Goal: Task Accomplishment & Management: Manage account settings

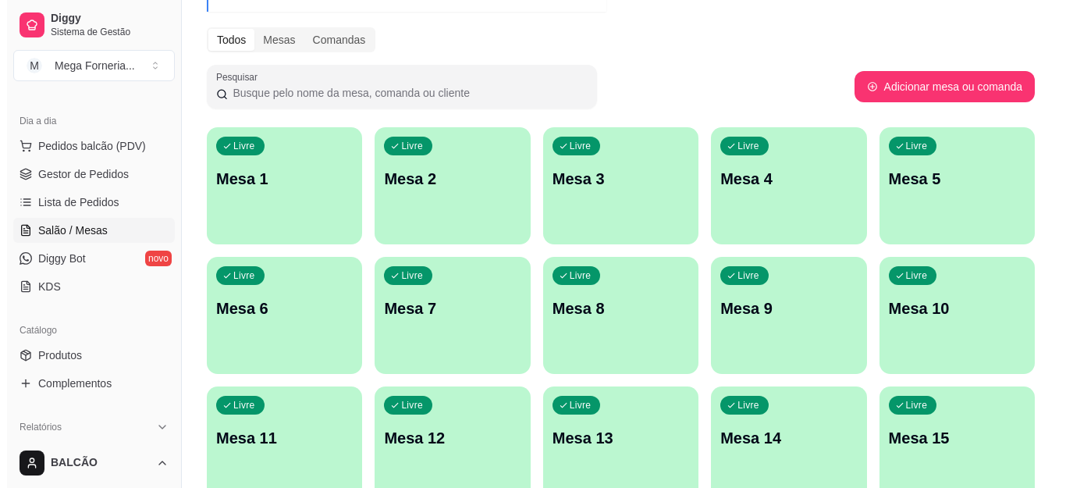
scroll to position [234, 0]
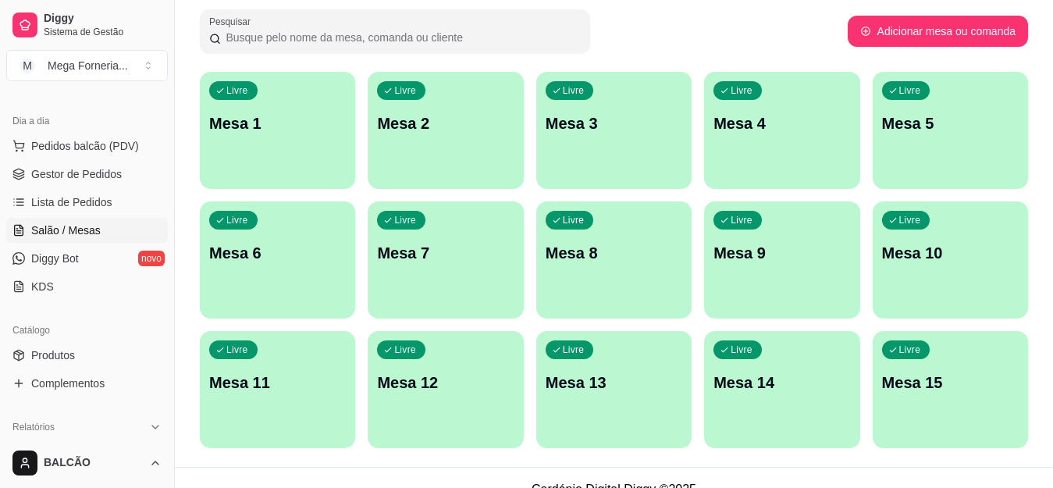
click at [457, 245] on p "Mesa 7" at bounding box center [445, 253] width 137 height 22
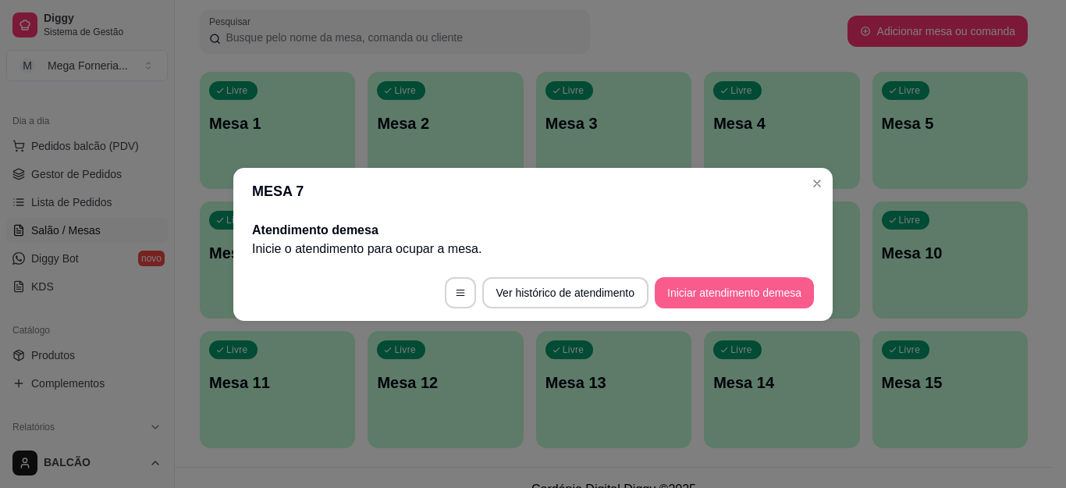
click at [721, 286] on button "Iniciar atendimento de mesa" at bounding box center [734, 292] width 159 height 31
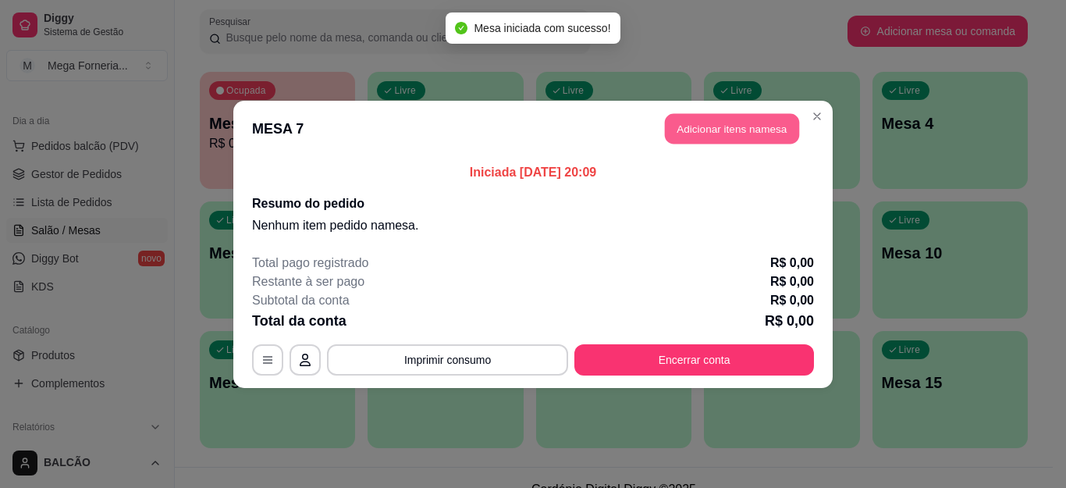
click at [753, 141] on button "Adicionar itens na mesa" at bounding box center [732, 128] width 134 height 30
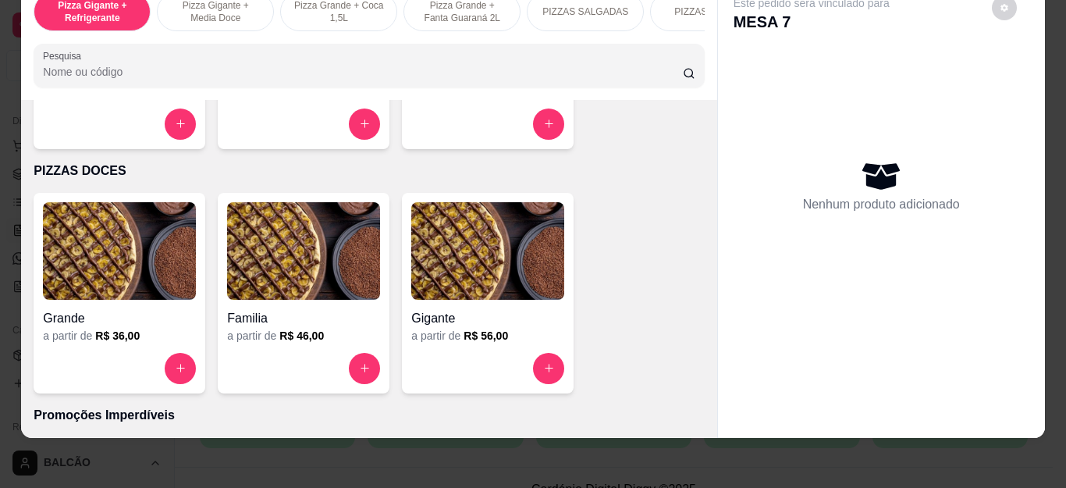
scroll to position [1093, 0]
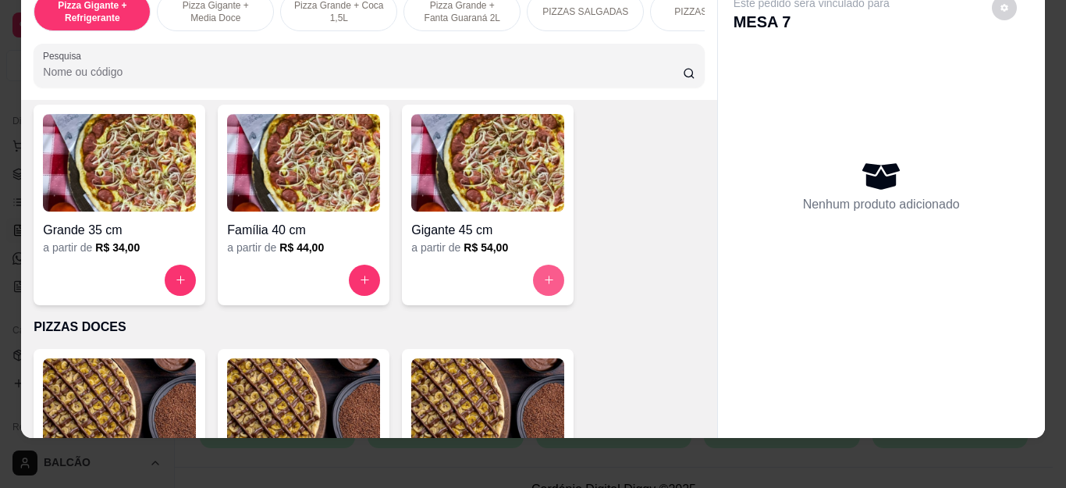
click at [548, 276] on icon "increase-product-quantity" at bounding box center [549, 280] width 12 height 12
click at [360, 292] on button "increase-product-quantity" at bounding box center [364, 280] width 31 height 31
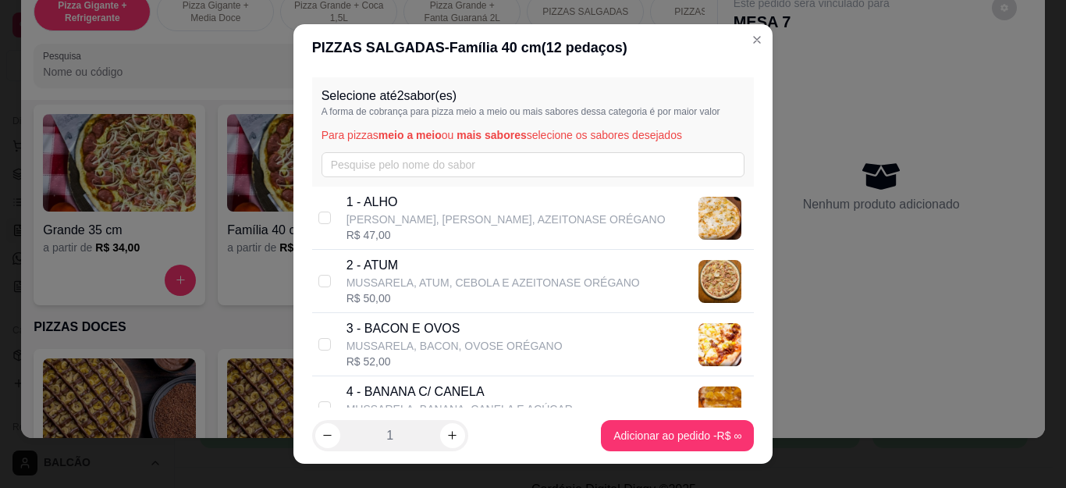
click at [414, 145] on div "Selecione até 2 sabor(es) A forma de cobrança para pizza meio a meio ou mais sa…" at bounding box center [533, 131] width 443 height 109
click at [427, 175] on input "text" at bounding box center [534, 164] width 424 height 25
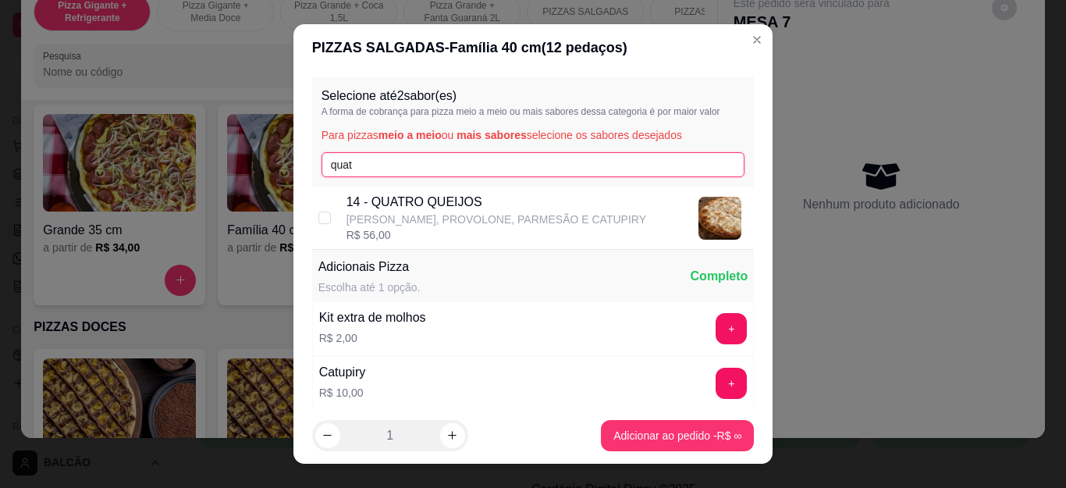
type input "quat"
click at [425, 190] on div "14 - QUATRO QUEIJOS MUSSARELA, PROVOLONE, [PERSON_NAME] E CATUPIRY R$ 56,00" at bounding box center [533, 218] width 443 height 63
checkbox input "true"
click at [434, 160] on input "quat" at bounding box center [534, 164] width 424 height 25
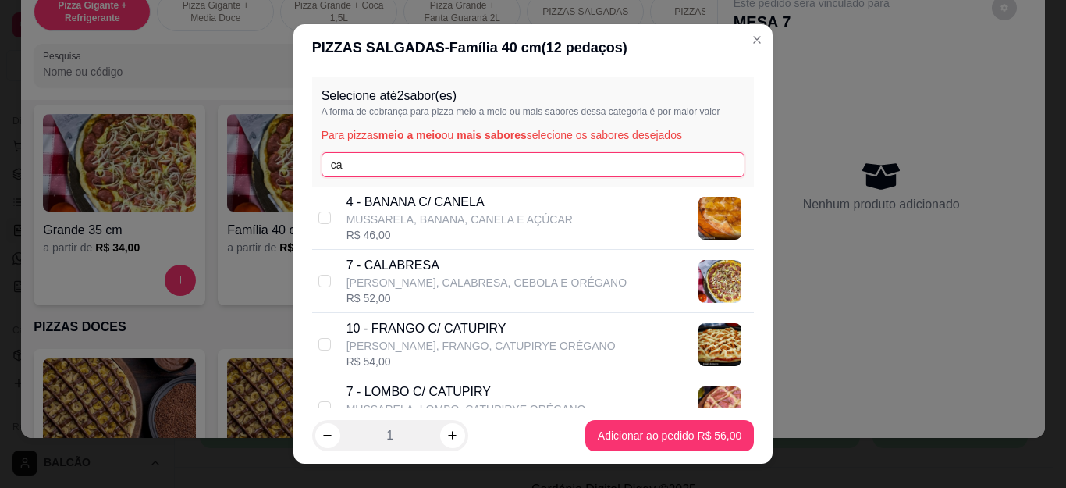
type input "ca"
click at [397, 274] on p "7 - CALABRESA" at bounding box center [487, 265] width 280 height 19
checkbox input "true"
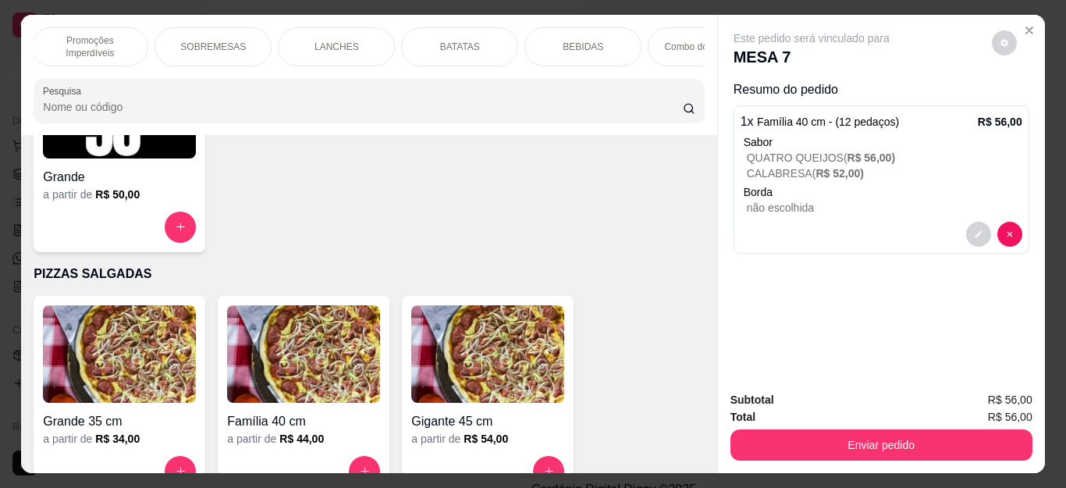
scroll to position [0, 746]
click at [592, 41] on div "BEBIDAS" at bounding box center [579, 46] width 117 height 39
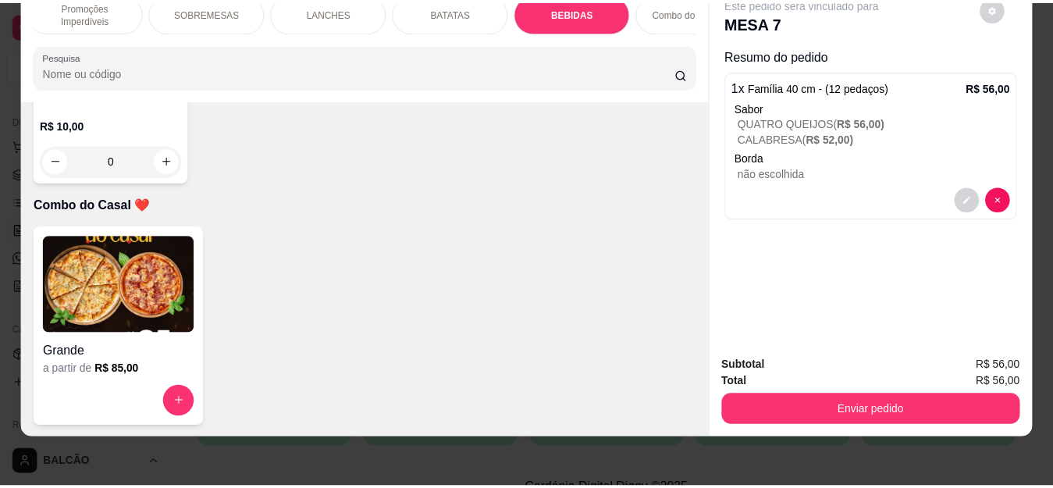
scroll to position [4189, 0]
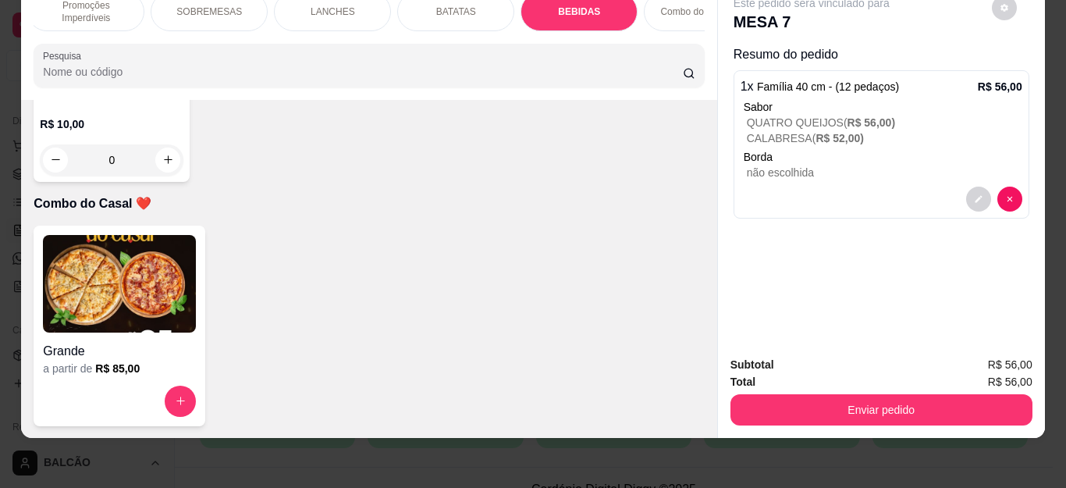
type input "1"
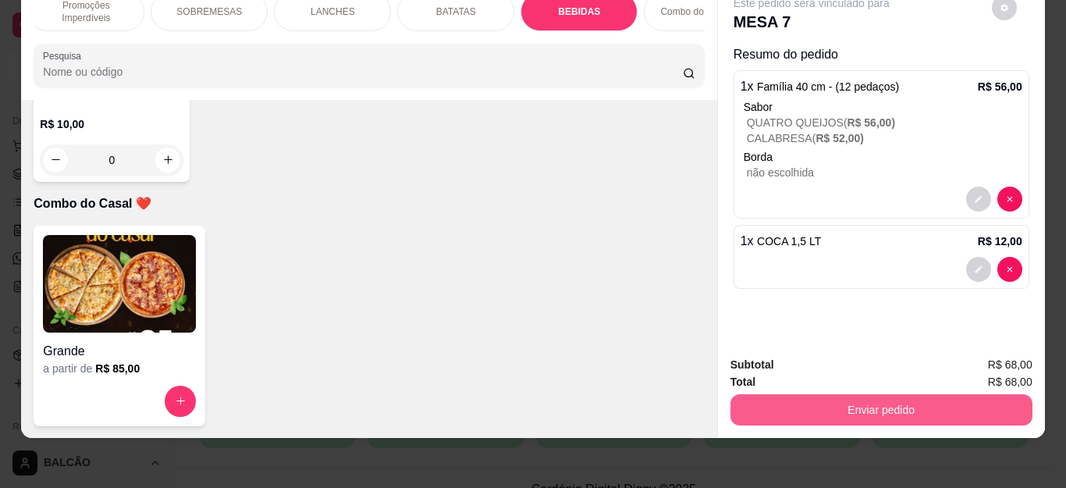
click at [883, 405] on button "Enviar pedido" at bounding box center [882, 409] width 302 height 31
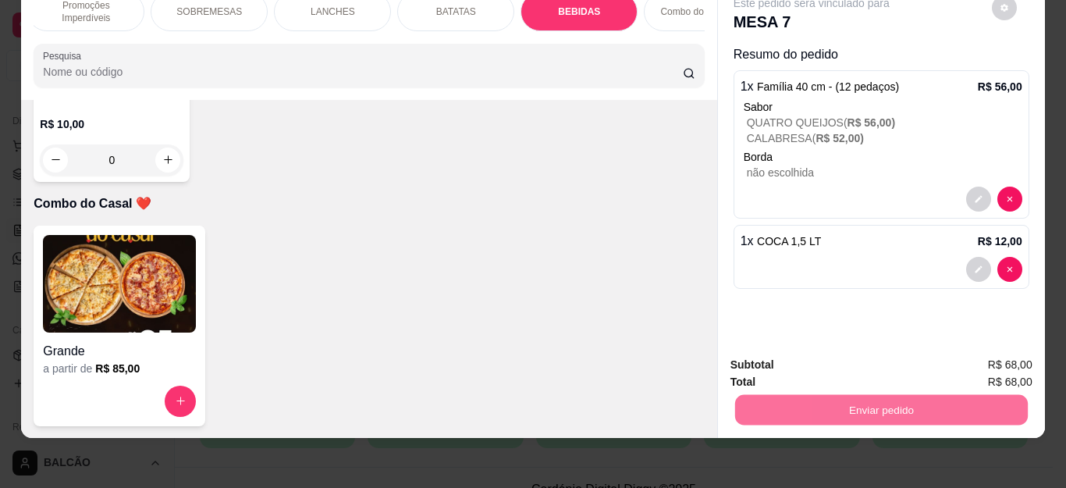
click at [824, 358] on button "Não registrar e enviar pedido" at bounding box center [829, 359] width 162 height 30
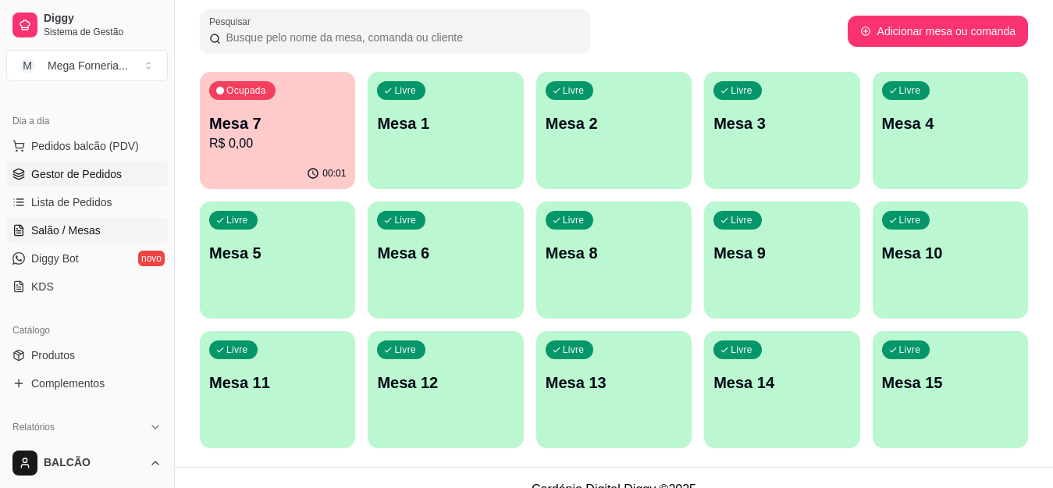
scroll to position [78, 0]
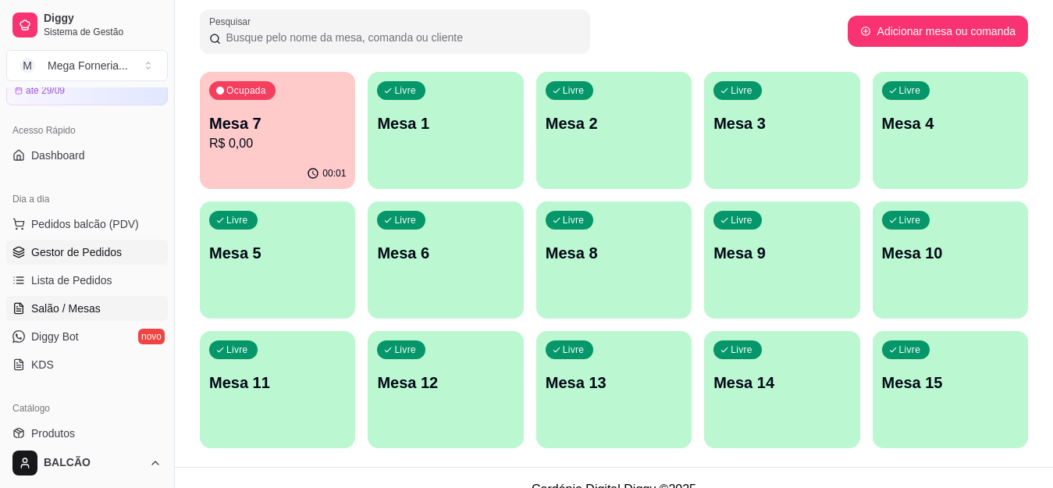
click at [84, 255] on span "Gestor de Pedidos" at bounding box center [76, 252] width 91 height 16
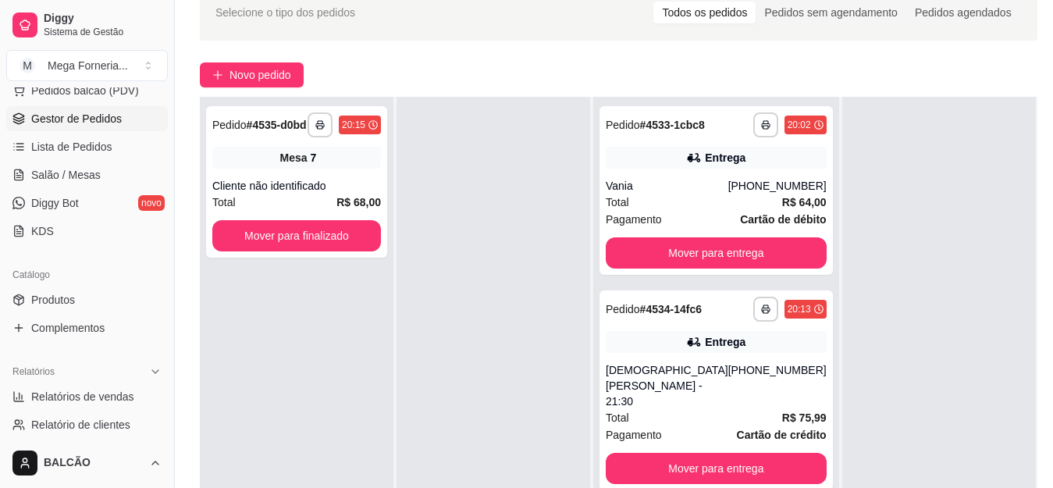
scroll to position [312, 0]
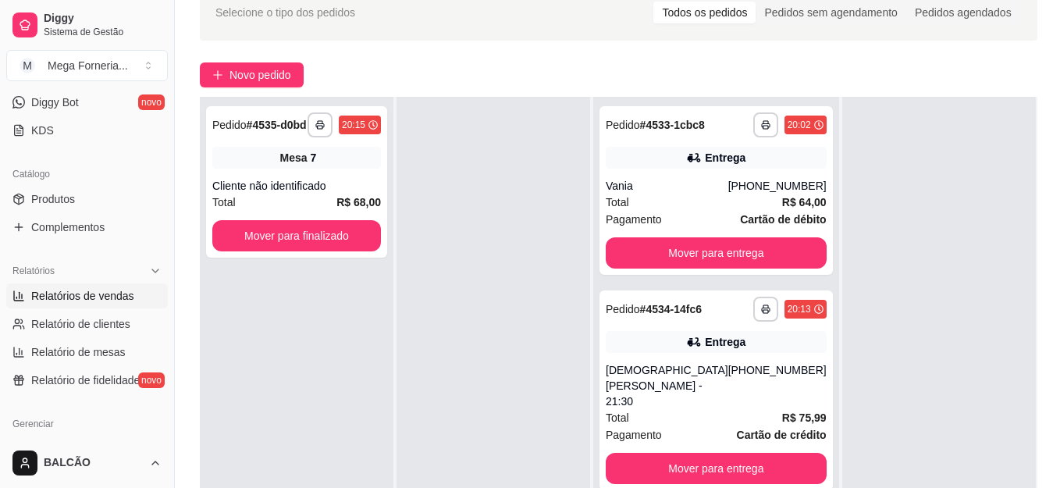
click at [70, 284] on link "Relatórios de vendas" at bounding box center [87, 295] width 162 height 25
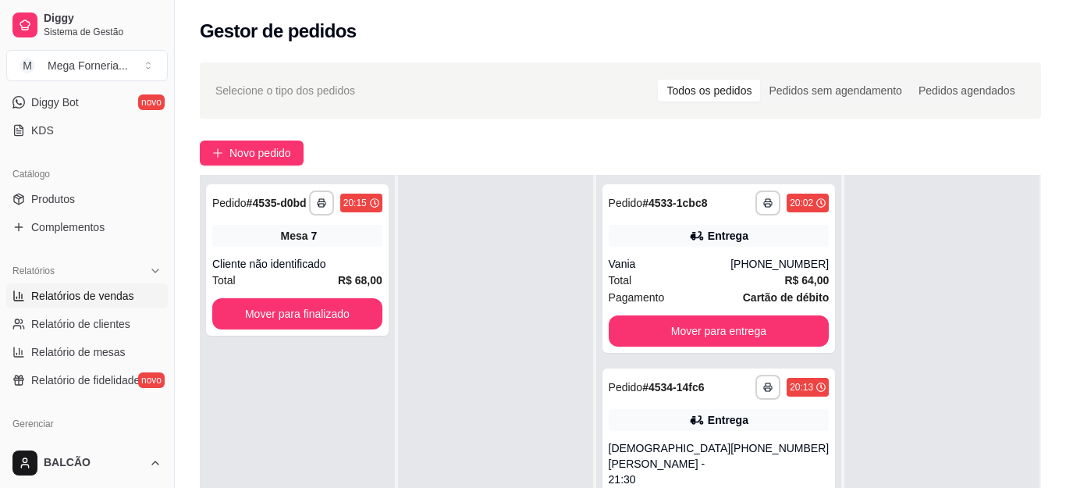
select select "ALL"
select select "0"
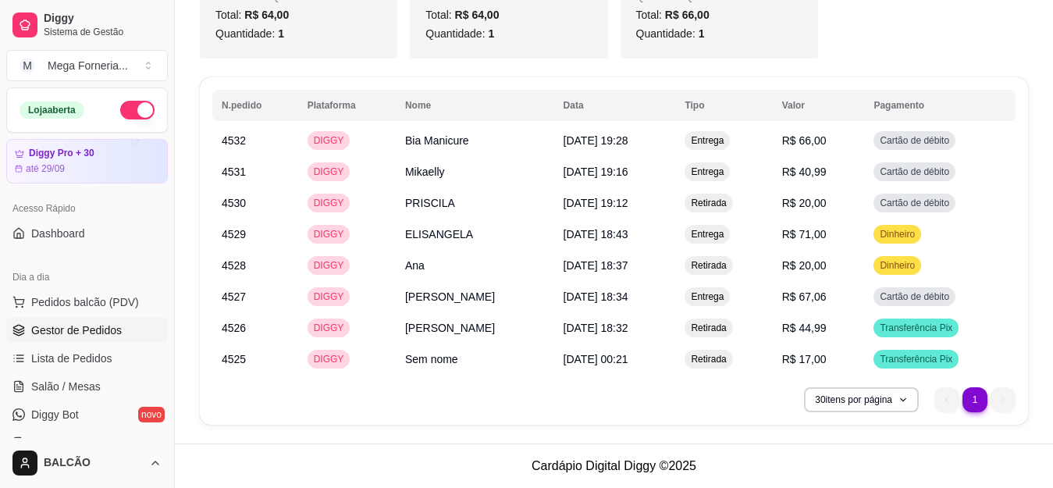
scroll to position [454, 0]
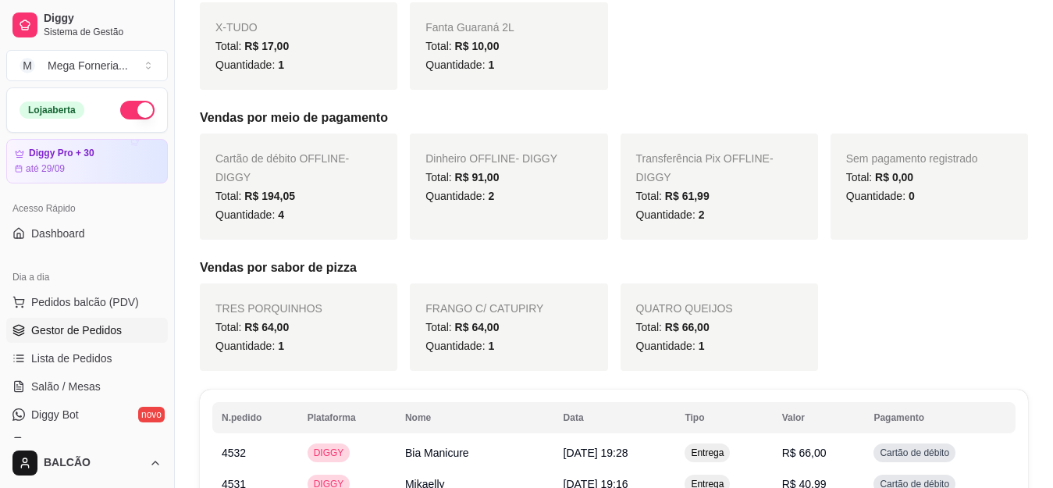
click at [48, 333] on span "Gestor de Pedidos" at bounding box center [76, 330] width 91 height 16
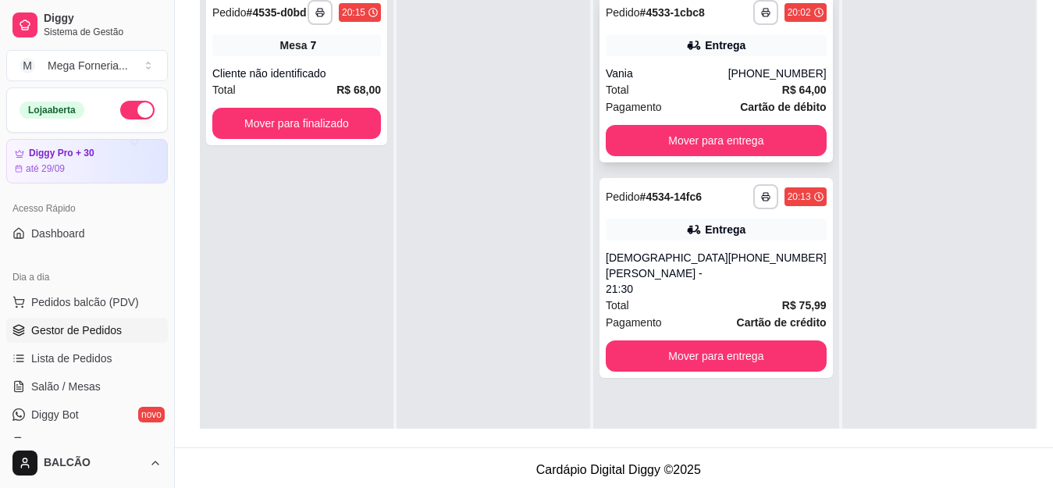
click at [757, 80] on div "[PHONE_NUMBER]" at bounding box center [777, 74] width 98 height 16
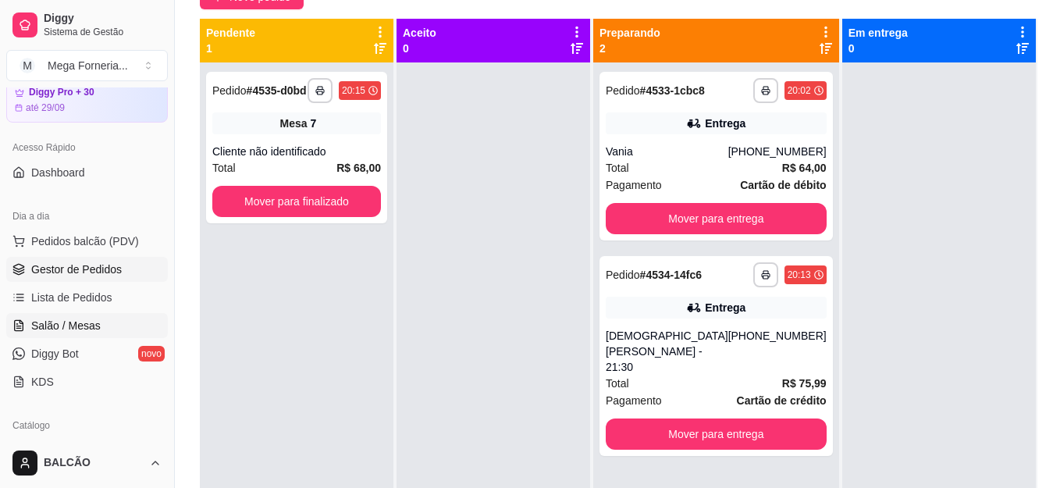
scroll to position [78, 0]
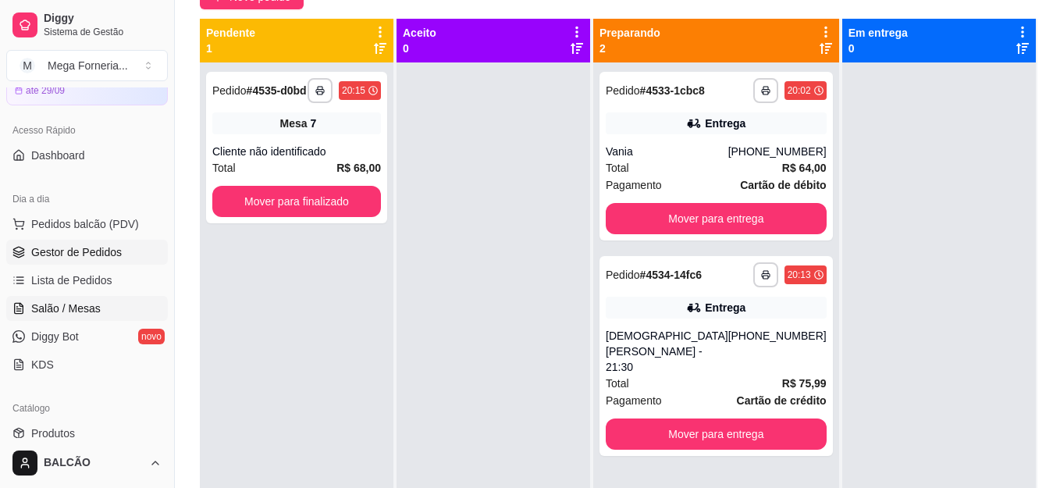
click at [69, 308] on span "Salão / Mesas" at bounding box center [65, 309] width 69 height 16
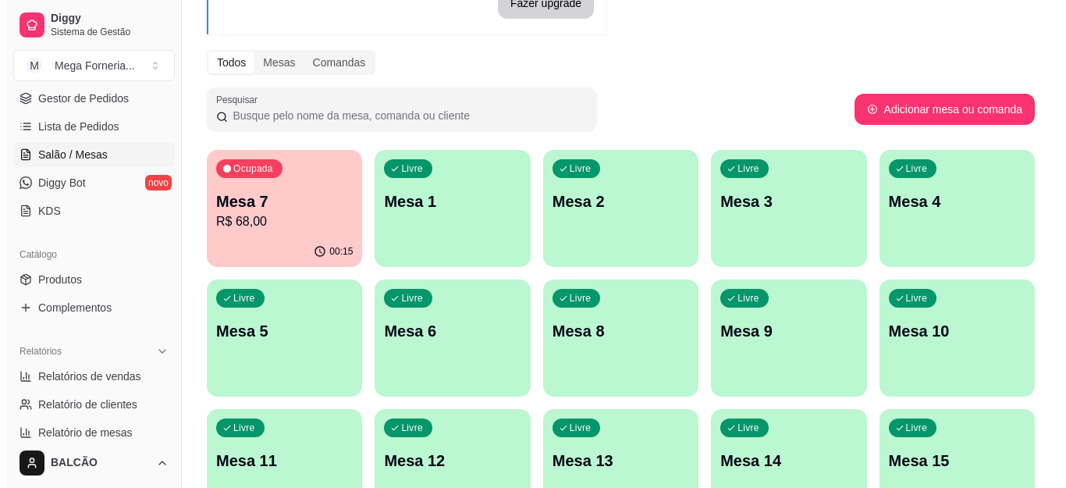
scroll to position [234, 0]
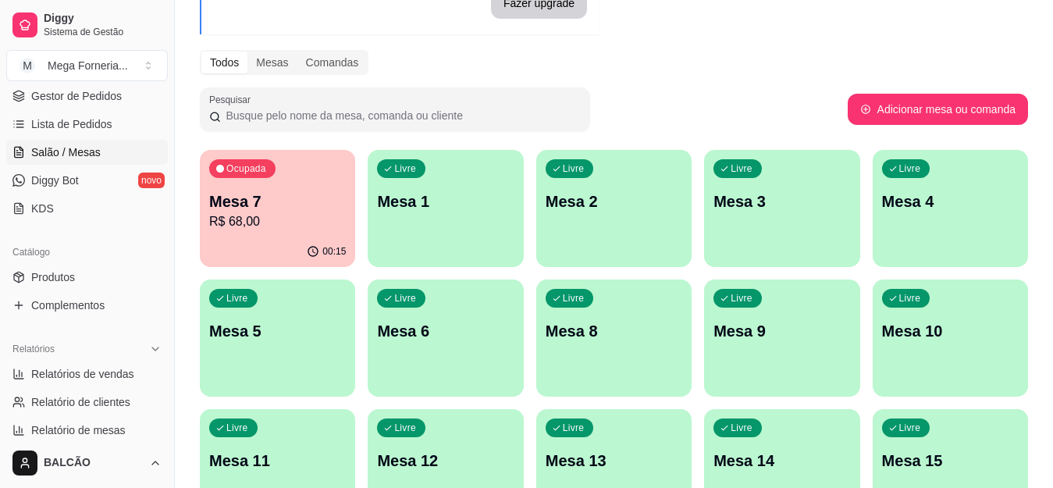
click at [441, 344] on div "Livre Mesa 6" at bounding box center [445, 328] width 155 height 98
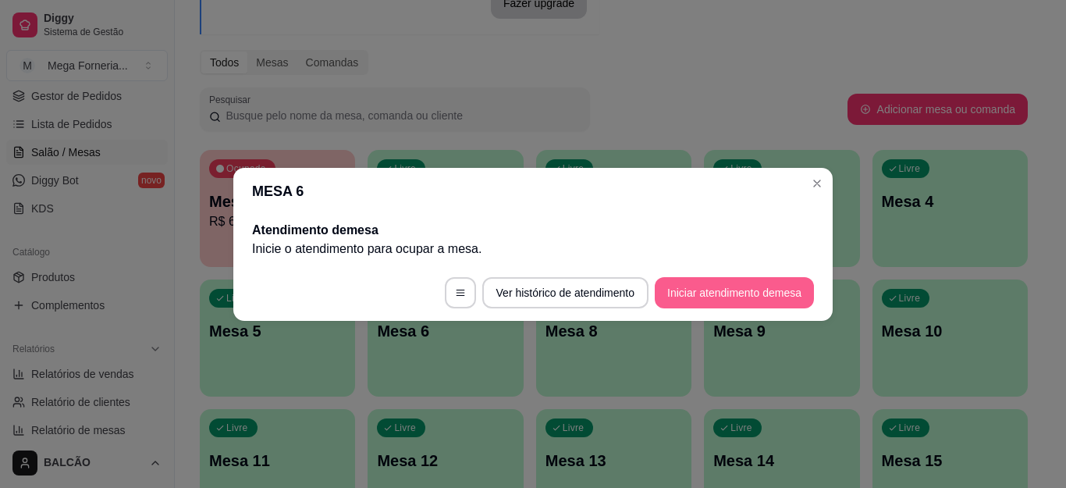
click at [755, 279] on button "Iniciar atendimento de mesa" at bounding box center [734, 292] width 159 height 31
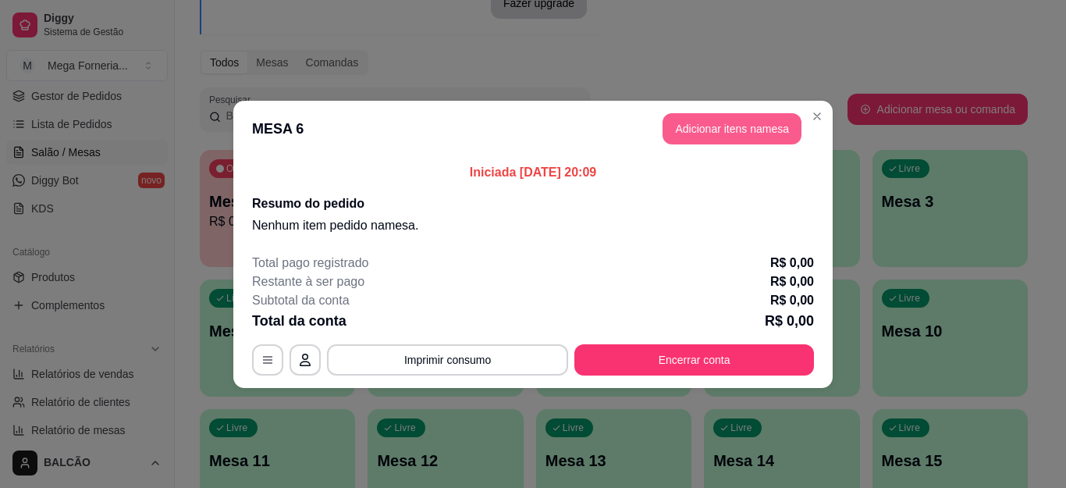
click at [717, 112] on header "MESA 6 Adicionar itens na mesa" at bounding box center [533, 129] width 600 height 56
click at [739, 129] on button "Adicionar itens na mesa" at bounding box center [732, 128] width 139 height 31
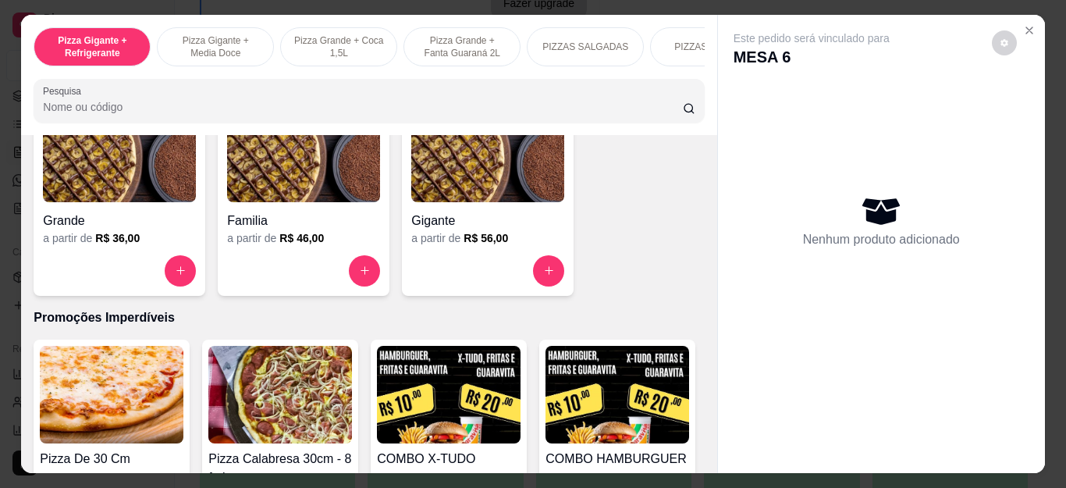
scroll to position [1483, 0]
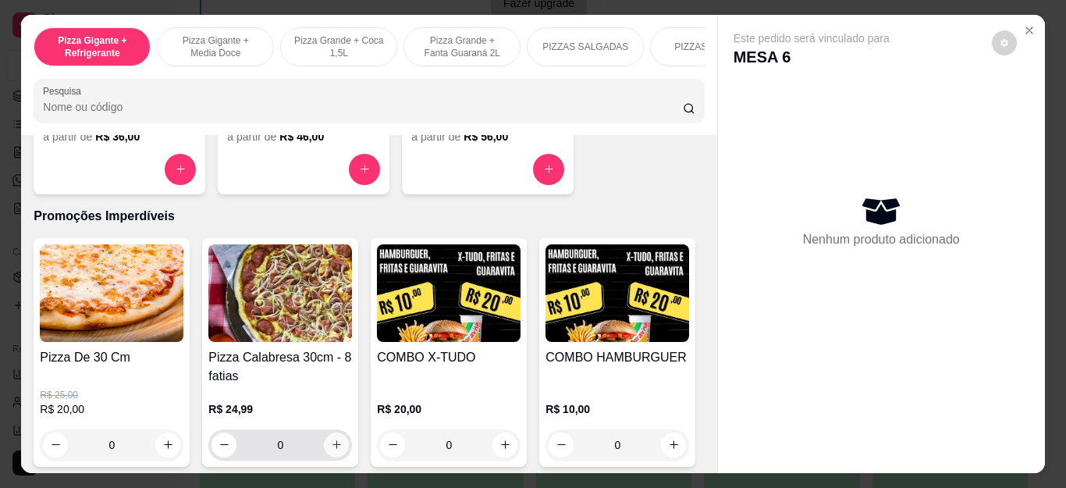
click at [333, 450] on icon "increase-product-quantity" at bounding box center [337, 445] width 12 height 12
type input "1"
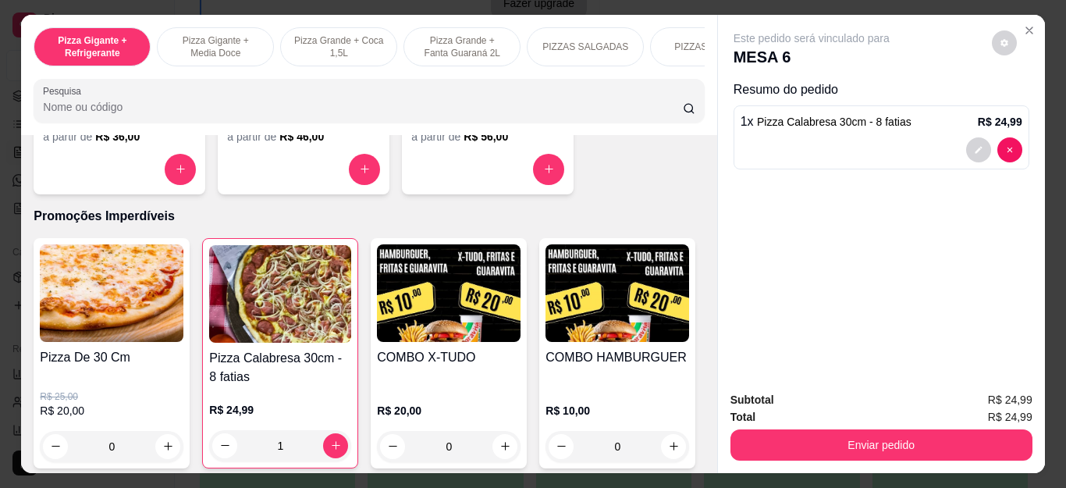
scroll to position [1796, 0]
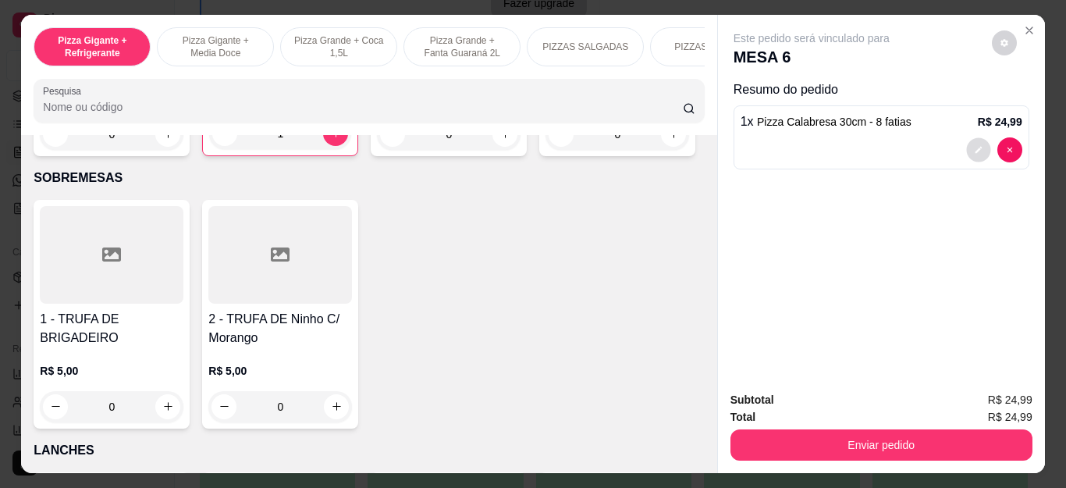
click at [967, 138] on button "decrease-product-quantity" at bounding box center [979, 149] width 24 height 24
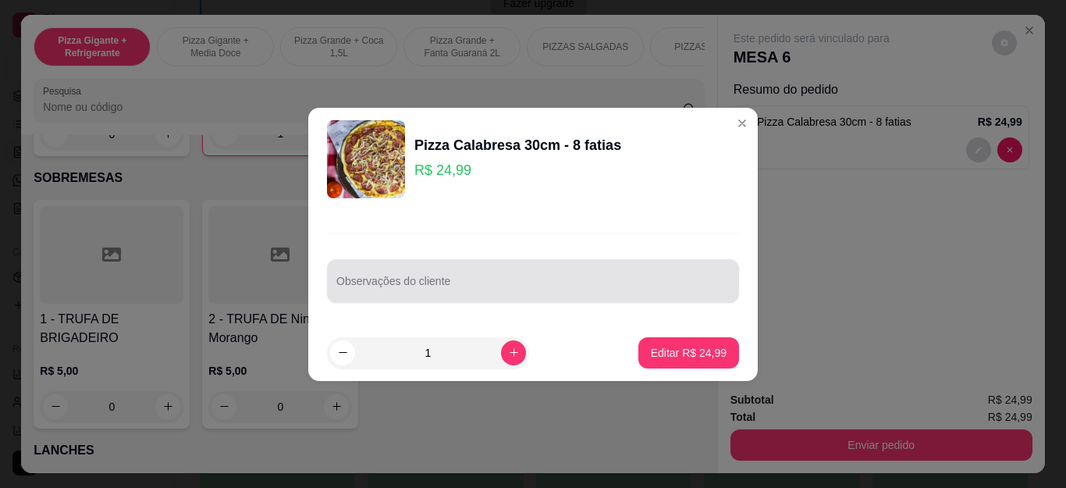
click at [352, 272] on div at bounding box center [532, 280] width 393 height 31
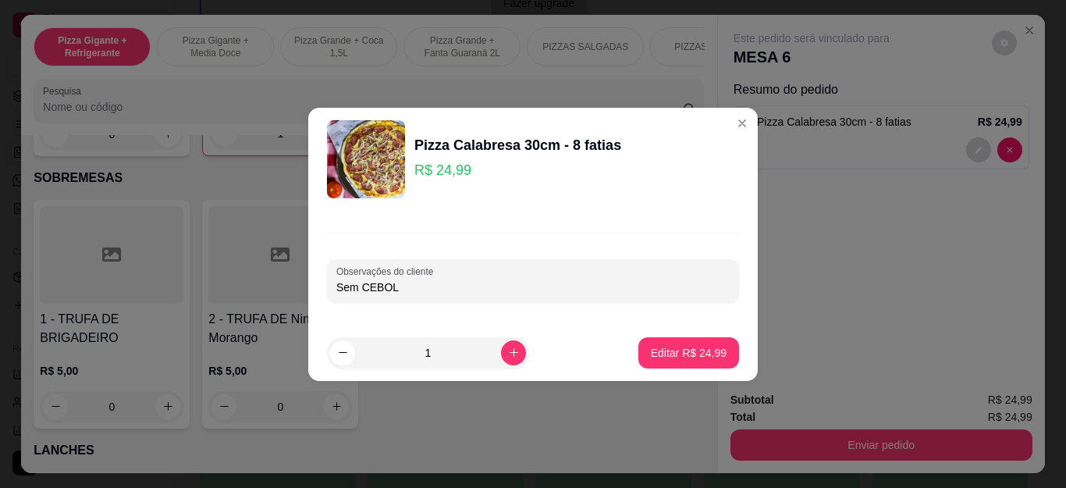
type input "Sem CEBOLA"
click at [700, 345] on p "Editar R$ 24,99" at bounding box center [689, 353] width 76 height 16
type input "0"
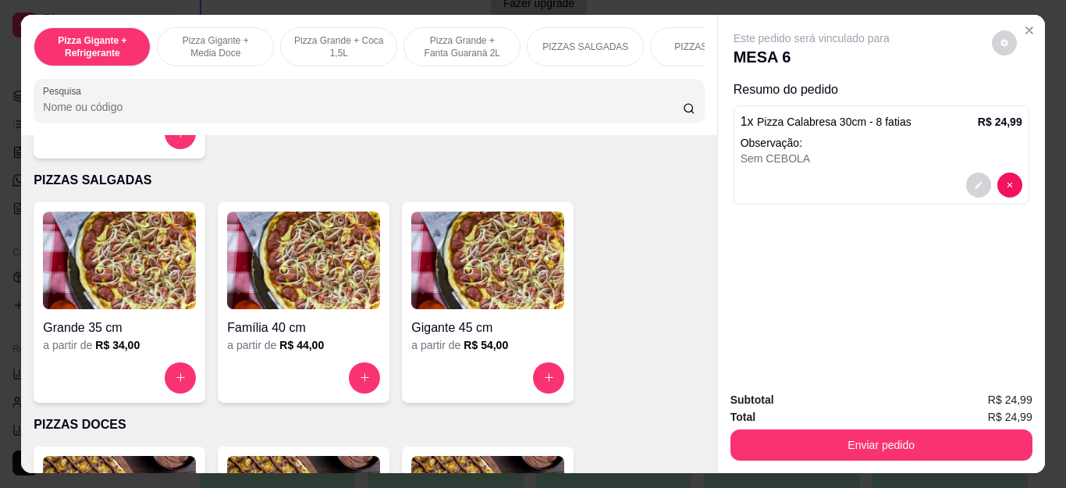
scroll to position [1013, 0]
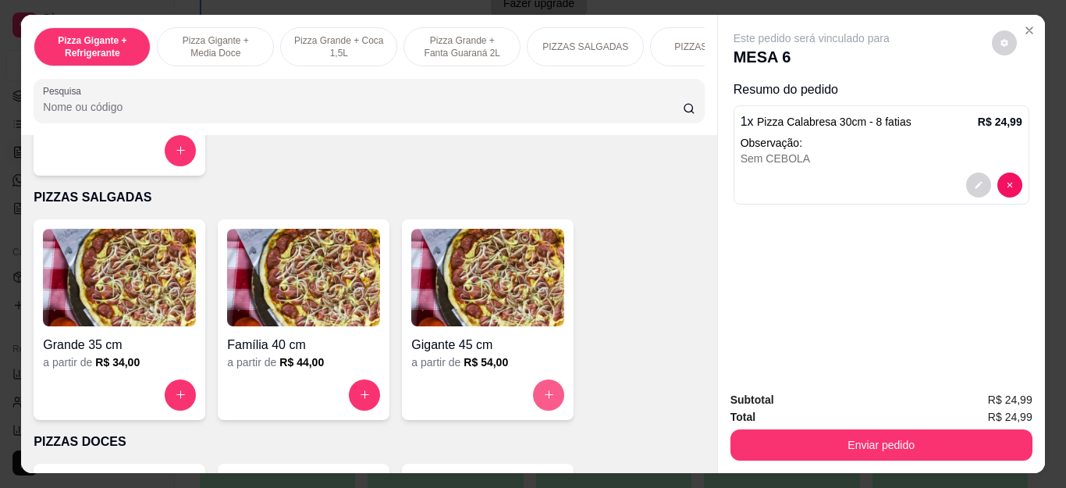
click at [533, 406] on button "increase-product-quantity" at bounding box center [548, 394] width 31 height 31
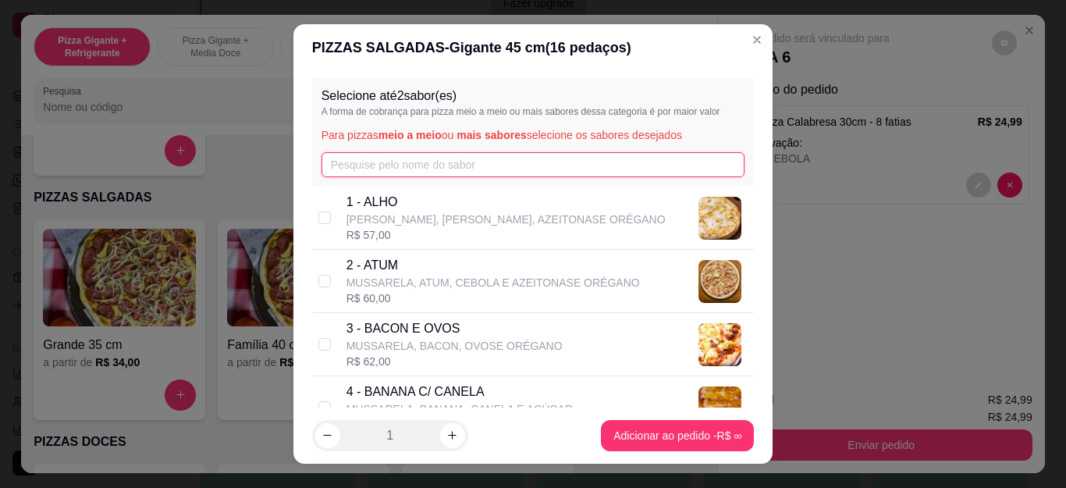
click at [531, 159] on input "text" at bounding box center [534, 164] width 424 height 25
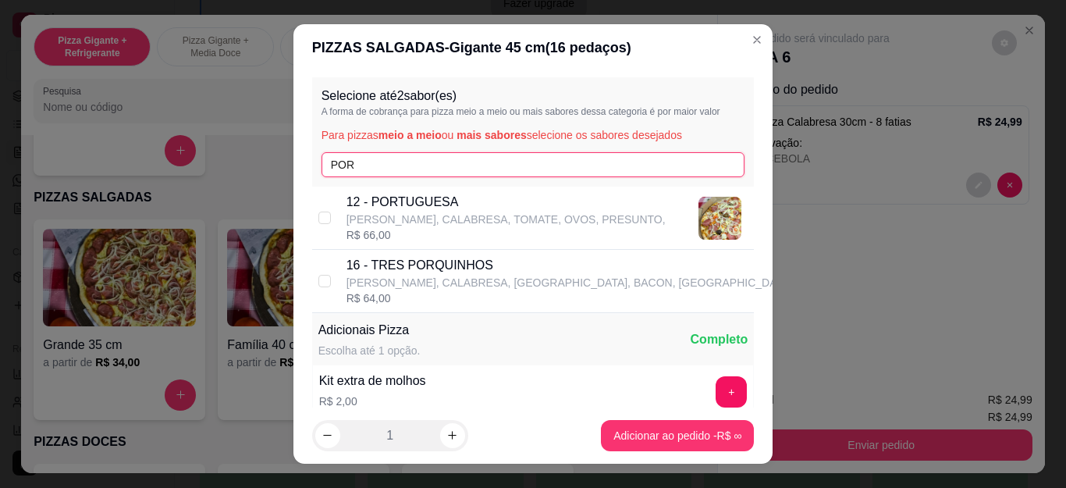
type input "POR"
click at [396, 222] on p "[PERSON_NAME], CALABRESA, TOMATE, OVOS, PRESUNTO," at bounding box center [506, 220] width 319 height 16
checkbox input "true"
click at [390, 170] on input "POR" at bounding box center [534, 164] width 424 height 25
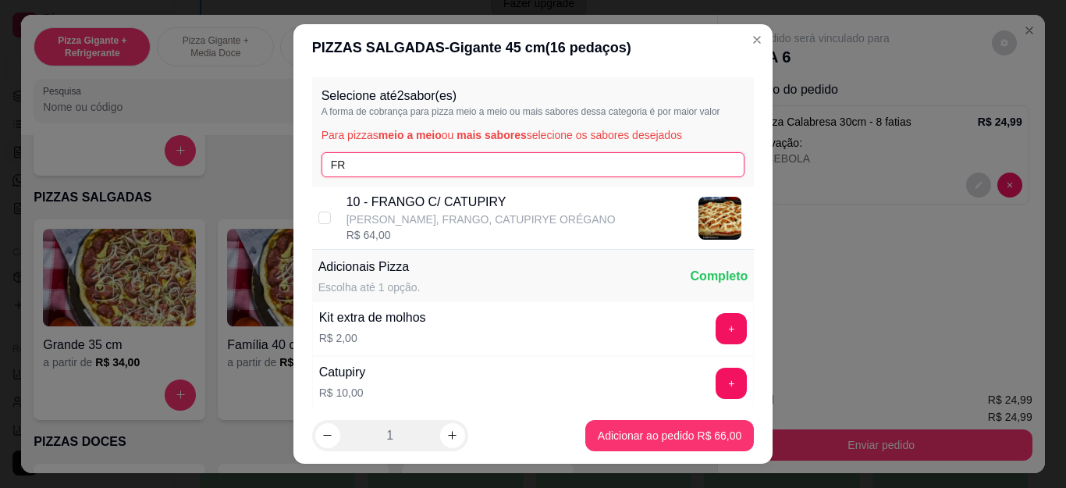
type input "FR"
click at [393, 208] on p "10 - FRANGO C/ CATUPIRY" at bounding box center [481, 202] width 269 height 19
checkbox input "true"
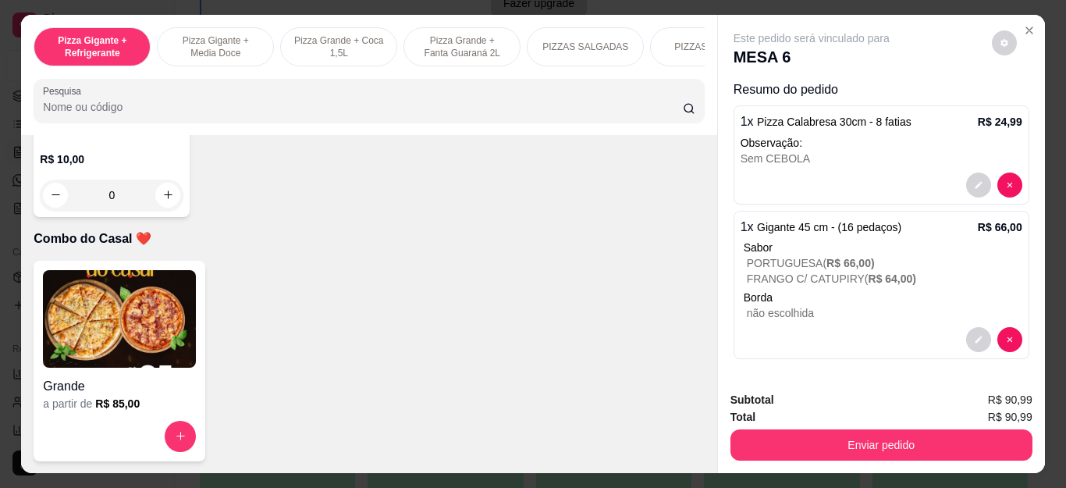
scroll to position [4448, 0]
drag, startPoint x: 164, startPoint y: 315, endPoint x: 168, endPoint y: 286, distance: 29.9
type input "1"
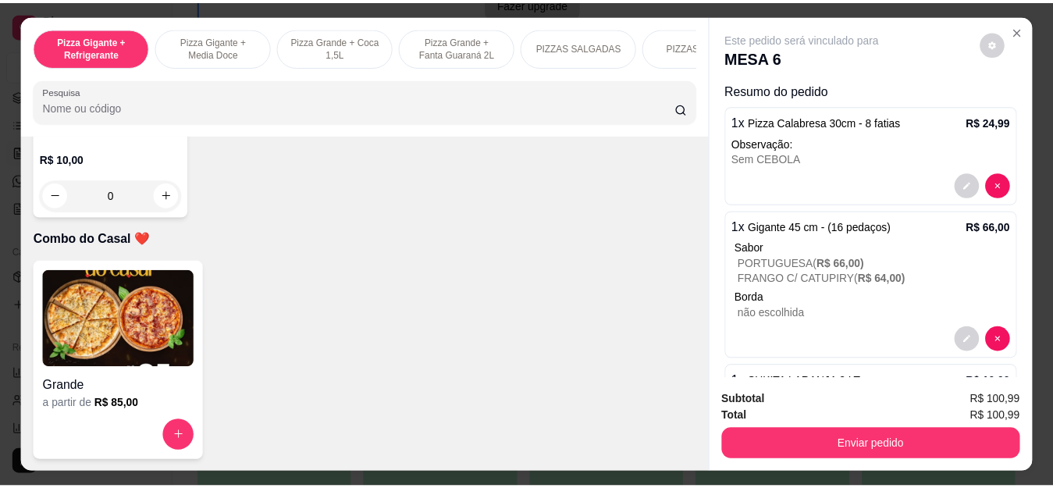
scroll to position [4449, 0]
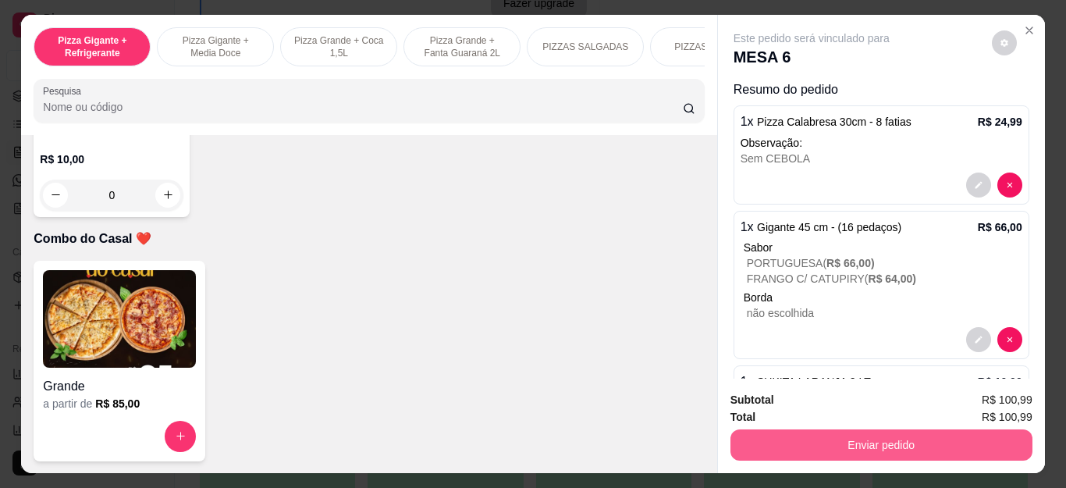
click at [802, 443] on button "Enviar pedido" at bounding box center [882, 444] width 302 height 31
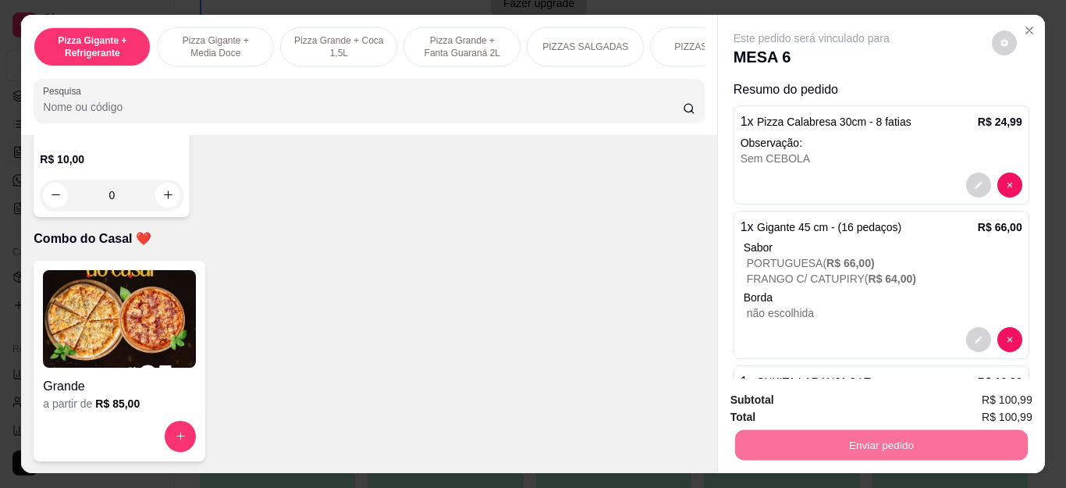
click at [843, 407] on button "Não registrar e enviar pedido" at bounding box center [829, 401] width 162 height 30
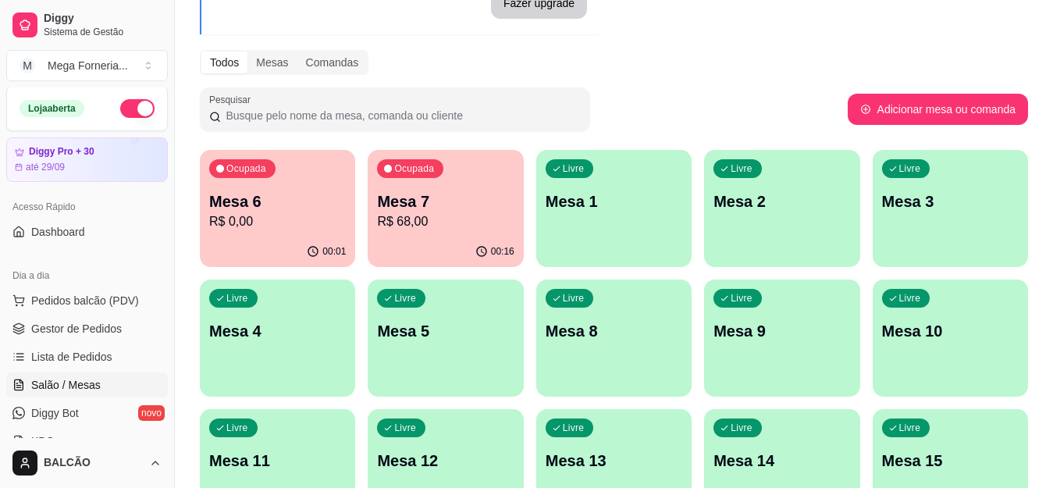
scroll to position [0, 0]
click at [79, 332] on span "Gestor de Pedidos" at bounding box center [76, 330] width 91 height 16
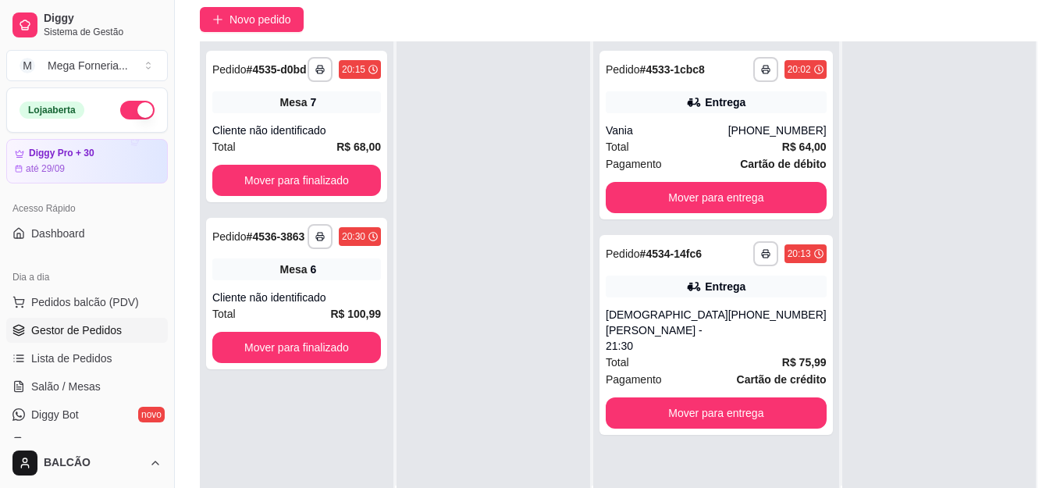
scroll to position [156, 0]
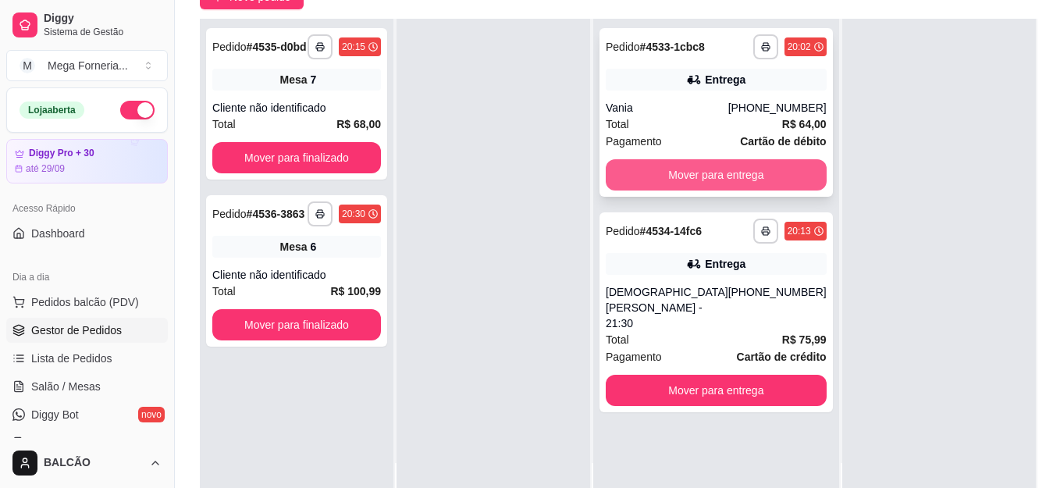
click at [764, 187] on button "Mover para entrega" at bounding box center [716, 174] width 221 height 31
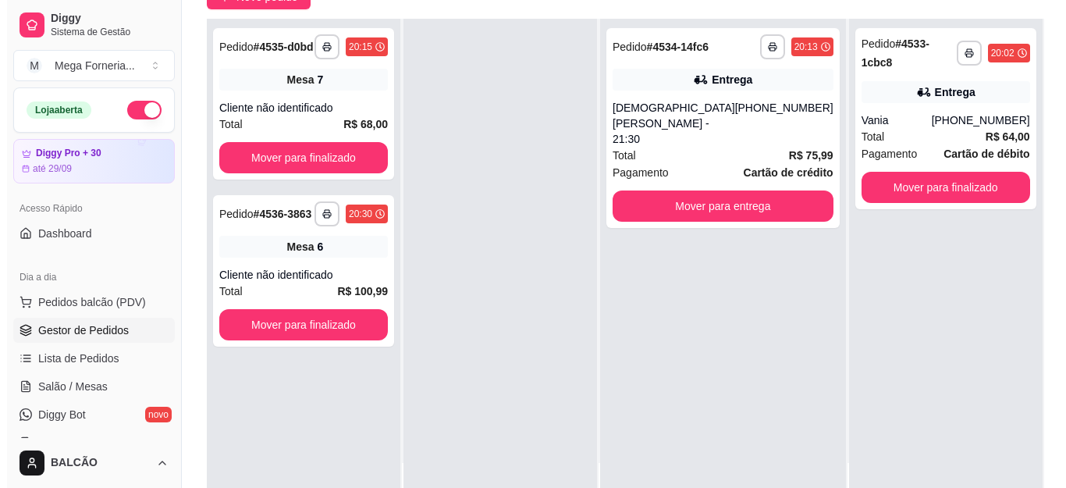
scroll to position [0, 0]
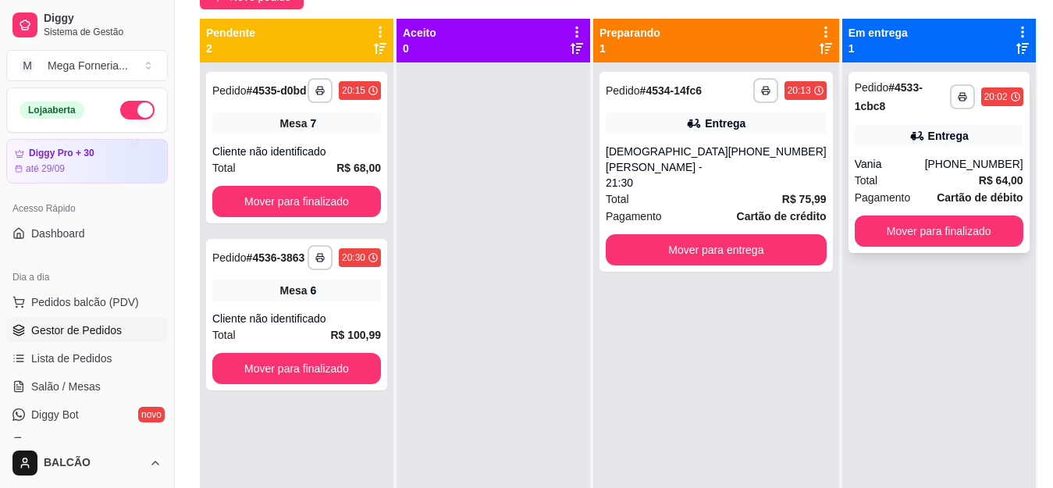
click at [924, 134] on div "Entrega" at bounding box center [939, 136] width 169 height 22
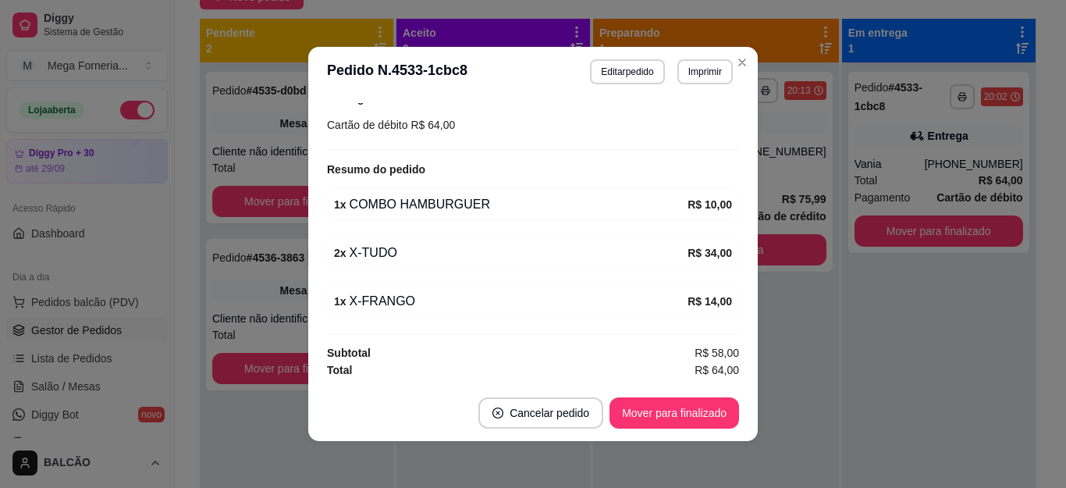
scroll to position [381, 0]
click at [741, 75] on header "**********" at bounding box center [533, 72] width 450 height 50
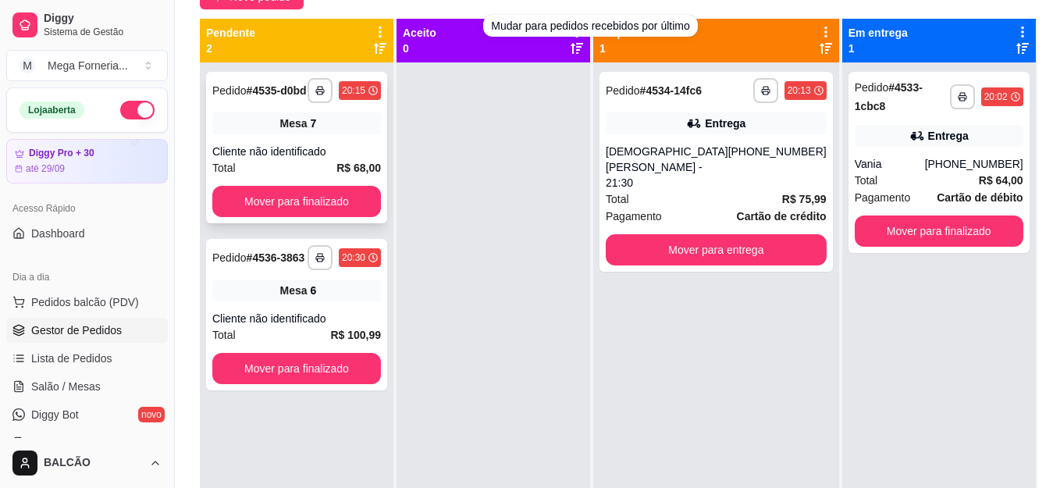
click at [305, 117] on span "Mesa" at bounding box center [293, 124] width 27 height 16
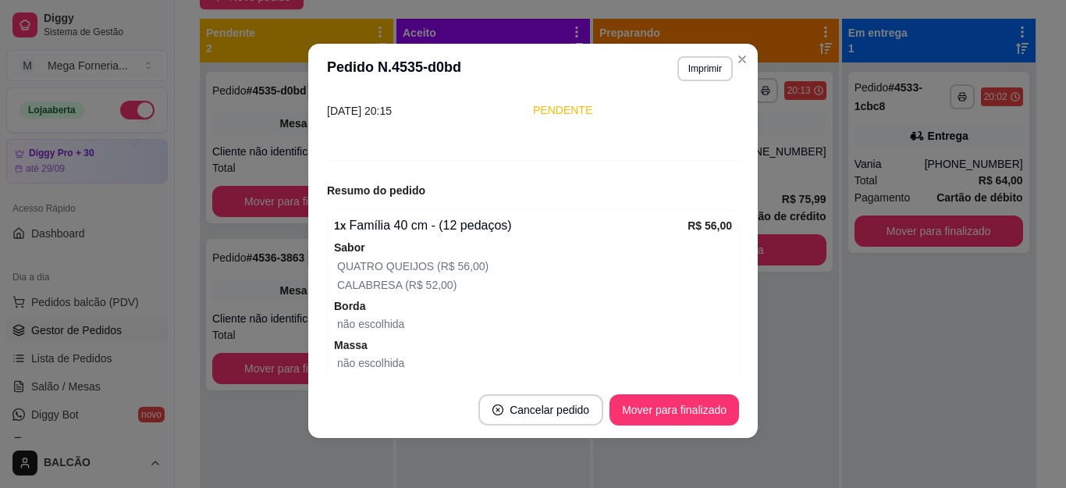
scroll to position [230, 0]
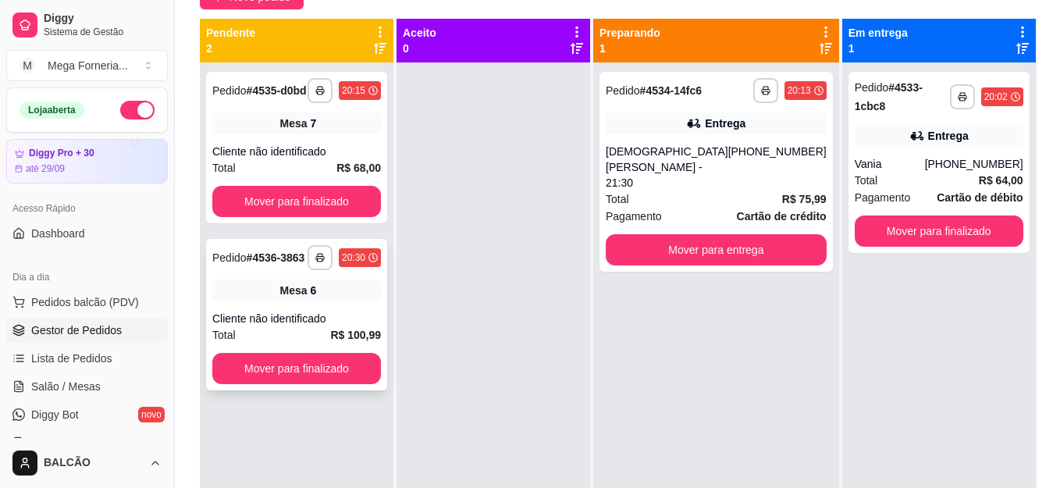
click at [342, 279] on div "**********" at bounding box center [296, 314] width 181 height 151
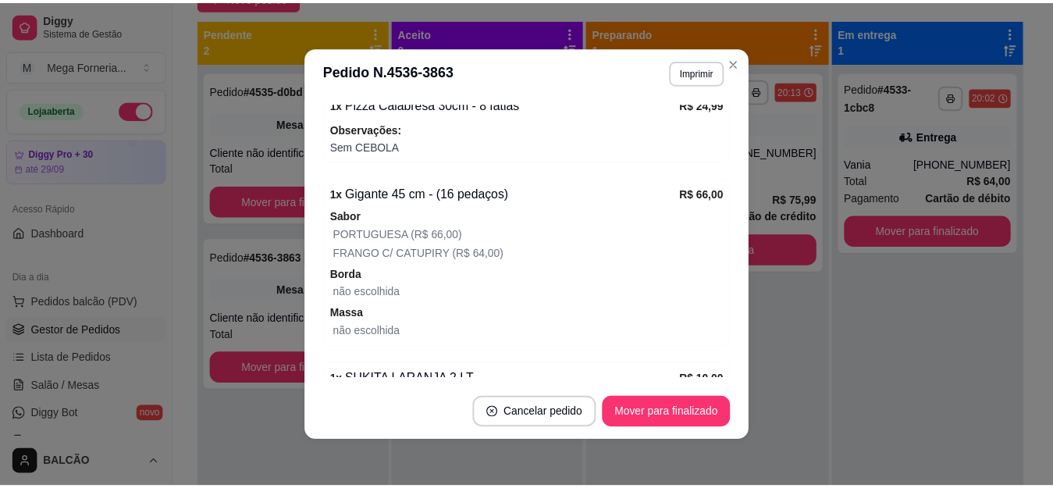
scroll to position [319, 0]
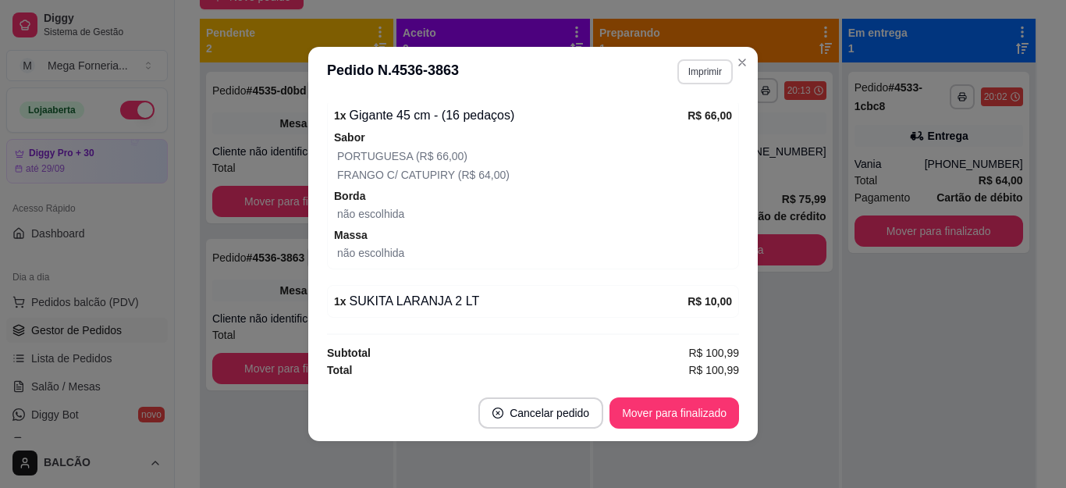
click at [678, 76] on button "Imprimir" at bounding box center [705, 71] width 55 height 25
click at [664, 135] on button "IMPRESSORA" at bounding box center [670, 126] width 113 height 25
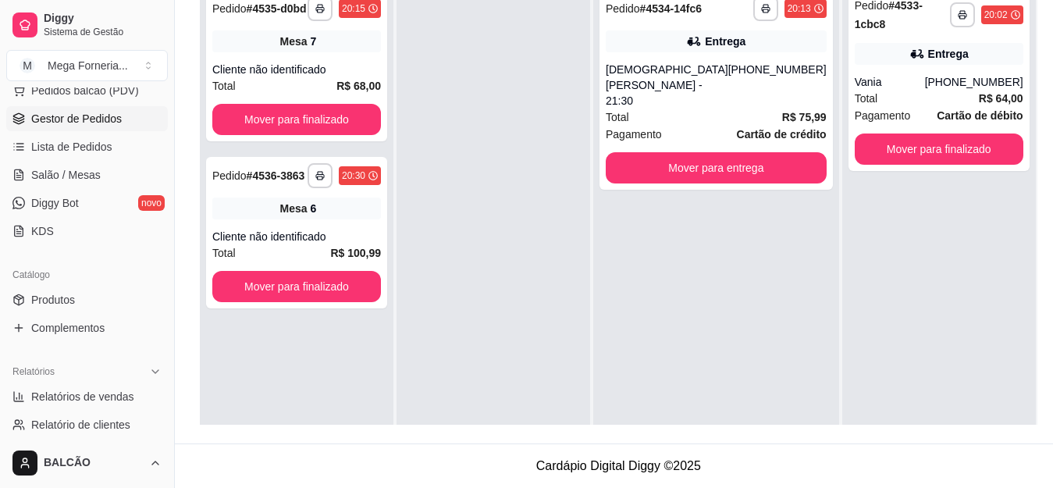
scroll to position [234, 0]
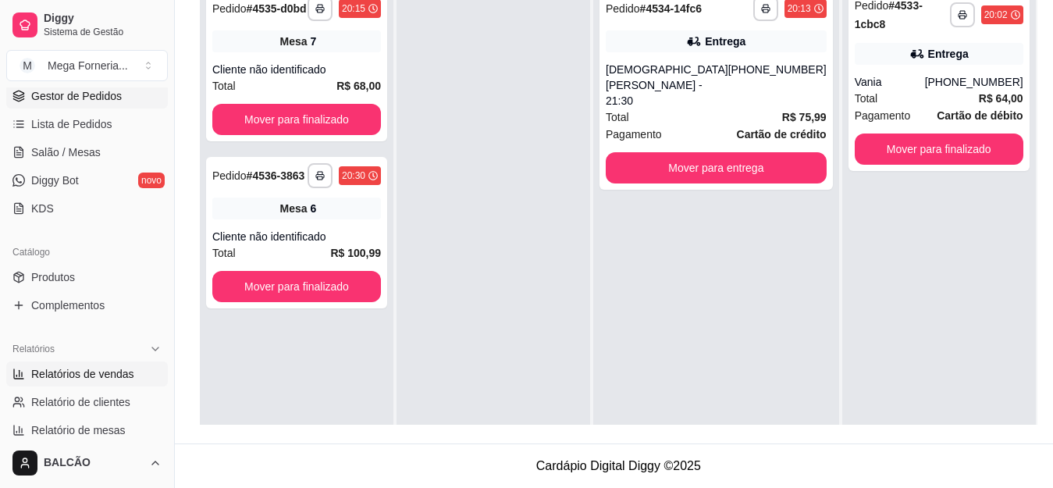
click at [81, 385] on link "Relatórios de vendas" at bounding box center [87, 373] width 162 height 25
select select "ALL"
select select "0"
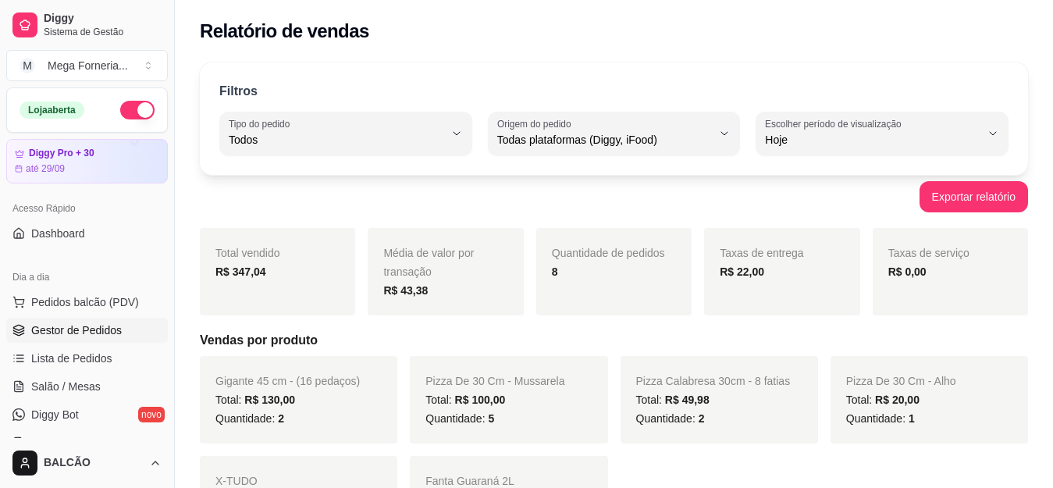
click at [77, 322] on span "Gestor de Pedidos" at bounding box center [76, 330] width 91 height 16
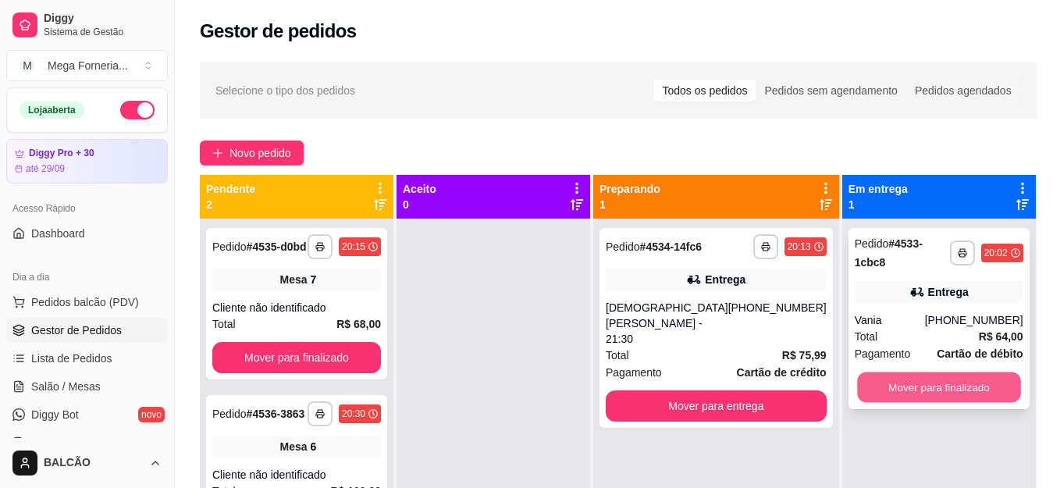
click at [914, 372] on button "Mover para finalizado" at bounding box center [939, 387] width 164 height 30
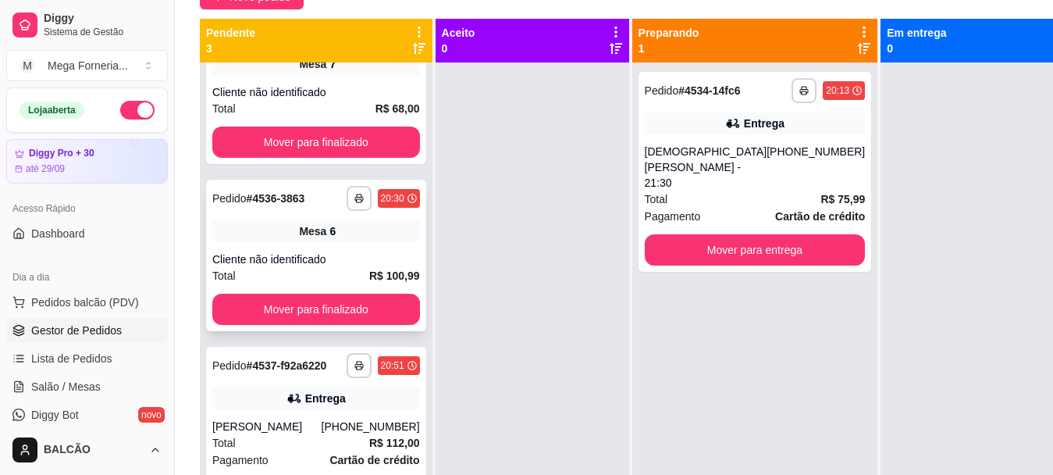
scroll to position [44, 0]
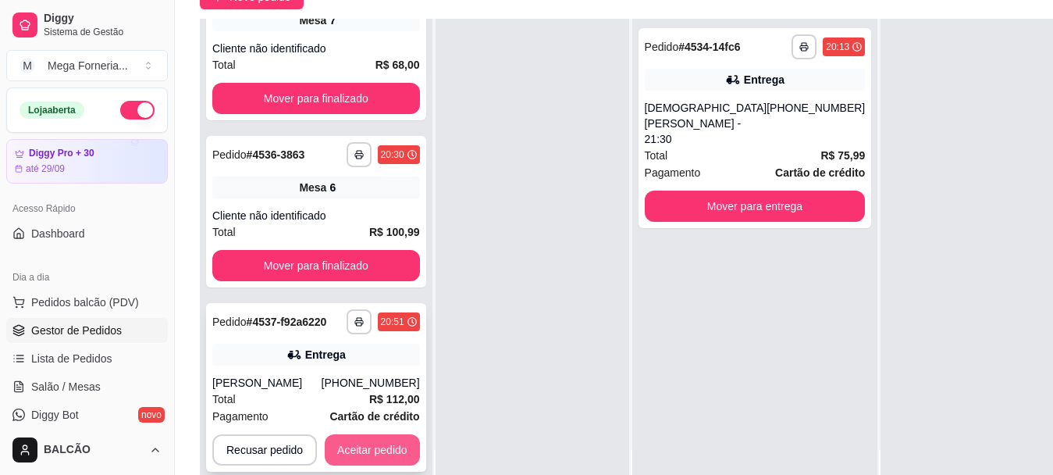
click at [375, 461] on button "Aceitar pedido" at bounding box center [372, 449] width 95 height 31
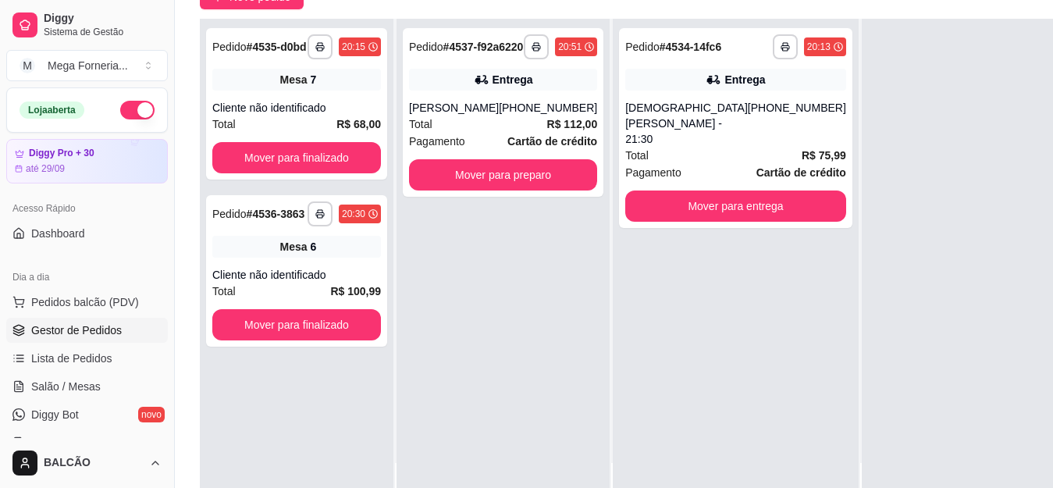
scroll to position [0, 0]
click at [536, 59] on button "button" at bounding box center [536, 46] width 25 height 25
click at [528, 106] on button "IMPRESSORA" at bounding box center [490, 107] width 113 height 25
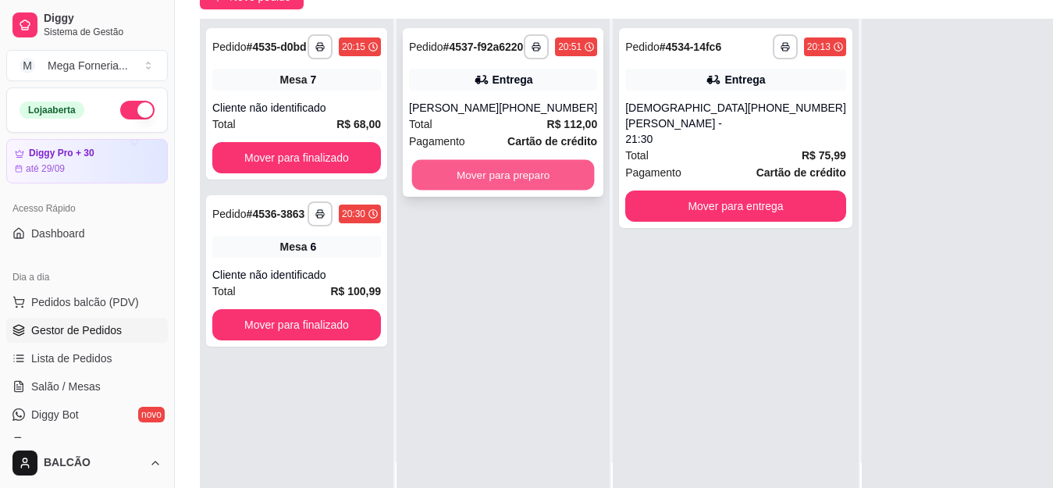
click at [528, 190] on button "Mover para preparo" at bounding box center [503, 175] width 183 height 30
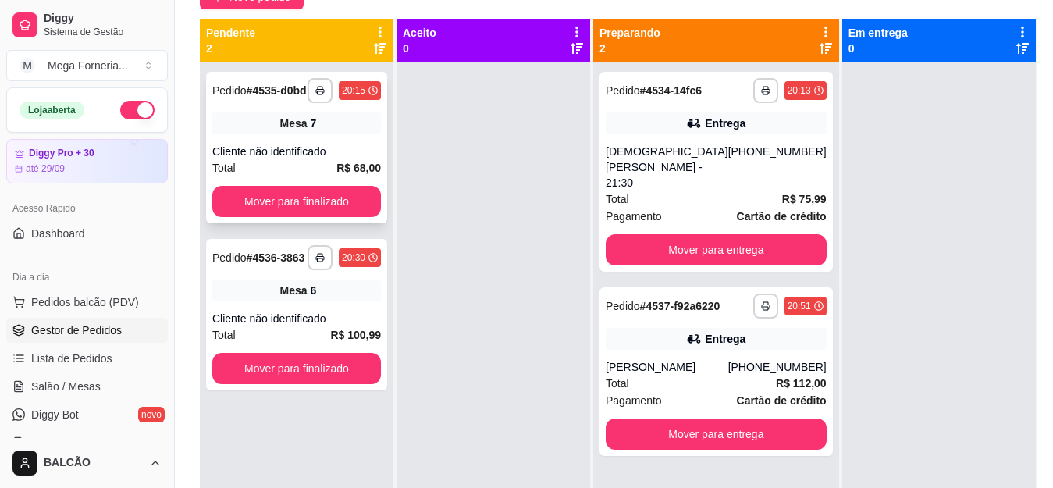
click at [304, 144] on div "Cliente não identificado" at bounding box center [296, 152] width 169 height 16
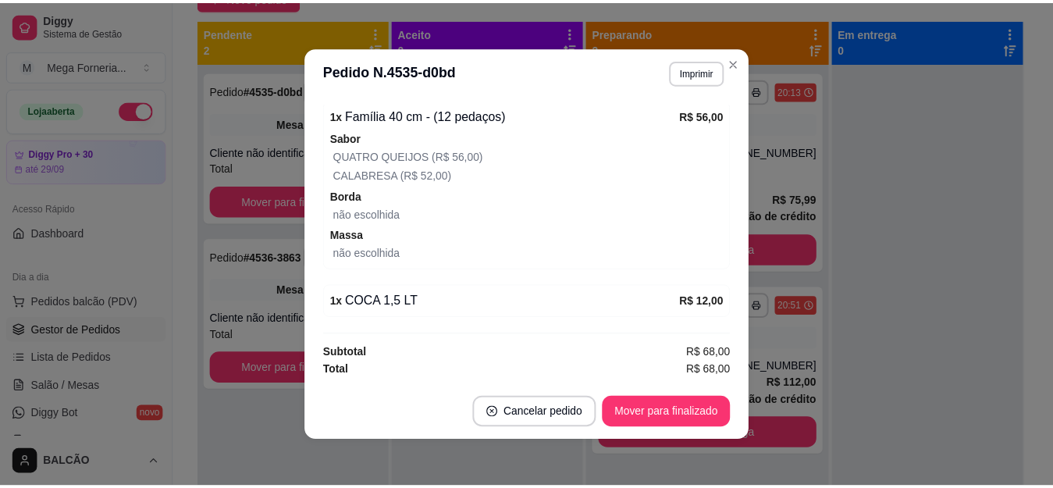
scroll to position [3, 0]
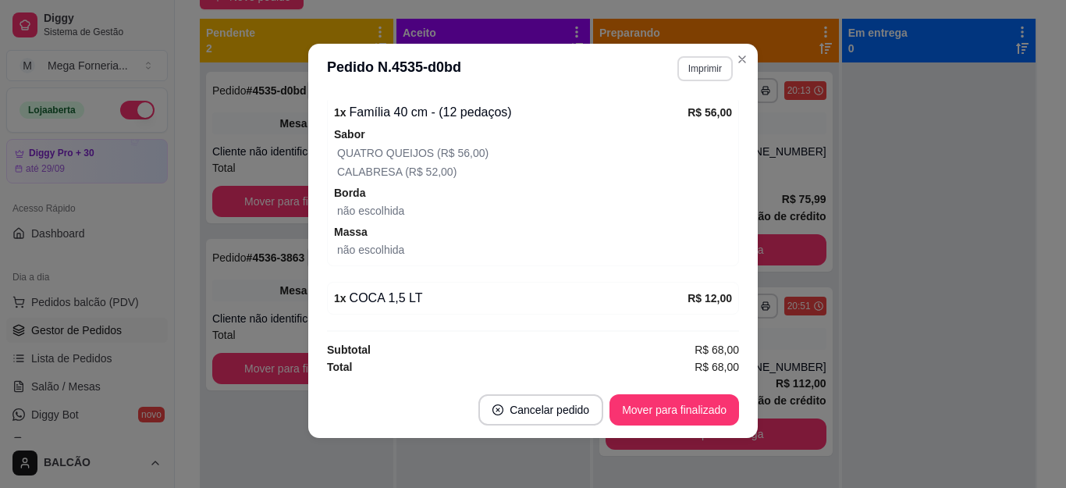
click at [703, 59] on button "Imprimir" at bounding box center [705, 68] width 55 height 25
click at [683, 117] on button "IMPRESSORA" at bounding box center [671, 123] width 109 height 24
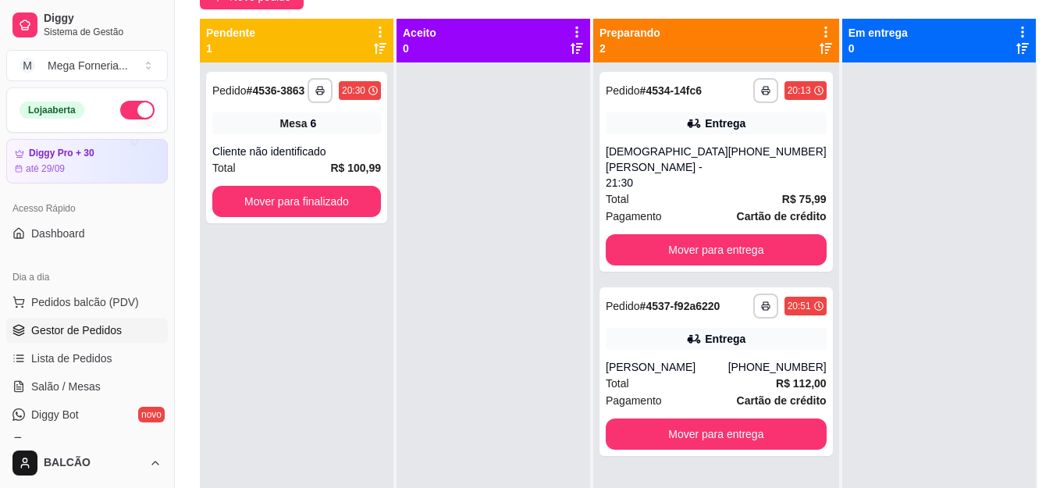
scroll to position [234, 0]
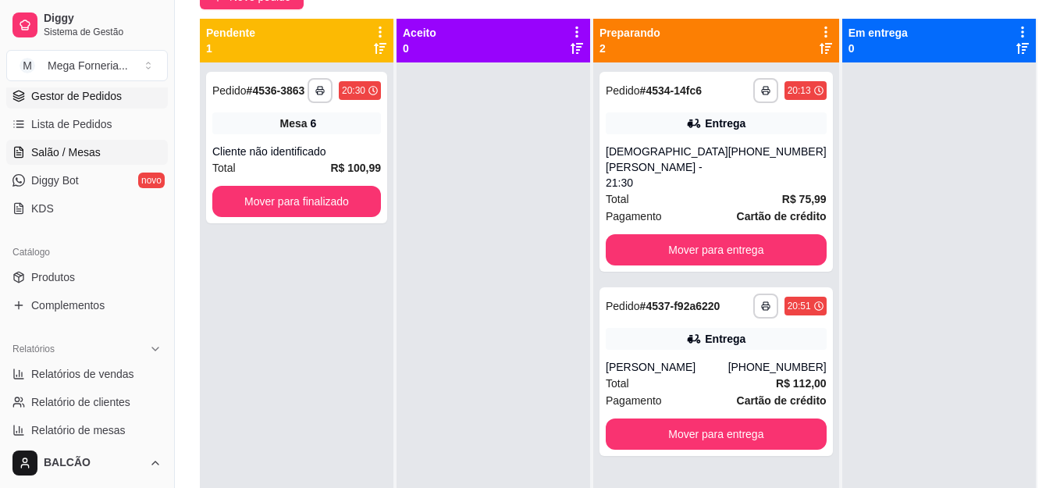
click at [62, 153] on span "Salão / Mesas" at bounding box center [65, 152] width 69 height 16
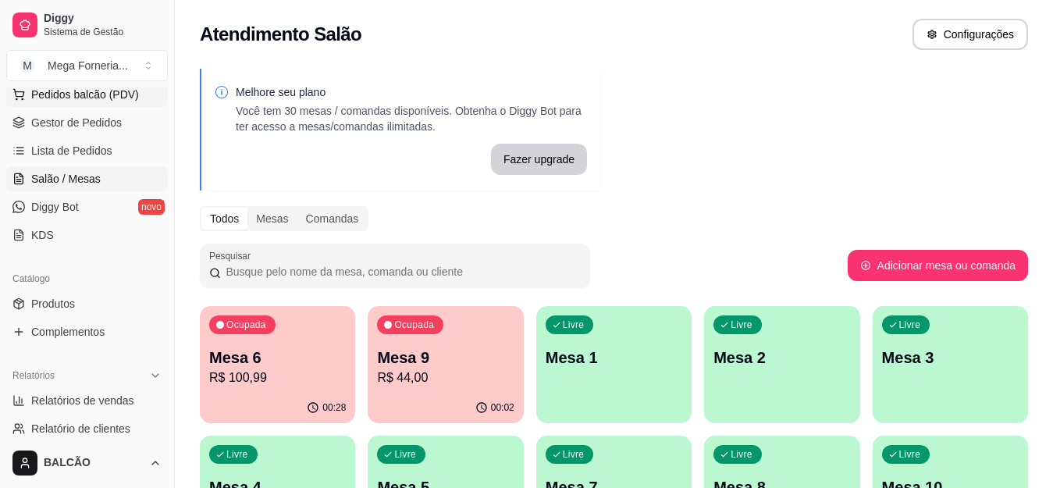
scroll to position [78, 0]
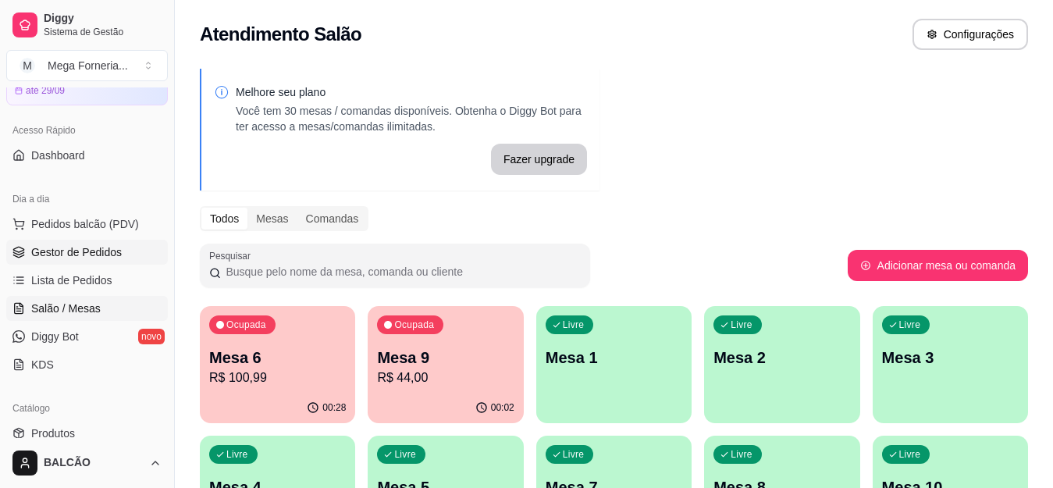
click at [98, 260] on link "Gestor de Pedidos" at bounding box center [87, 252] width 162 height 25
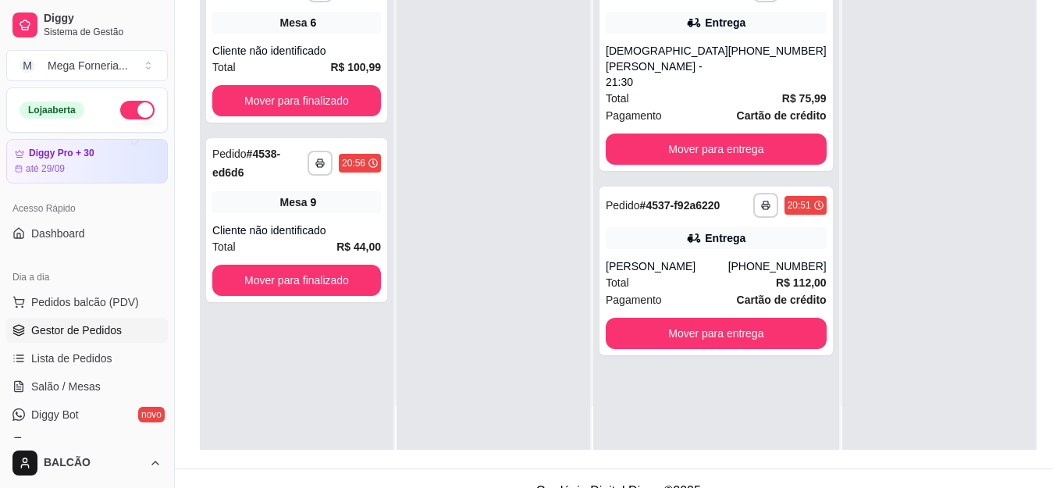
scroll to position [238, 0]
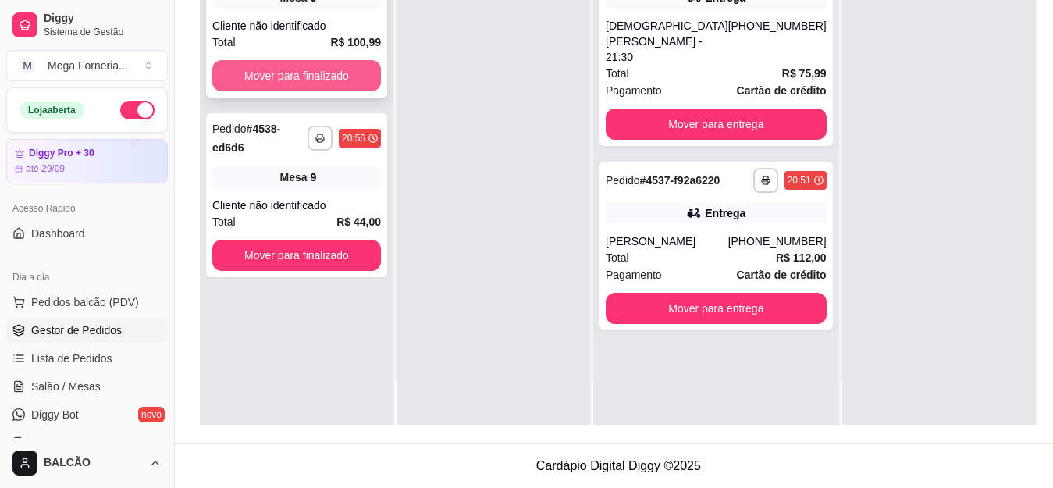
click at [292, 84] on button "Mover para finalizado" at bounding box center [296, 75] width 169 height 31
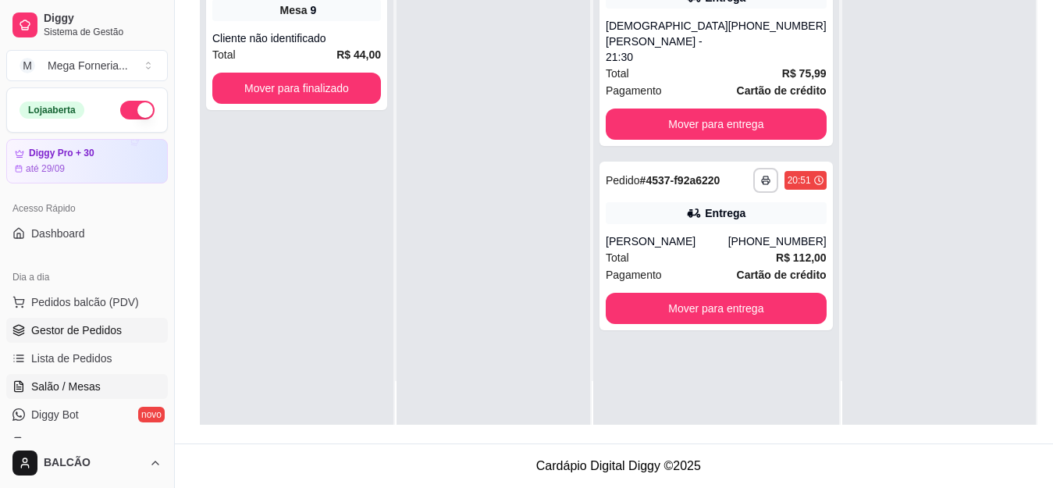
click at [82, 388] on span "Salão / Mesas" at bounding box center [65, 387] width 69 height 16
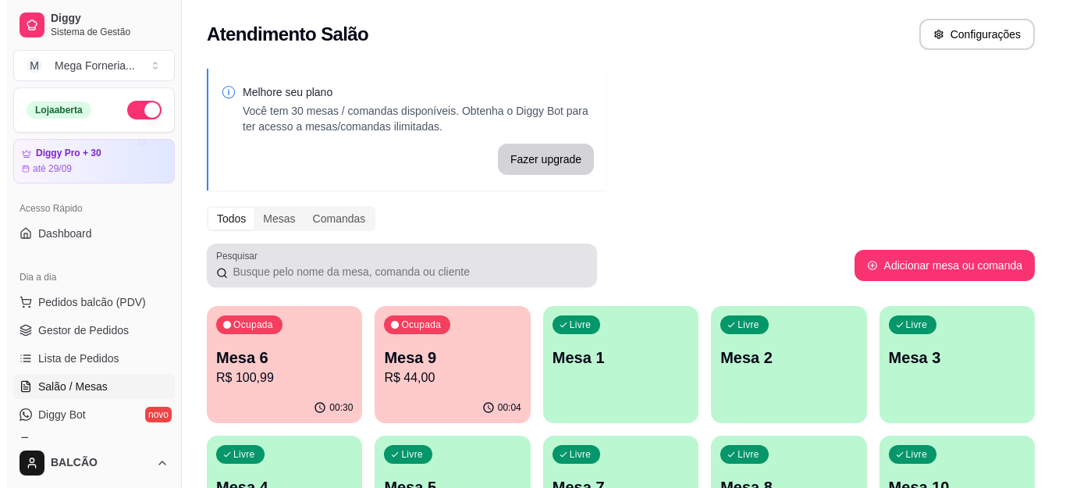
scroll to position [78, 0]
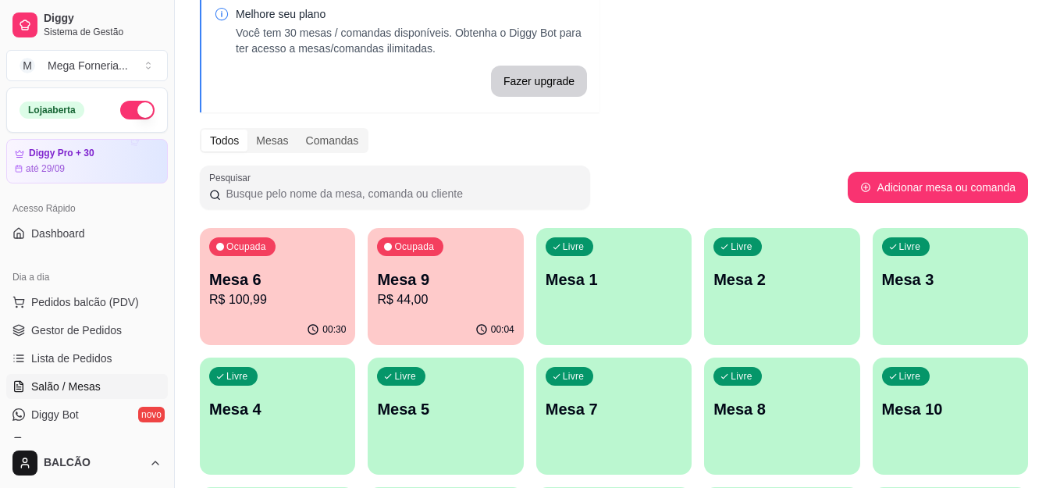
click at [282, 280] on p "Mesa 6" at bounding box center [277, 280] width 137 height 22
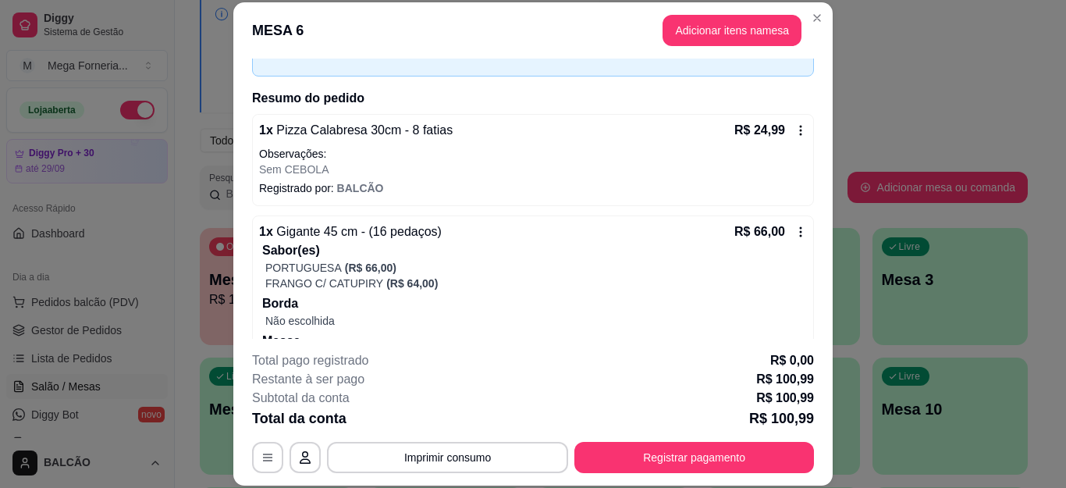
scroll to position [219, 0]
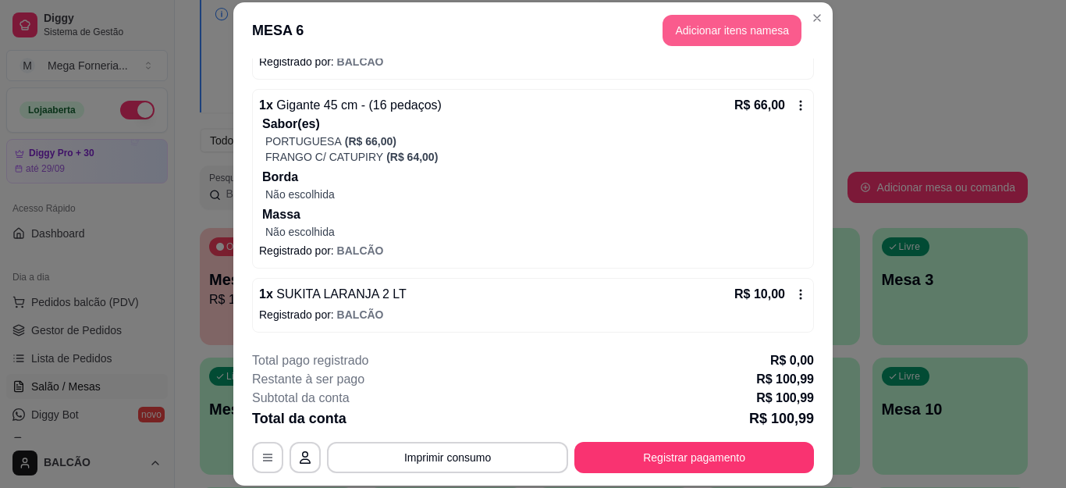
click at [692, 31] on button "Adicionar itens na mesa" at bounding box center [732, 30] width 139 height 31
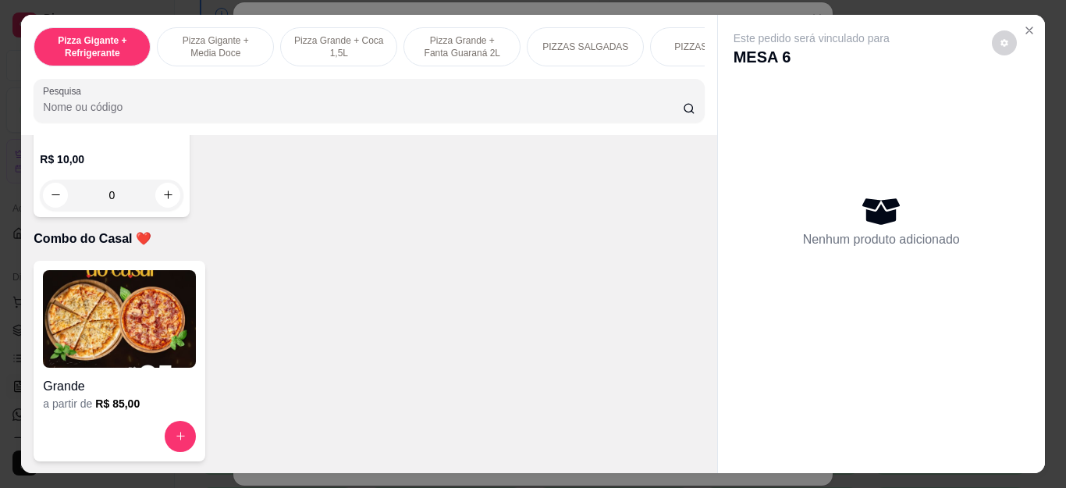
scroll to position [4216, 0]
type input "1"
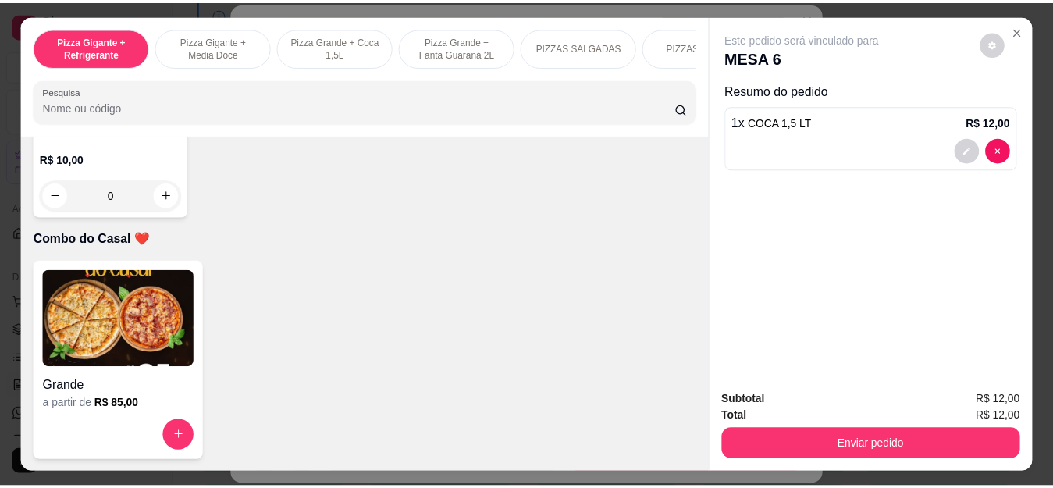
scroll to position [4451, 0]
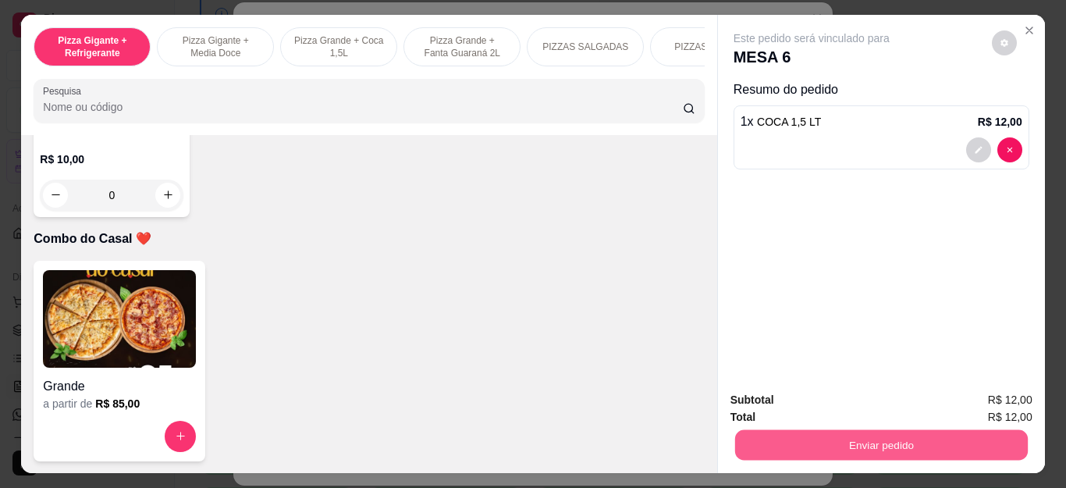
click at [813, 440] on button "Enviar pedido" at bounding box center [881, 445] width 293 height 30
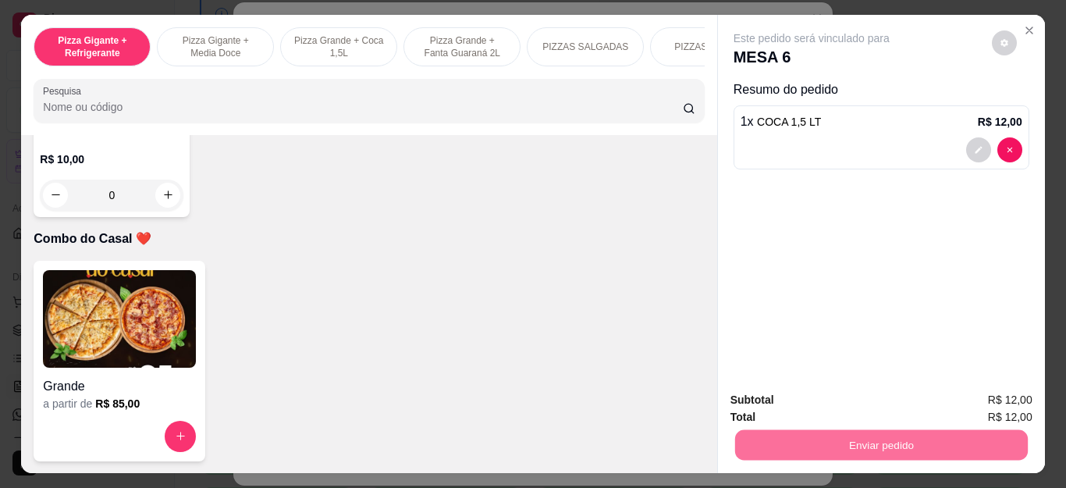
click at [846, 404] on button "Não registrar e enviar pedido" at bounding box center [829, 401] width 162 height 30
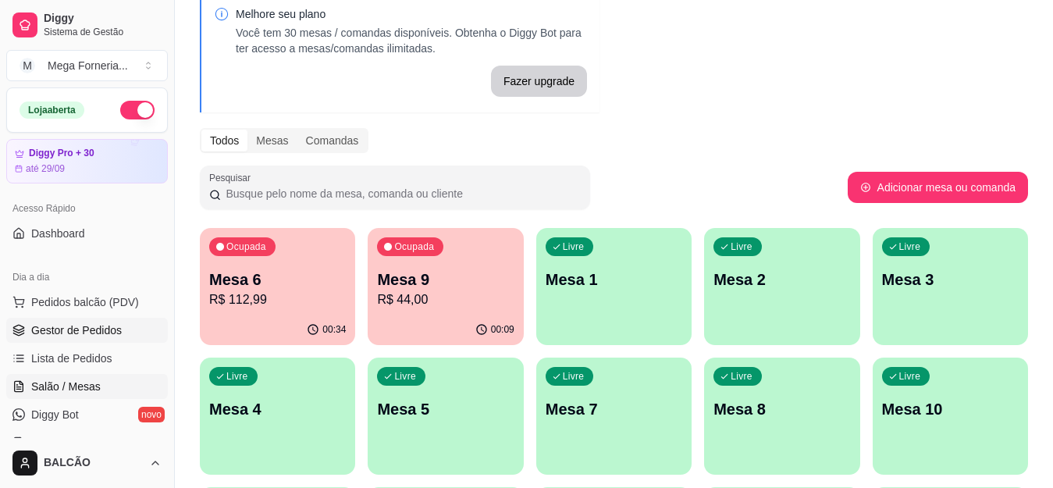
click at [63, 338] on link "Gestor de Pedidos" at bounding box center [87, 330] width 162 height 25
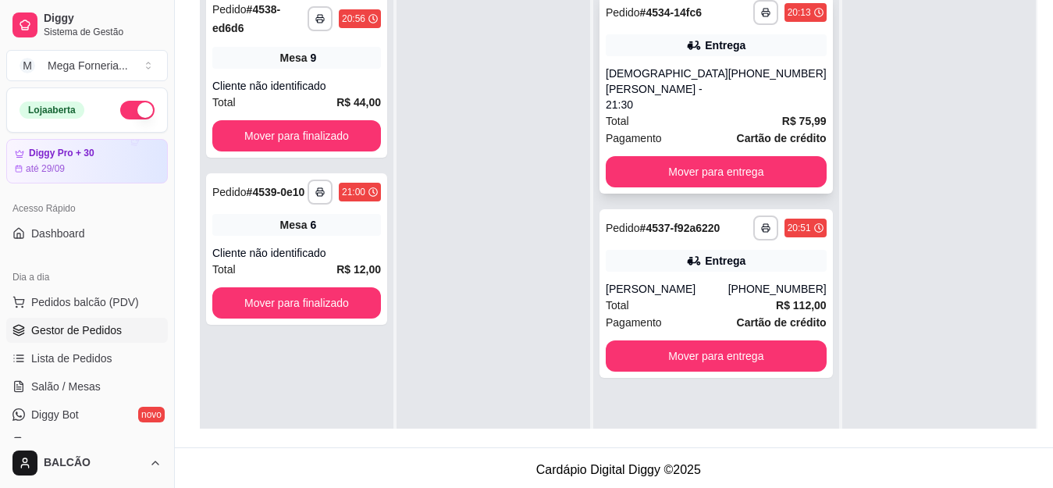
click at [747, 84] on div "[PHONE_NUMBER]" at bounding box center [777, 89] width 98 height 47
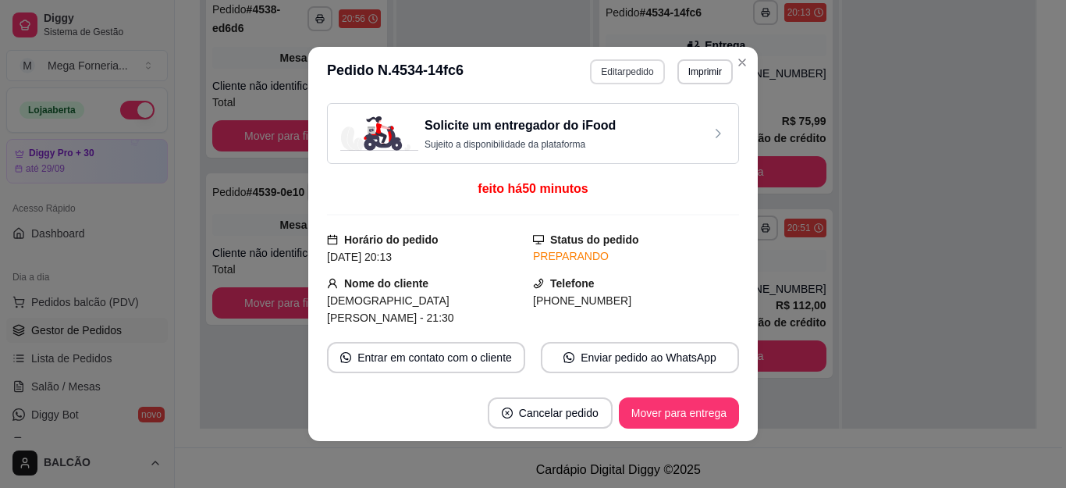
click at [615, 77] on button "Editar pedido" at bounding box center [627, 71] width 74 height 25
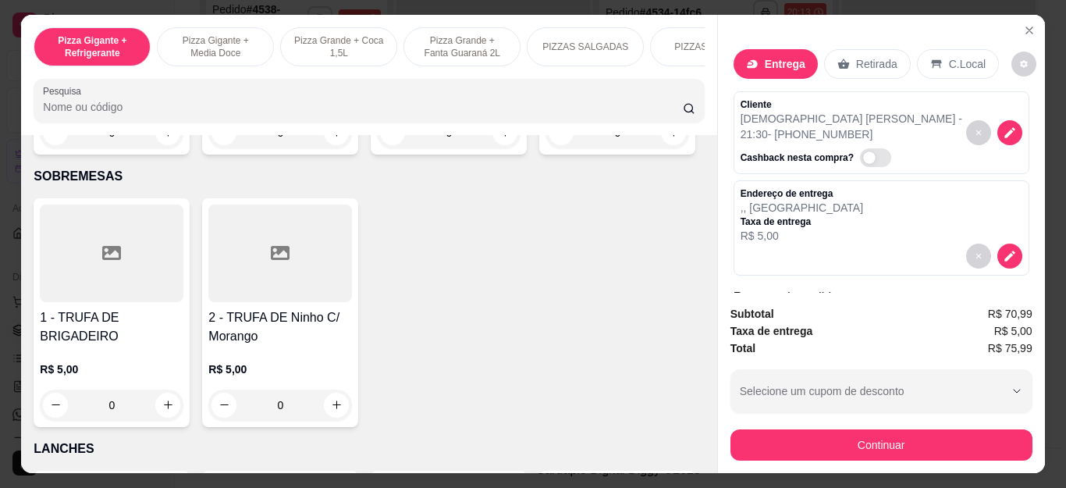
scroll to position [1718, 0]
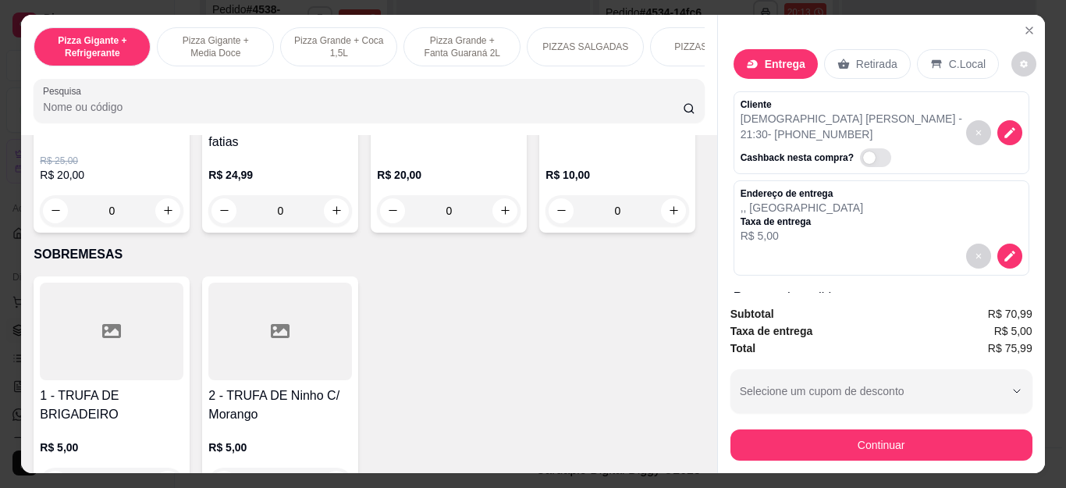
click at [495, 218] on div "0" at bounding box center [449, 210] width 144 height 31
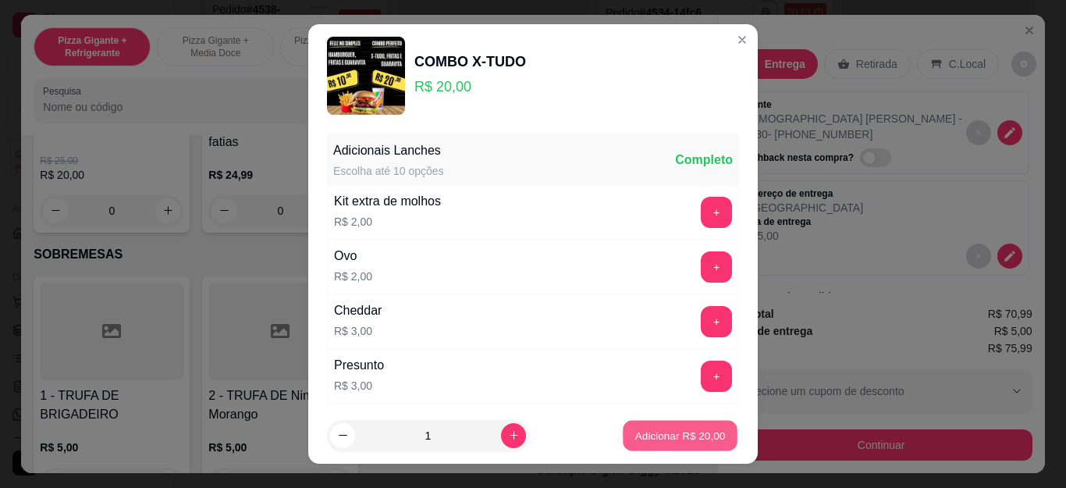
click at [660, 442] on p "Adicionar R$ 20,00" at bounding box center [680, 435] width 91 height 15
type input "1"
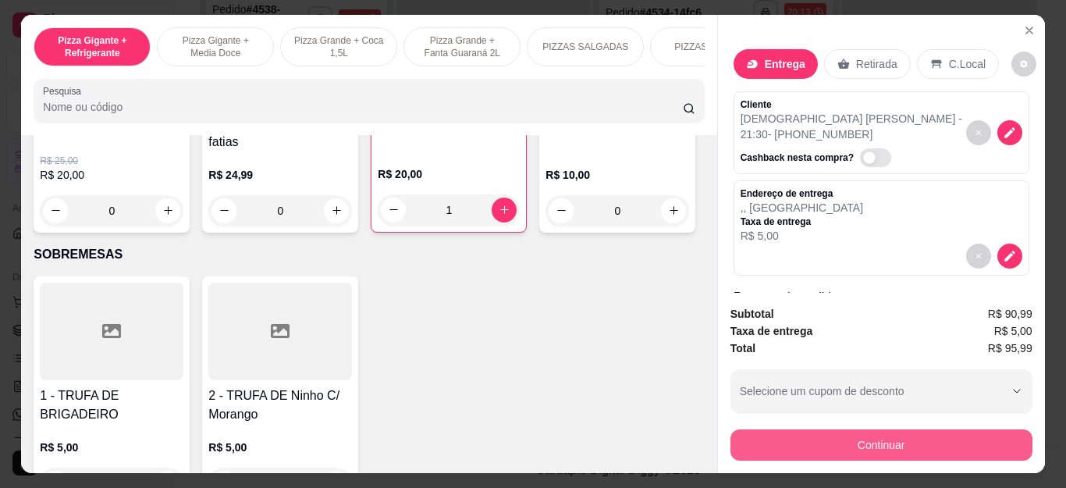
click at [891, 446] on button "Continuar" at bounding box center [882, 444] width 302 height 31
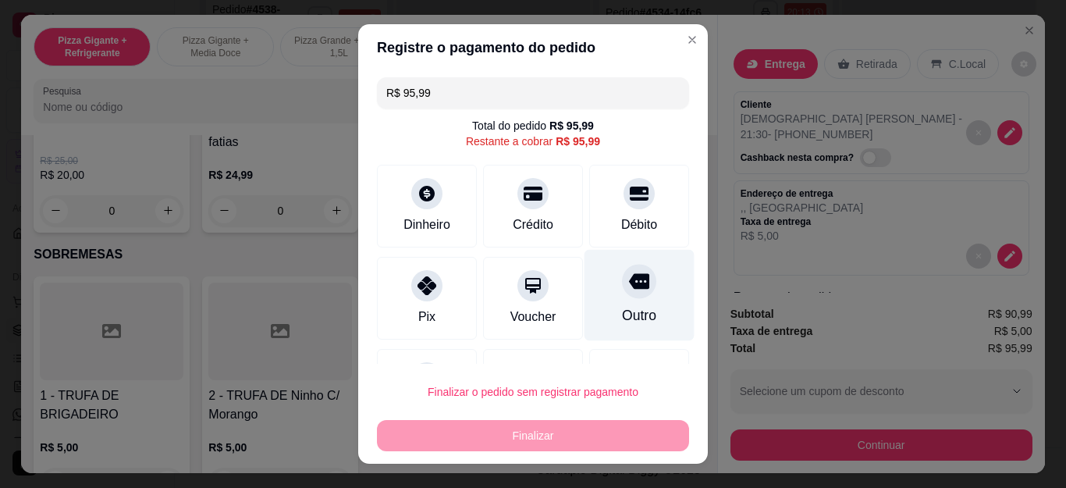
click at [624, 294] on div "Outro" at bounding box center [640, 295] width 110 height 91
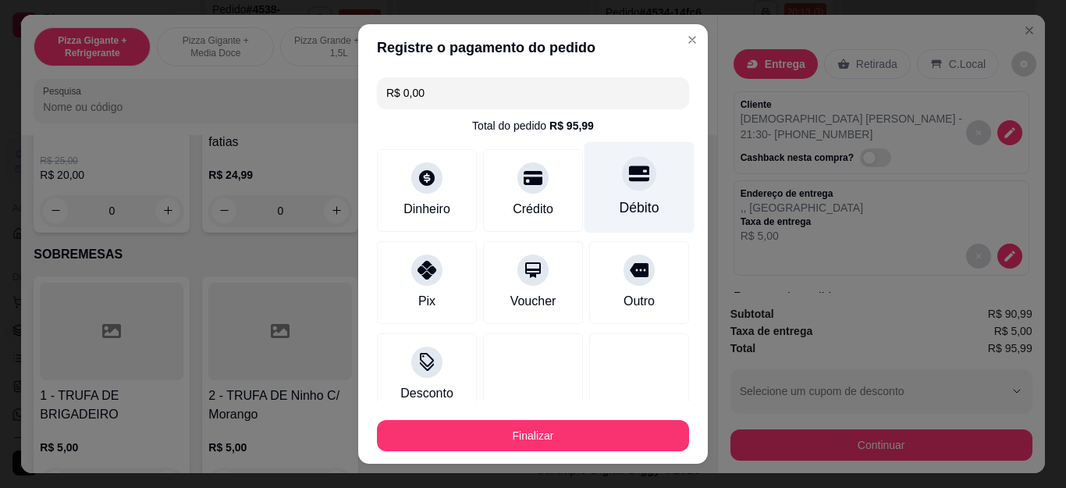
click at [622, 187] on div at bounding box center [639, 174] width 34 height 34
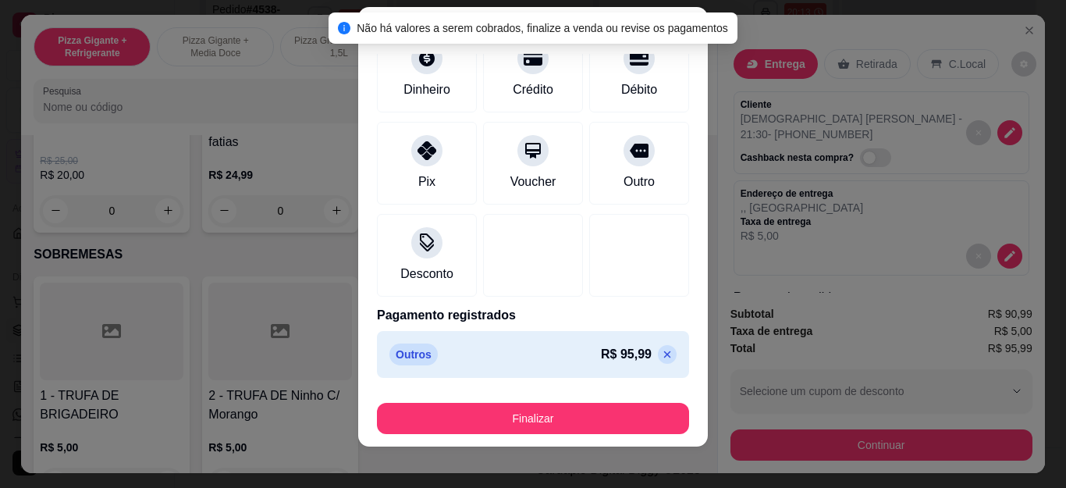
scroll to position [26, 0]
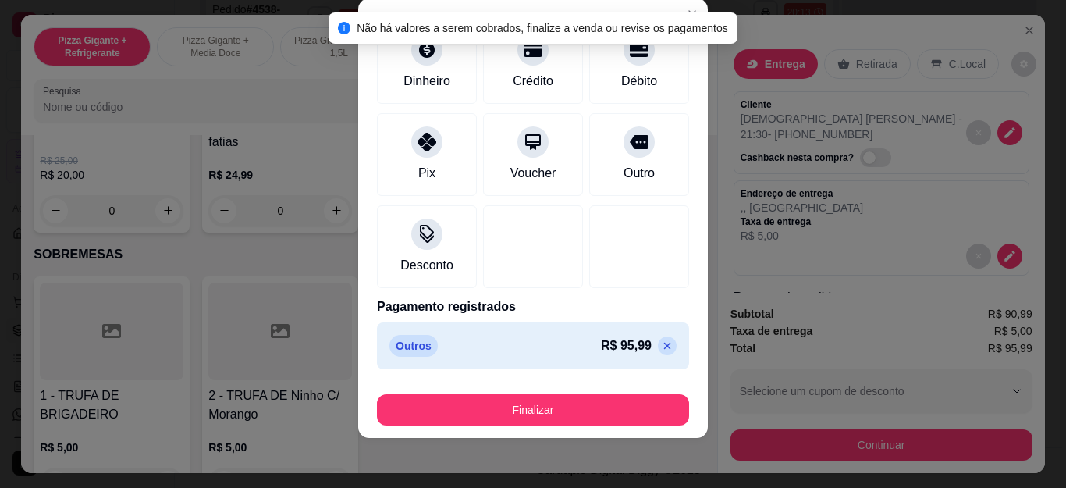
click at [664, 344] on icon at bounding box center [667, 346] width 7 height 7
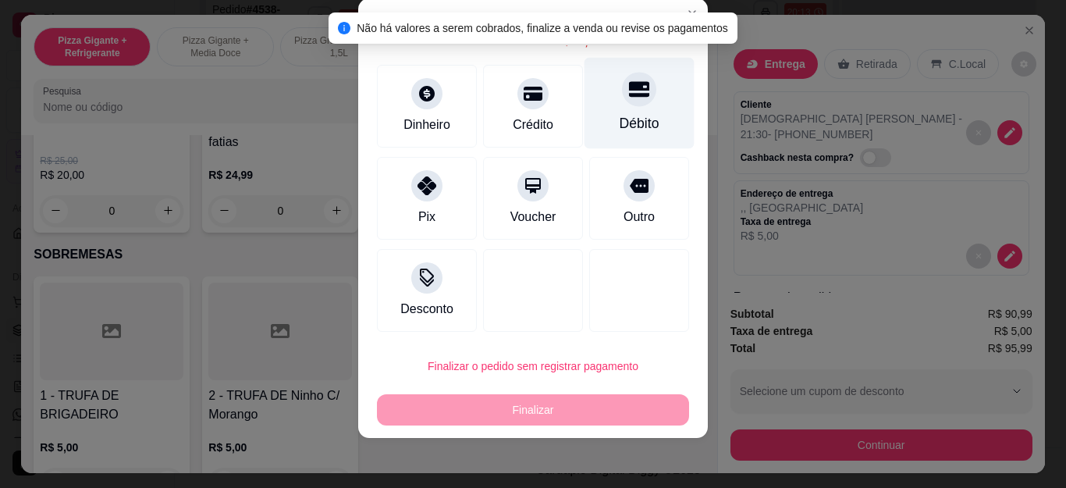
click at [622, 88] on div at bounding box center [639, 90] width 34 height 34
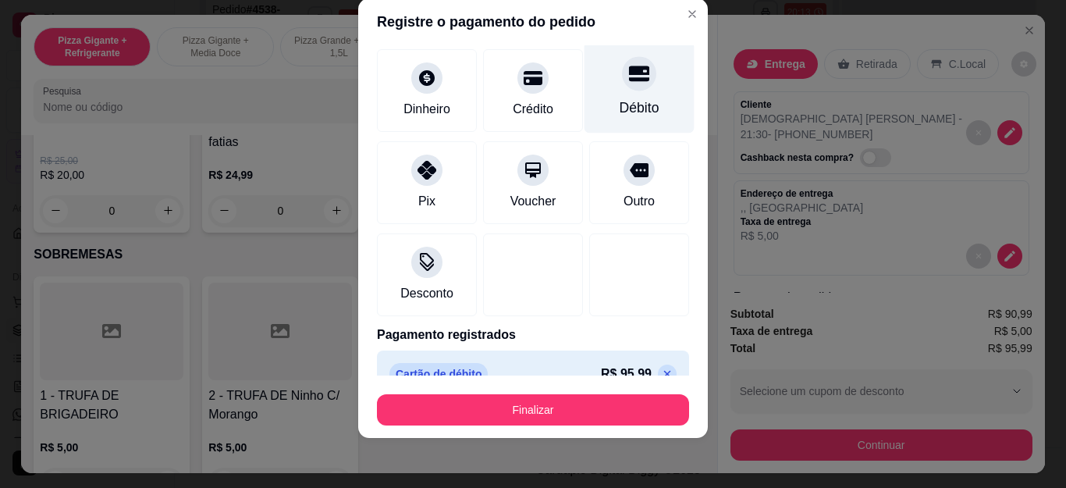
type input "R$ 0,00"
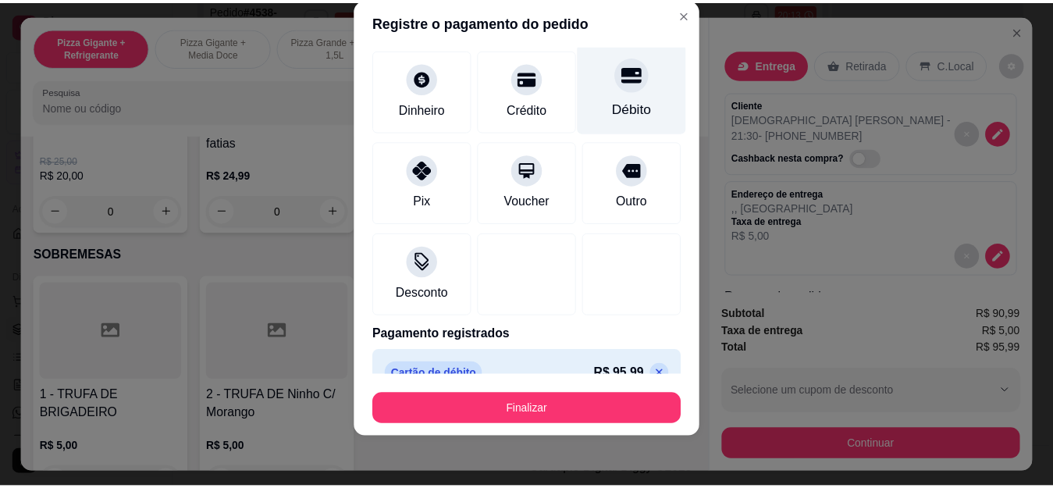
scroll to position [102, 0]
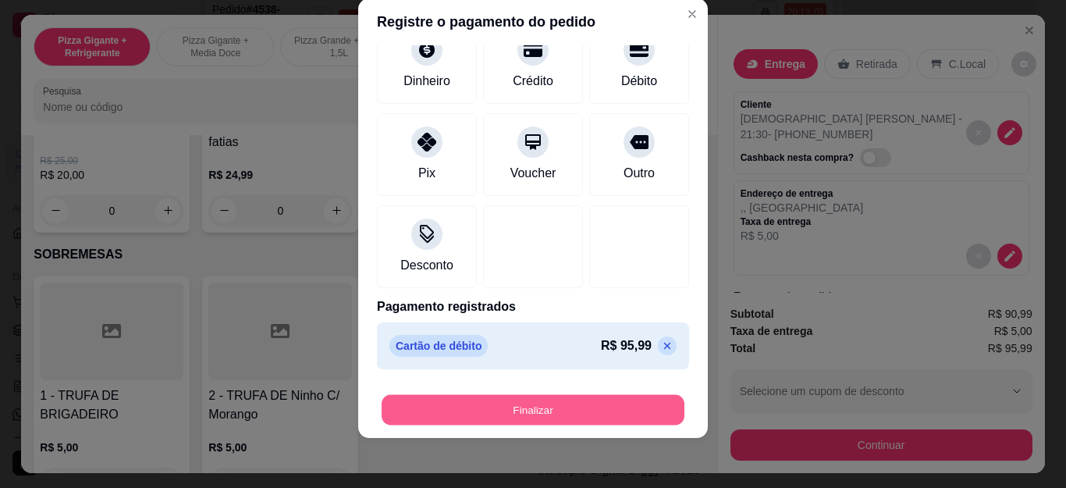
click at [518, 417] on button "Finalizar" at bounding box center [533, 409] width 303 height 30
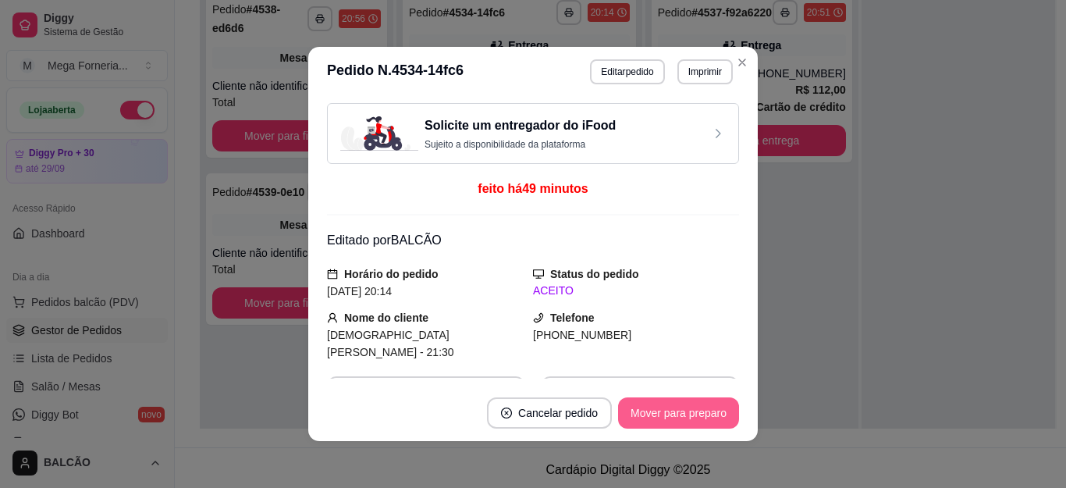
click at [706, 421] on button "Mover para preparo" at bounding box center [678, 412] width 121 height 31
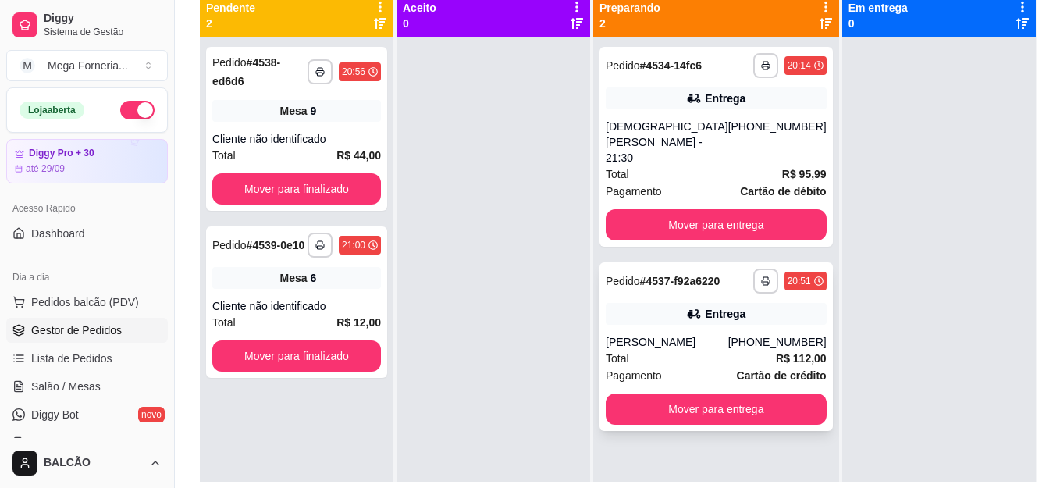
scroll to position [156, 0]
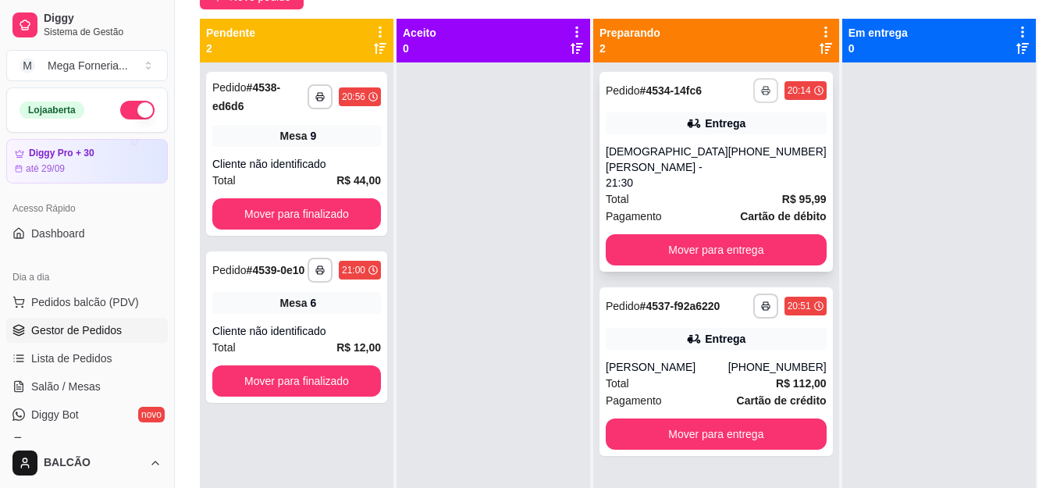
click at [753, 86] on button "button" at bounding box center [765, 90] width 25 height 25
click at [696, 156] on button "IMPRESSORA" at bounding box center [694, 145] width 109 height 24
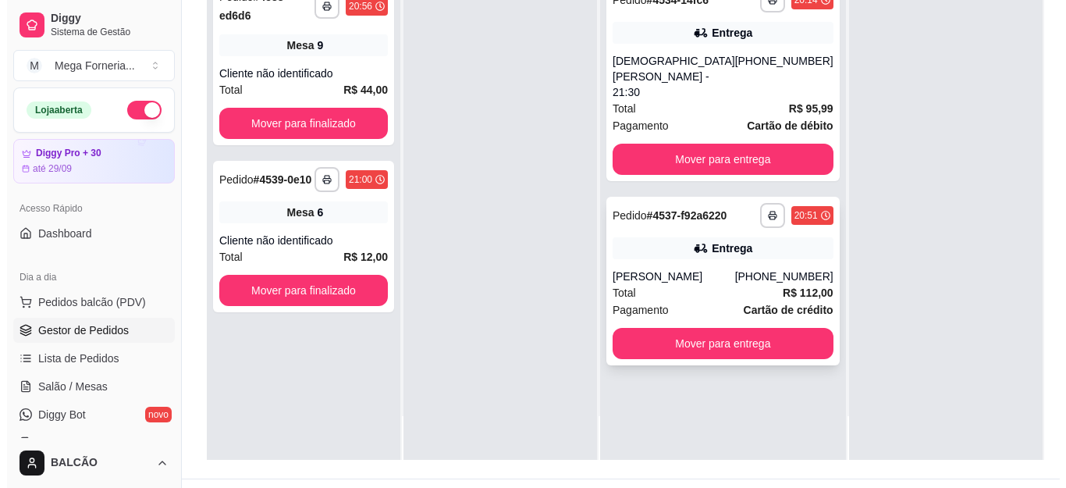
scroll to position [234, 0]
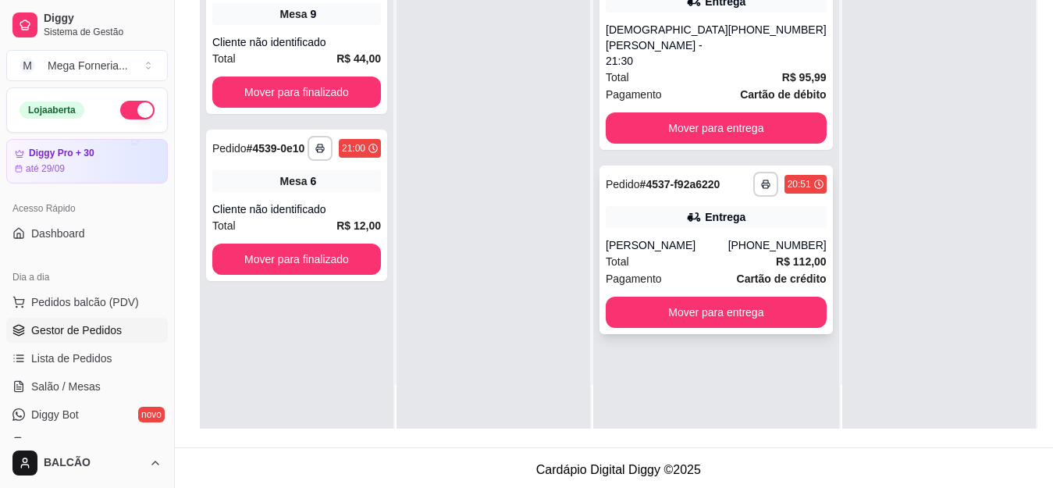
click at [712, 166] on div "**********" at bounding box center [716, 250] width 233 height 169
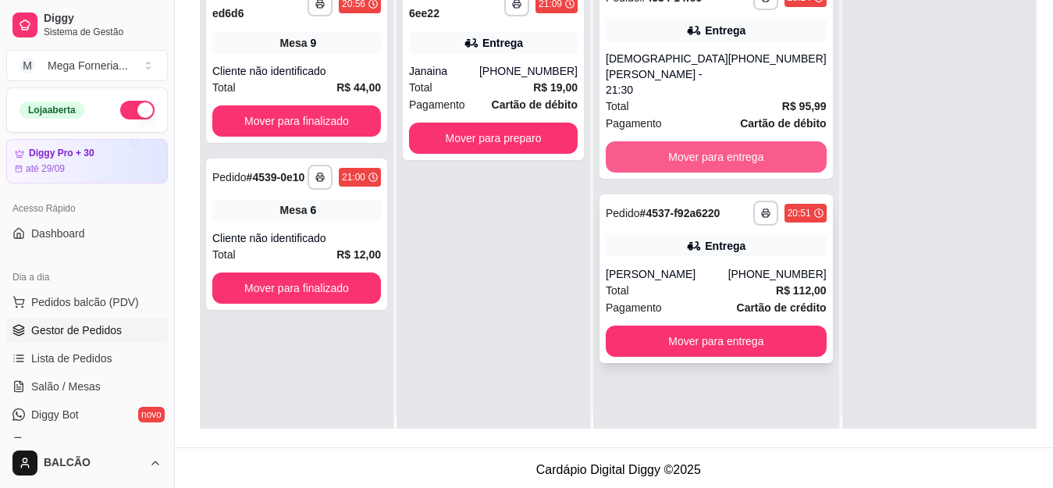
scroll to position [0, 0]
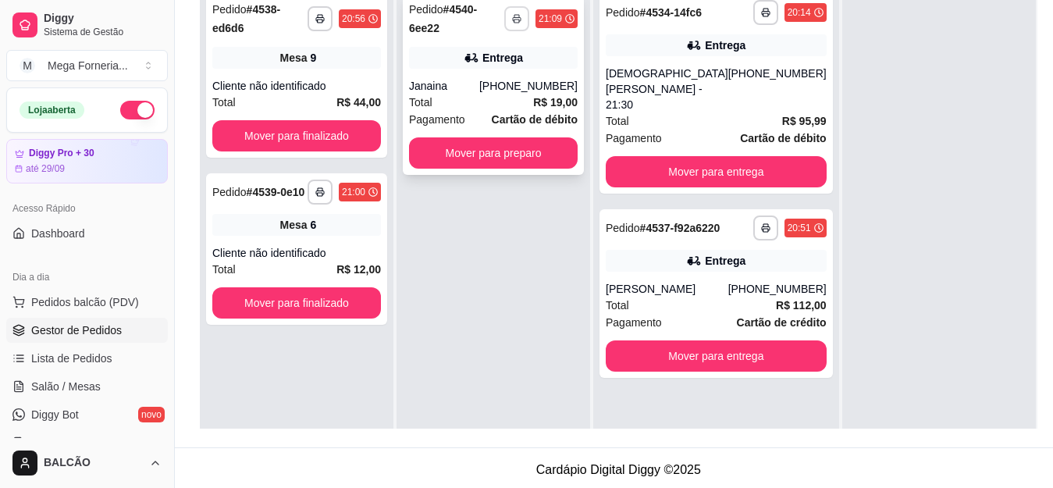
click at [521, 18] on icon "button" at bounding box center [517, 20] width 8 height 4
click at [521, 94] on div "Total R$ 19,00" at bounding box center [493, 102] width 169 height 17
click at [529, 21] on button "button" at bounding box center [516, 18] width 25 height 25
click at [519, 74] on button "IMPRESSORA" at bounding box center [490, 67] width 109 height 24
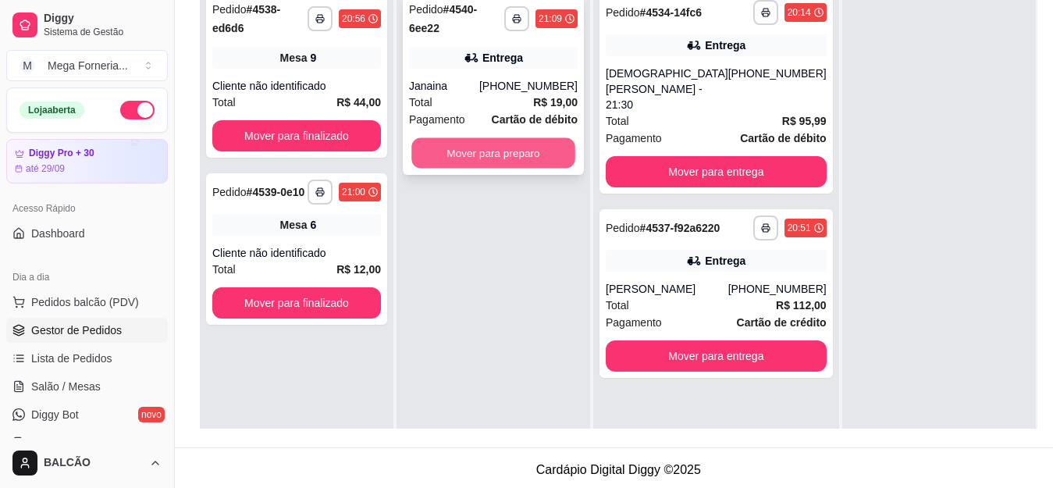
click at [524, 138] on button "Mover para preparo" at bounding box center [493, 153] width 164 height 30
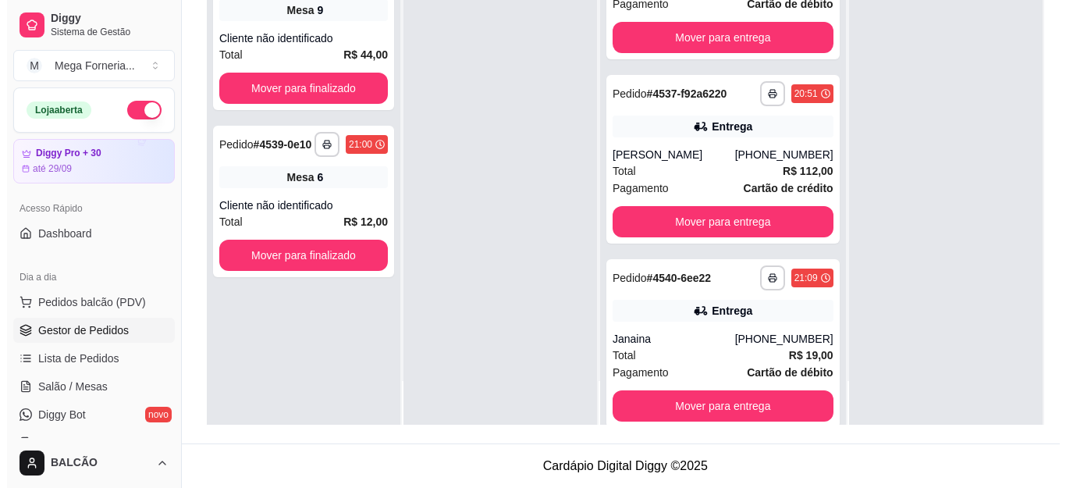
scroll to position [165, 0]
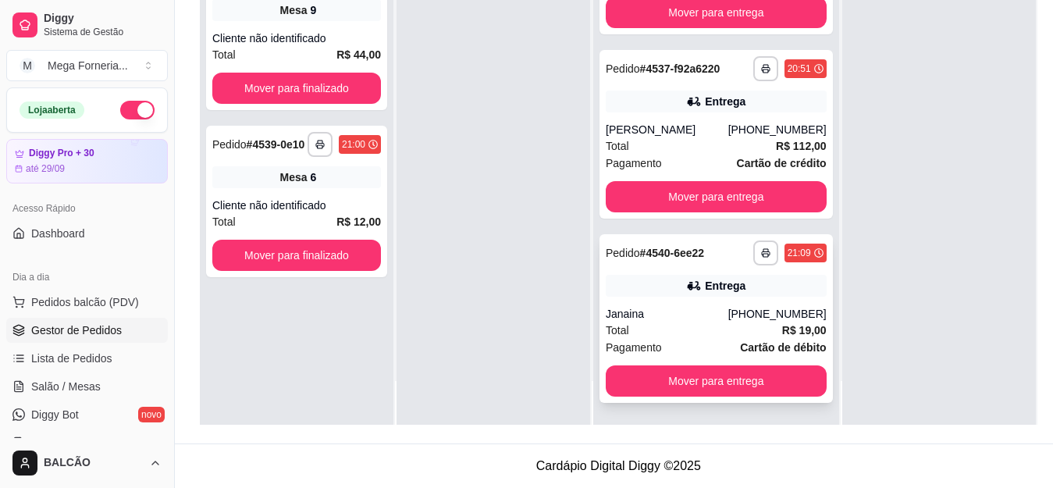
click at [714, 290] on div "Entrega" at bounding box center [725, 286] width 41 height 16
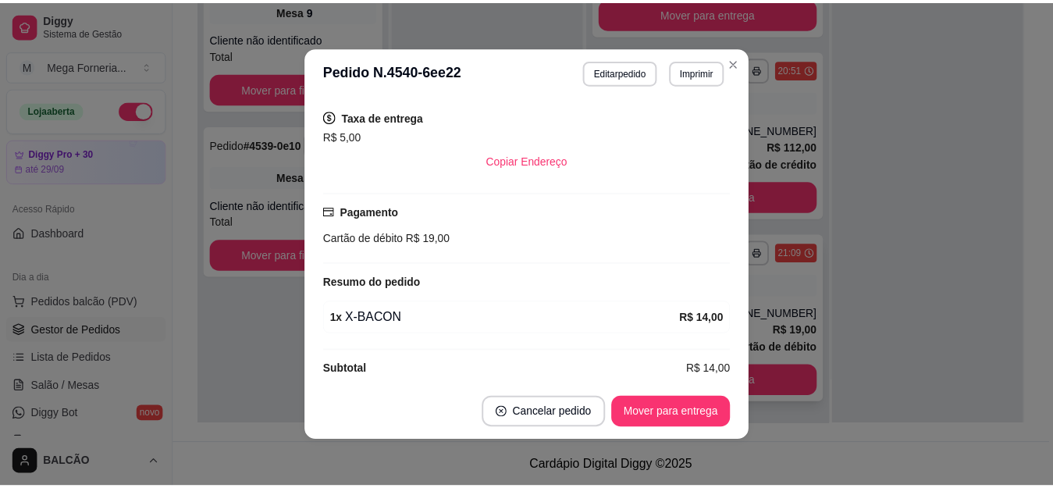
scroll to position [361, 0]
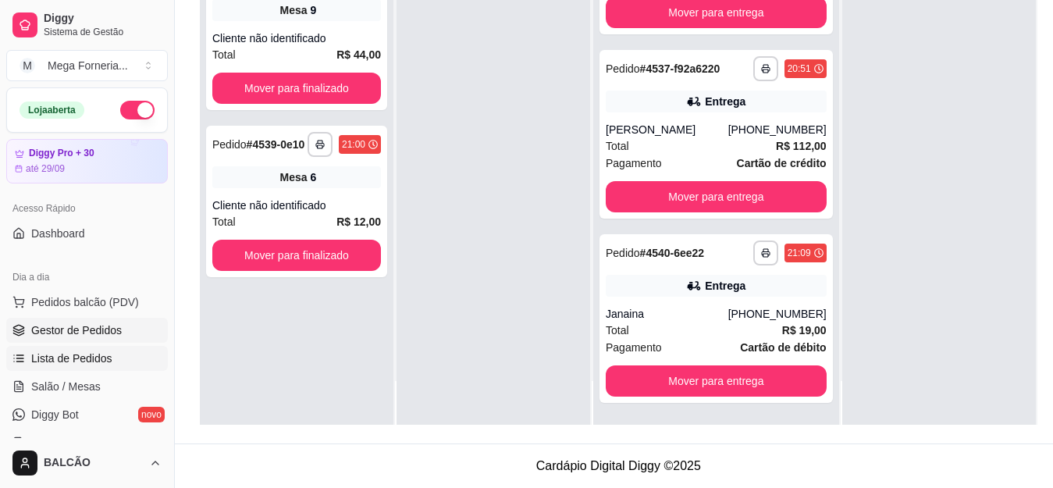
click at [97, 348] on link "Lista de Pedidos" at bounding box center [87, 358] width 162 height 25
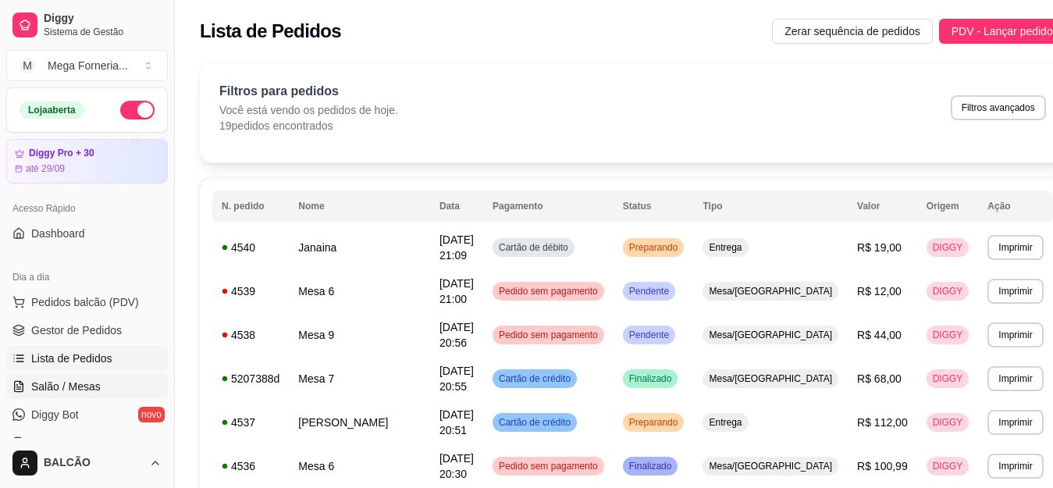
click at [79, 389] on span "Salão / Mesas" at bounding box center [65, 387] width 69 height 16
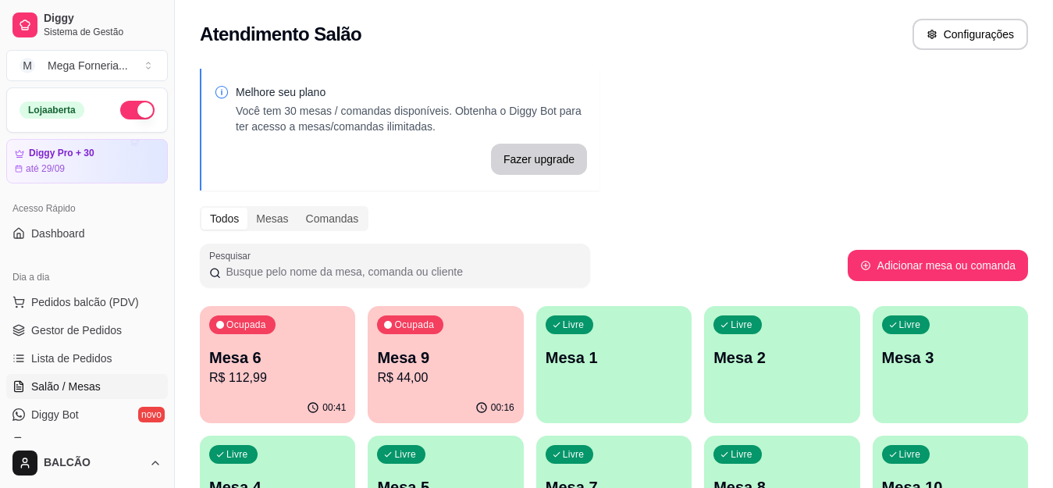
click at [276, 347] on p "Mesa 6" at bounding box center [277, 358] width 137 height 22
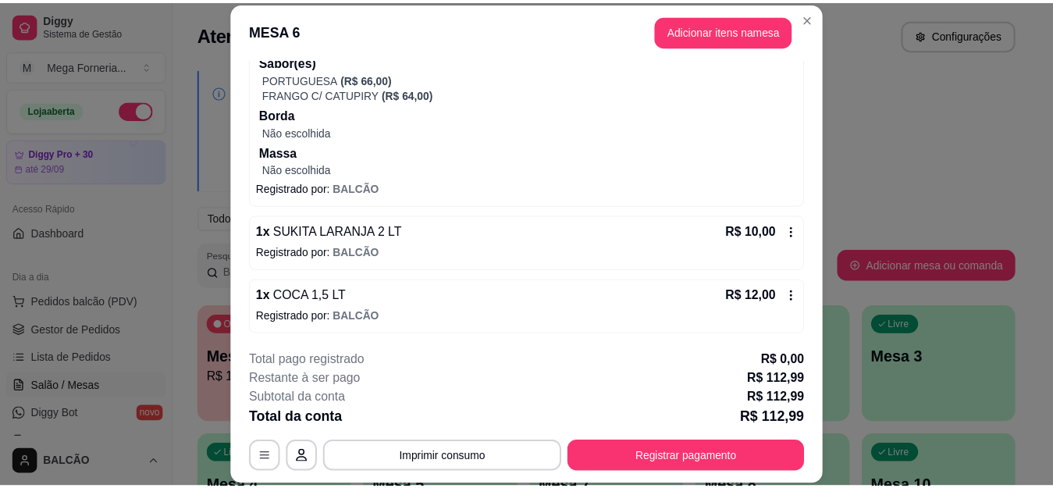
scroll to position [283, 0]
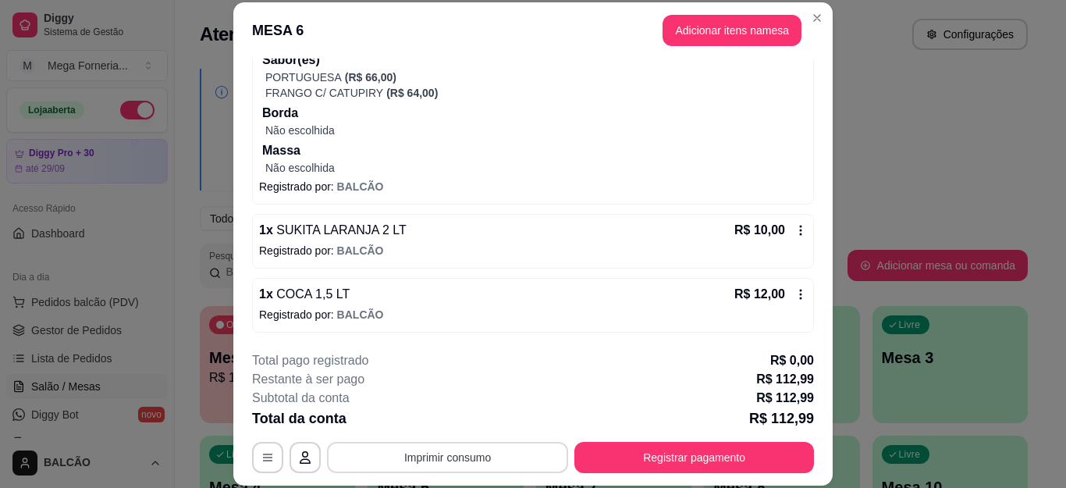
click at [446, 468] on button "Imprimir consumo" at bounding box center [447, 457] width 241 height 31
click at [448, 422] on button "IMPRESSORA" at bounding box center [446, 421] width 113 height 25
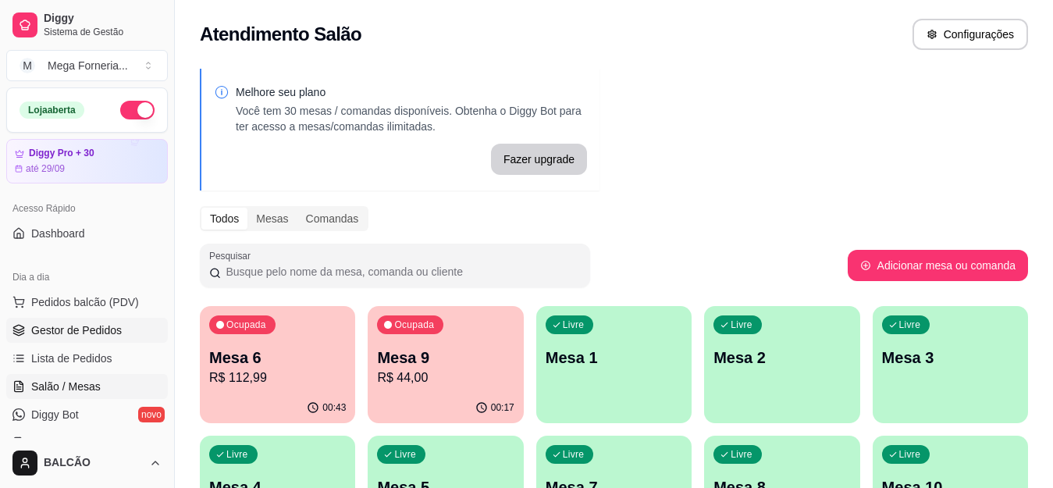
click at [77, 336] on span "Gestor de Pedidos" at bounding box center [76, 330] width 91 height 16
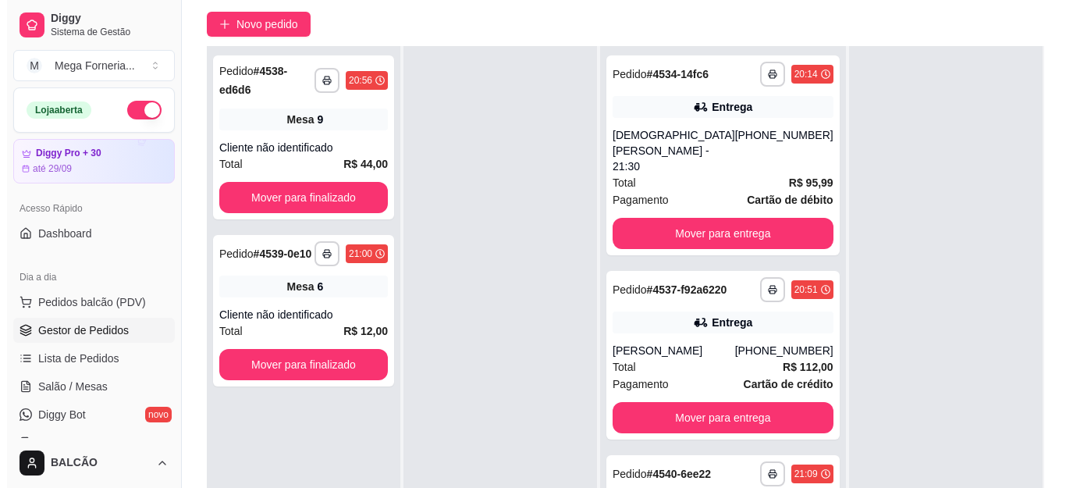
scroll to position [156, 0]
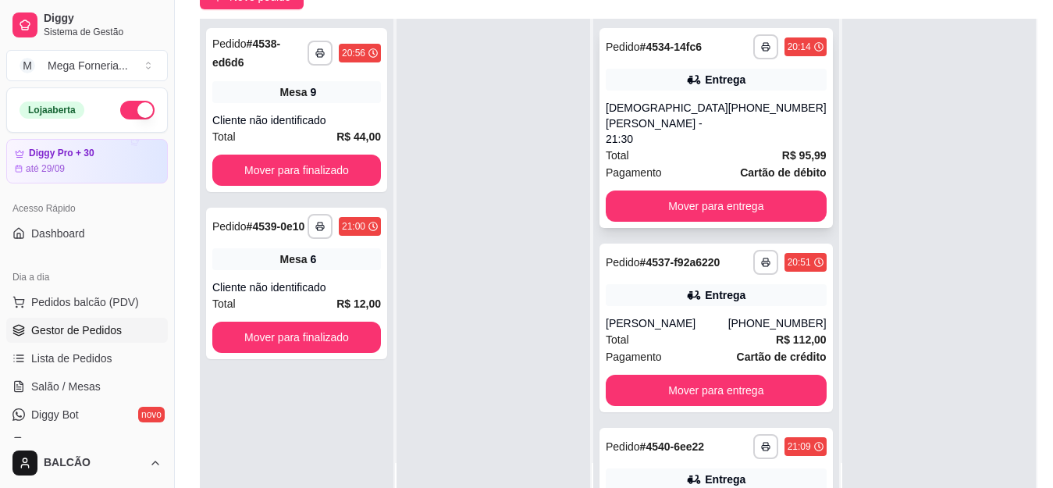
click at [728, 120] on div "[PHONE_NUMBER]" at bounding box center [777, 123] width 98 height 47
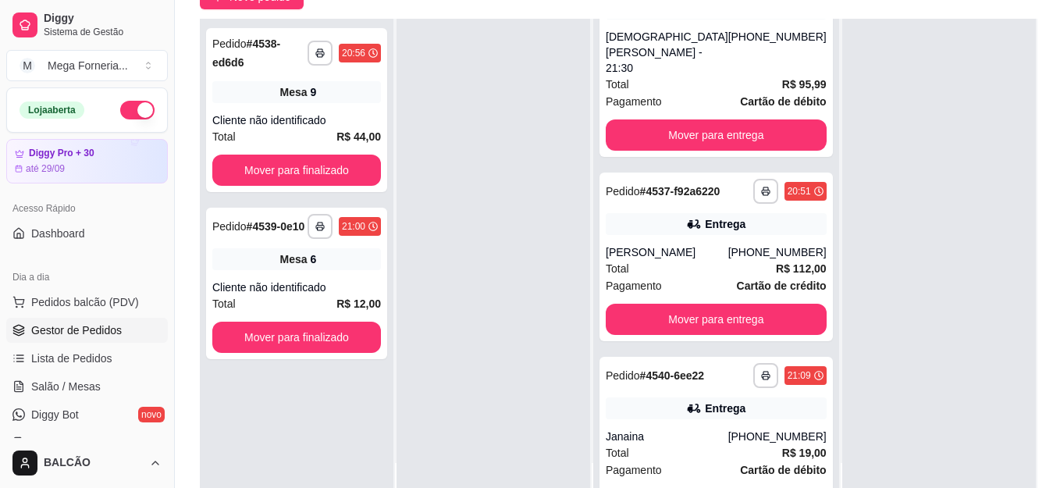
scroll to position [165, 0]
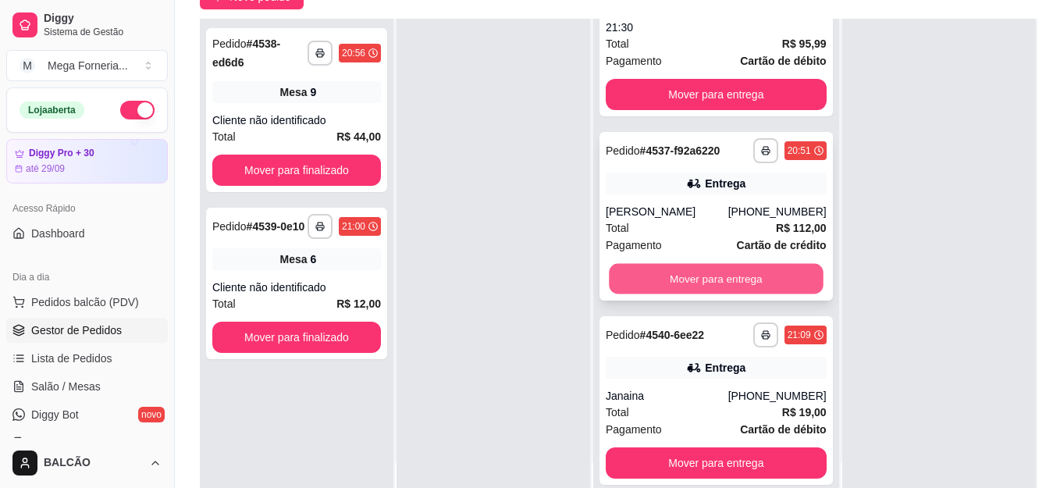
click at [723, 272] on button "Mover para entrega" at bounding box center [716, 279] width 214 height 30
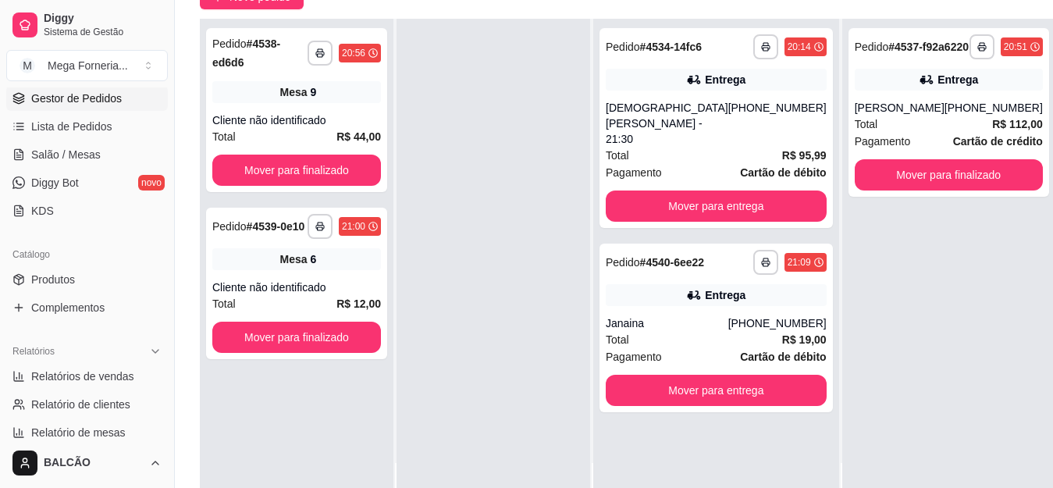
scroll to position [234, 0]
click at [91, 118] on span "Lista de Pedidos" at bounding box center [71, 124] width 81 height 16
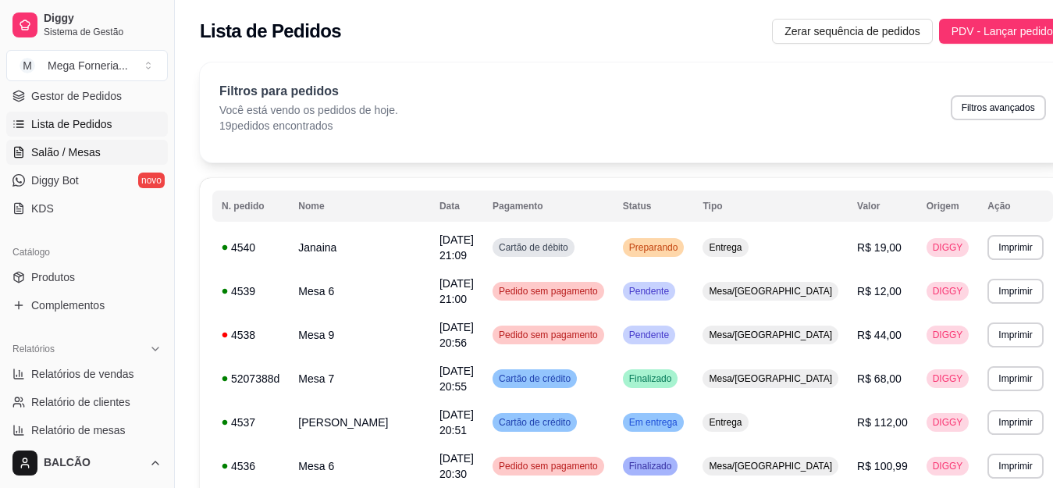
click at [66, 148] on span "Salão / Mesas" at bounding box center [65, 152] width 69 height 16
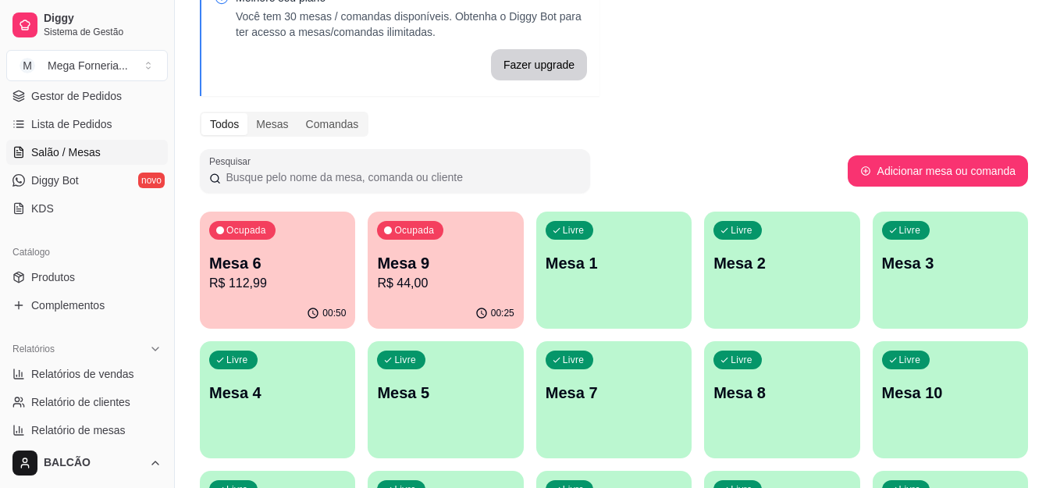
scroll to position [234, 0]
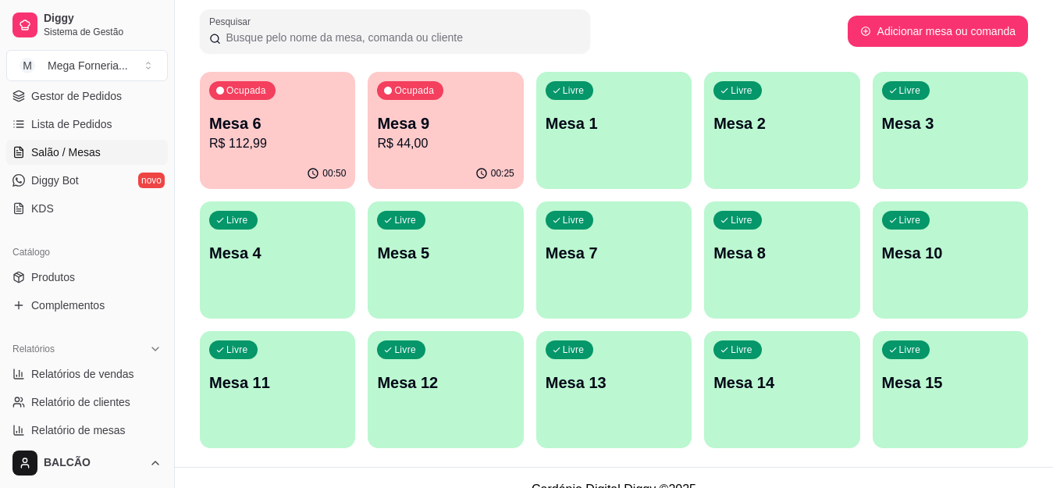
click at [295, 135] on p "R$ 112,99" at bounding box center [277, 143] width 137 height 19
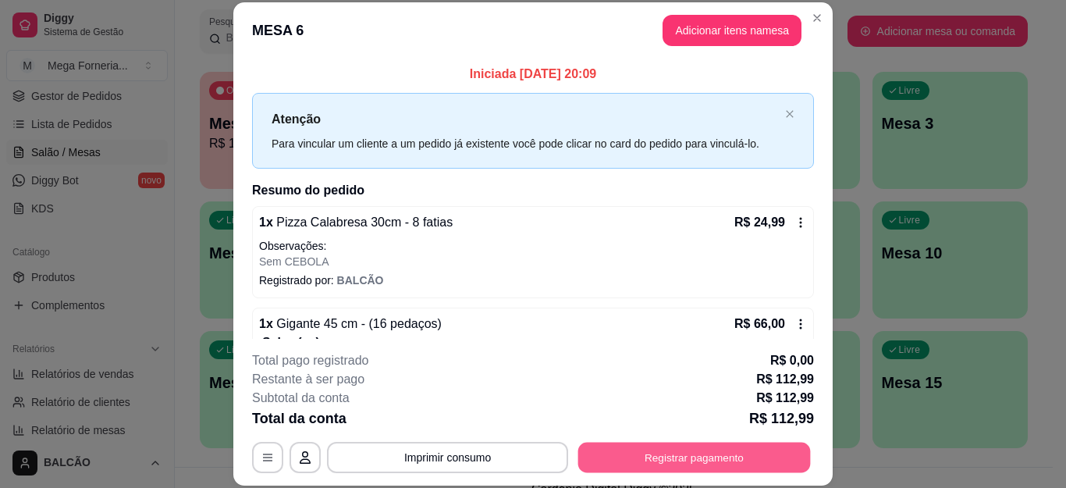
click at [717, 461] on button "Registrar pagamento" at bounding box center [695, 457] width 233 height 30
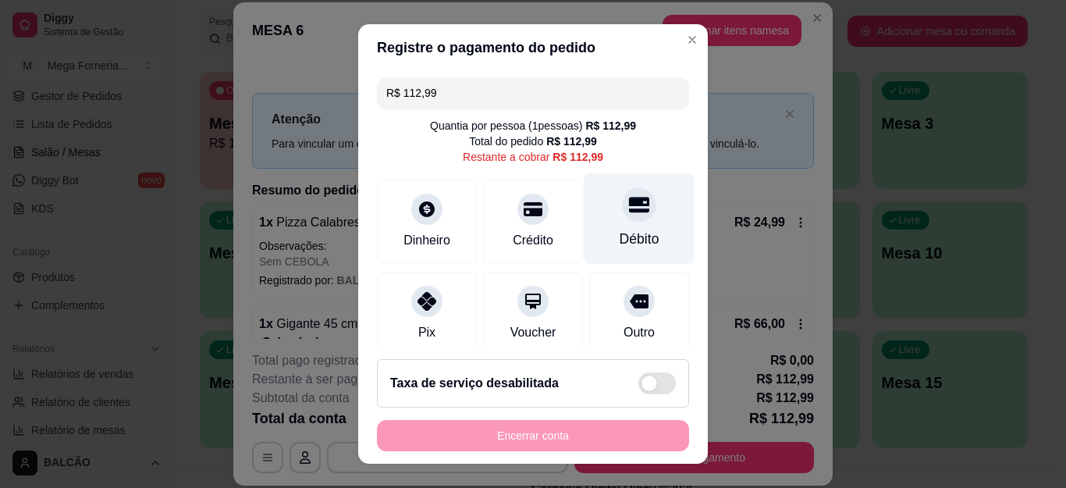
click at [622, 213] on div at bounding box center [639, 205] width 34 height 34
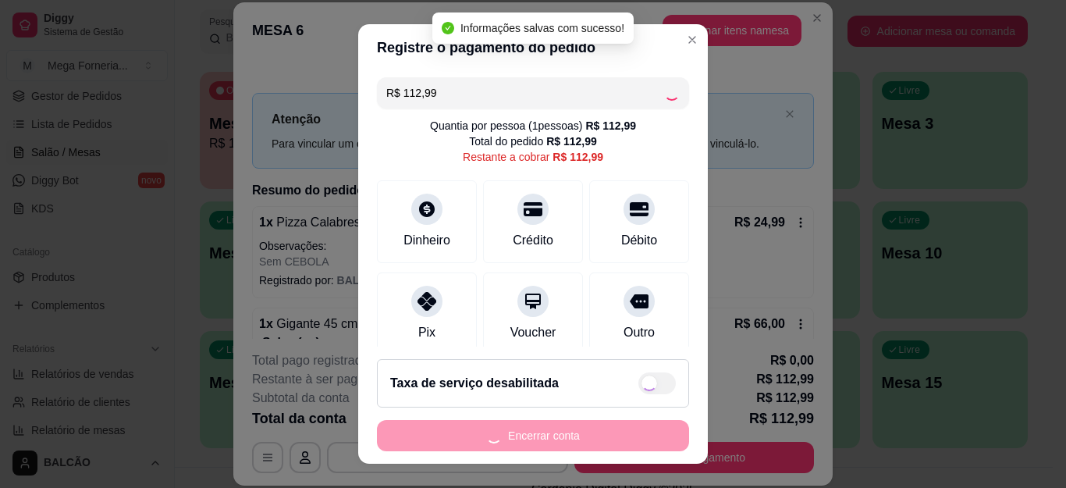
type input "R$ 0,00"
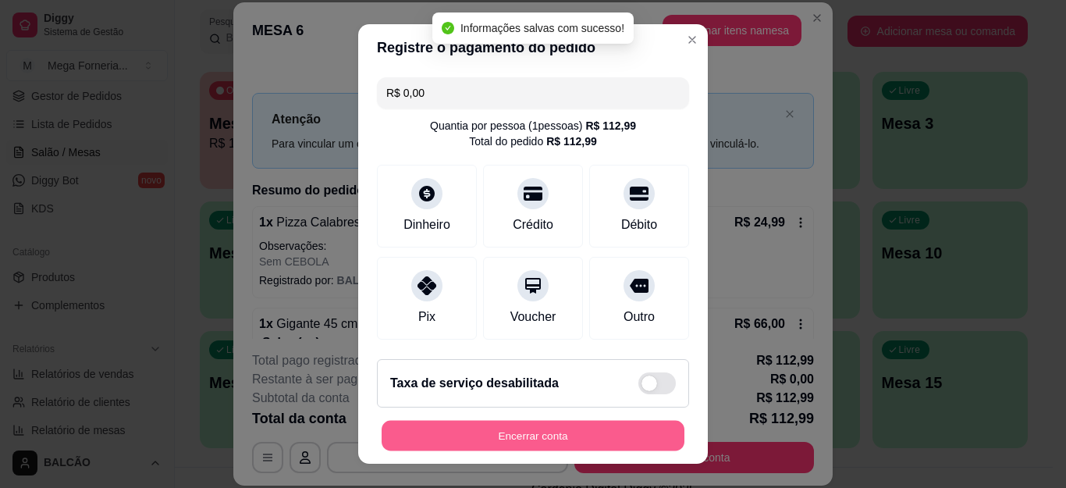
click at [590, 436] on button "Encerrar conta" at bounding box center [533, 435] width 303 height 30
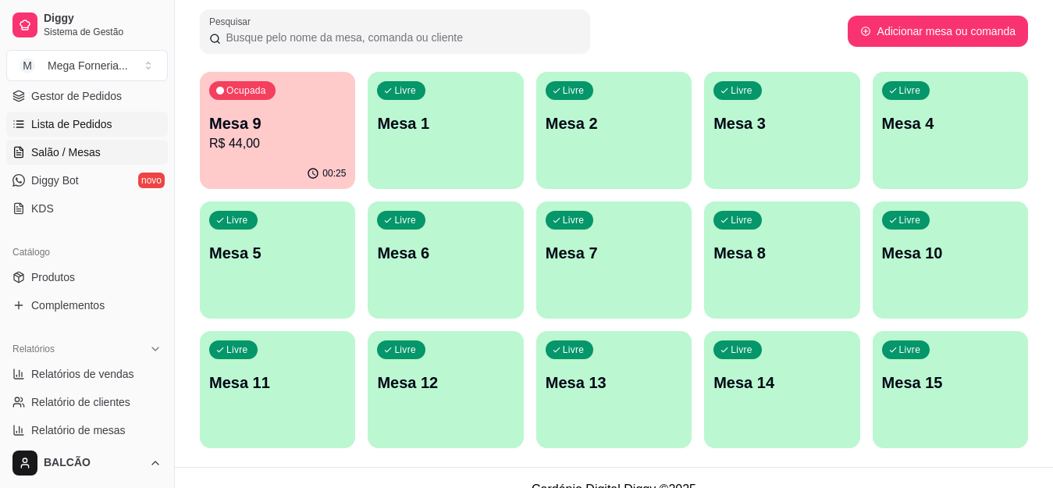
click at [65, 122] on span "Lista de Pedidos" at bounding box center [71, 124] width 81 height 16
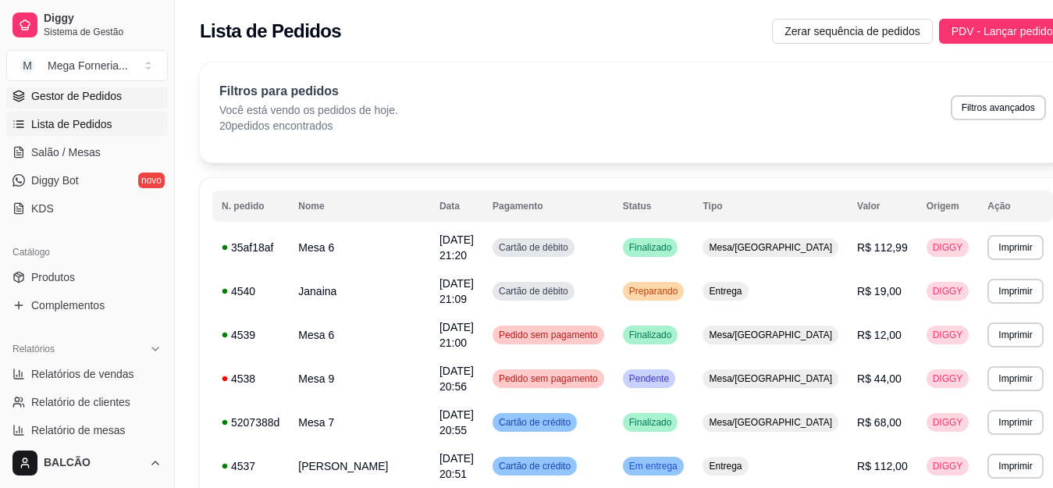
click at [72, 98] on span "Gestor de Pedidos" at bounding box center [76, 96] width 91 height 16
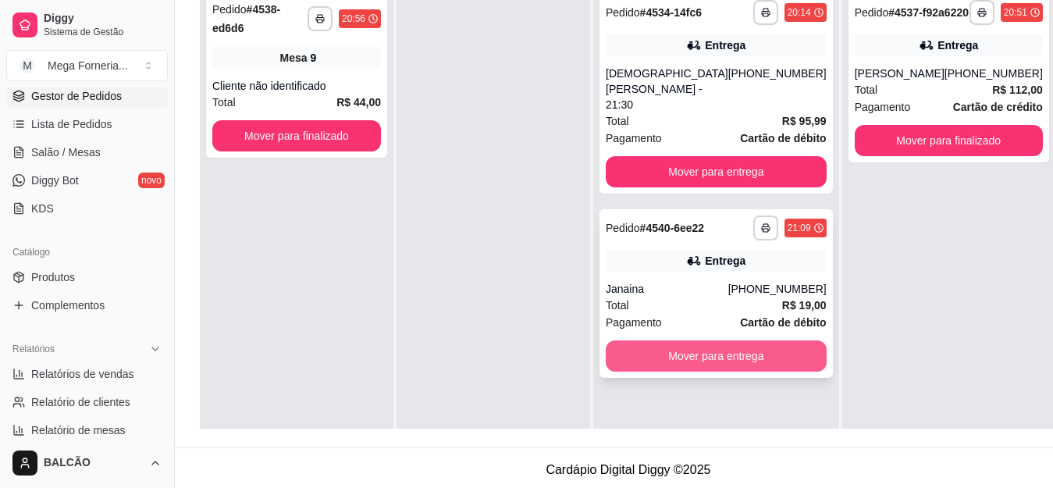
click at [704, 344] on button "Mover para entrega" at bounding box center [716, 355] width 221 height 31
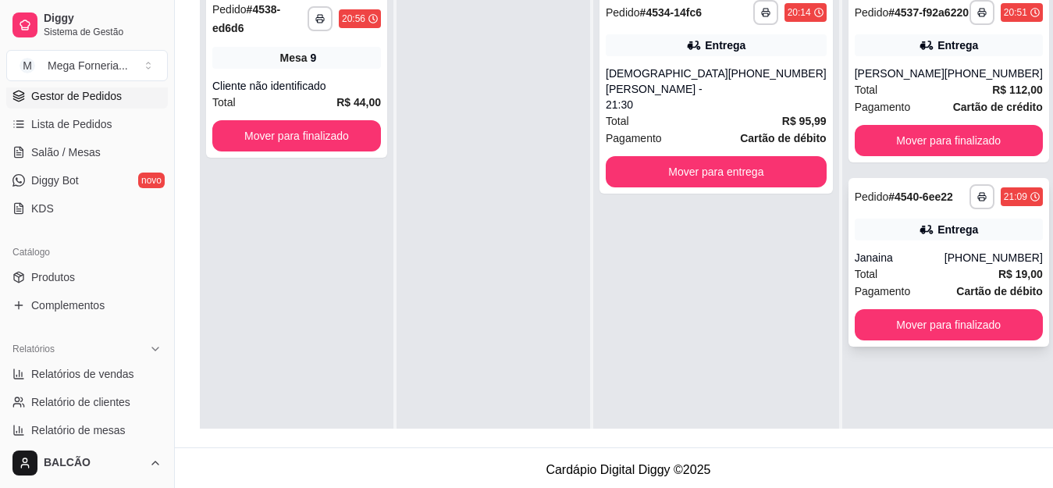
click at [919, 237] on icon at bounding box center [927, 230] width 16 height 16
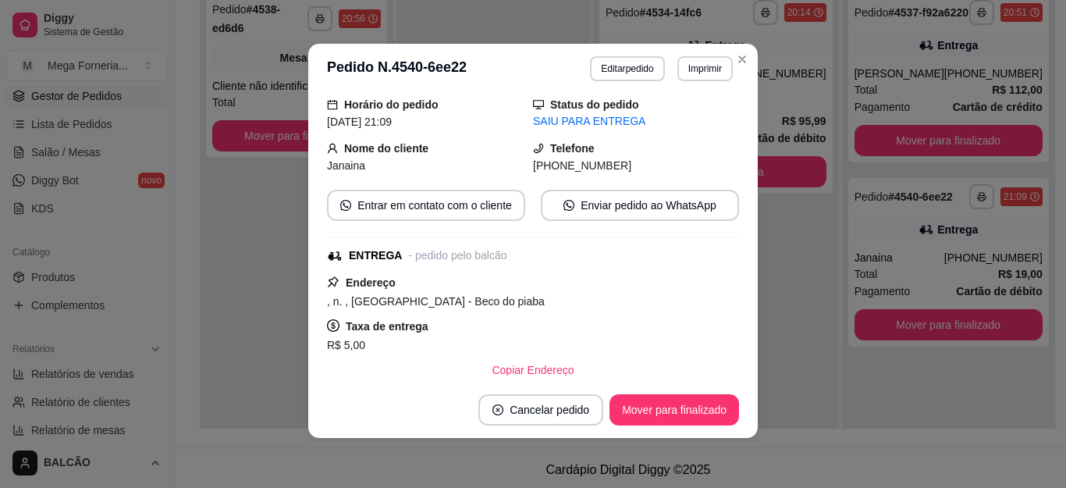
scroll to position [156, 0]
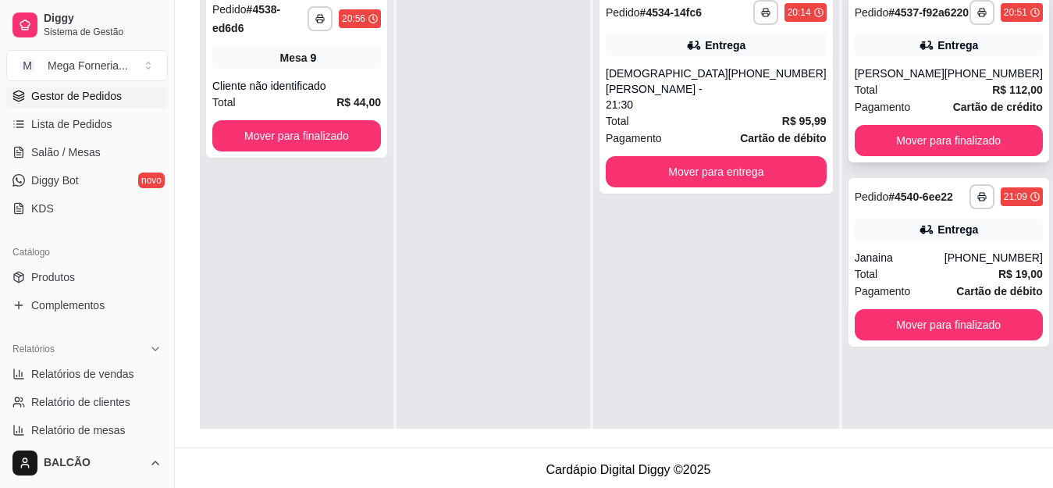
click at [901, 81] on div "[PERSON_NAME]" at bounding box center [900, 74] width 90 height 16
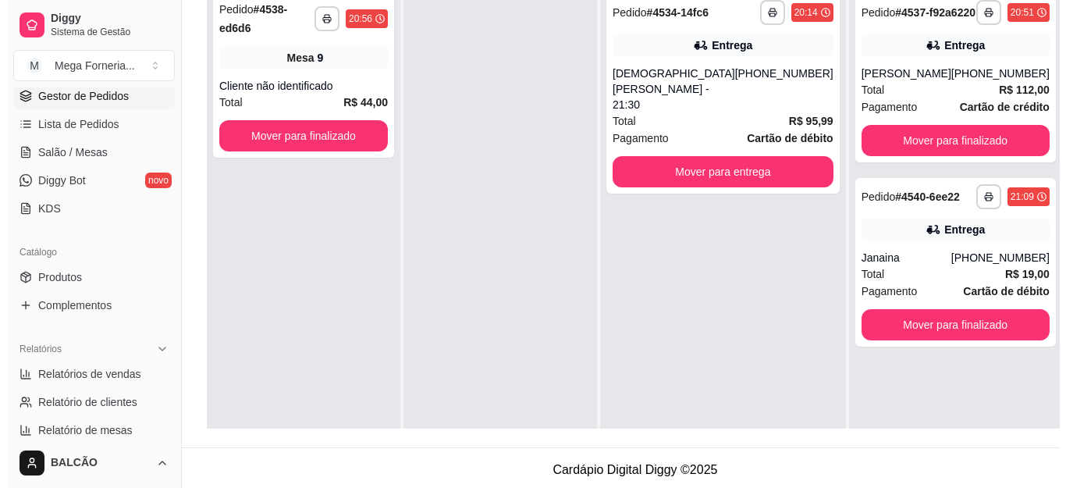
scroll to position [0, 0]
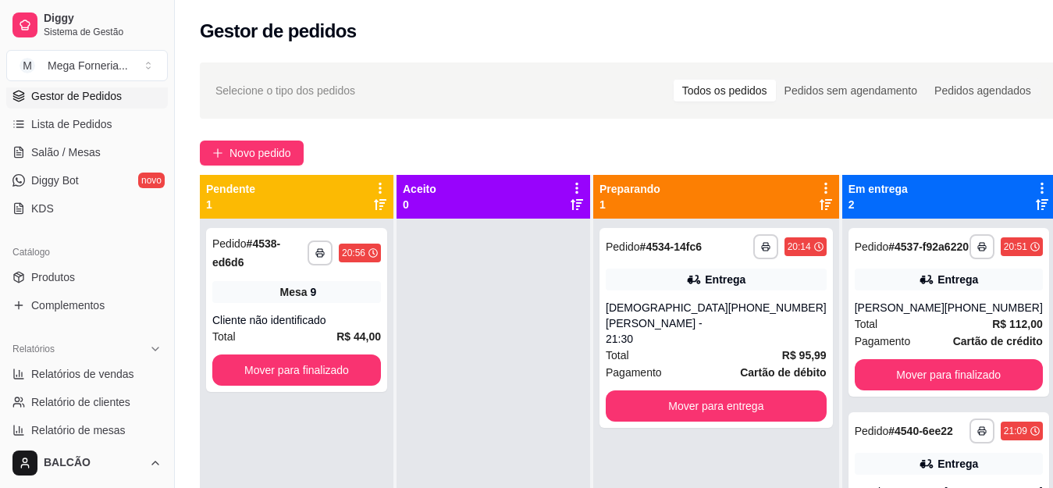
click at [290, 166] on div "**********" at bounding box center [628, 367] width 907 height 628
click at [293, 156] on button "Novo pedido" at bounding box center [252, 153] width 104 height 25
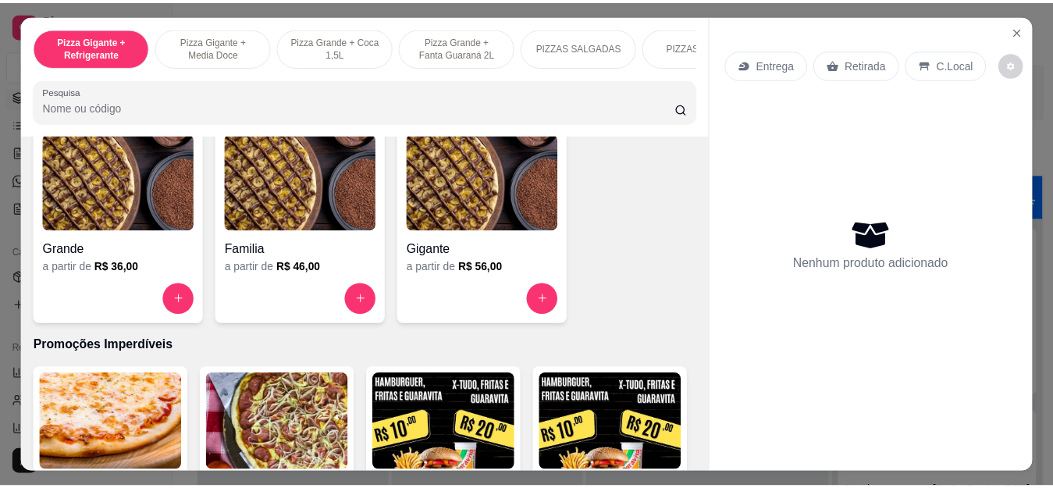
scroll to position [1405, 0]
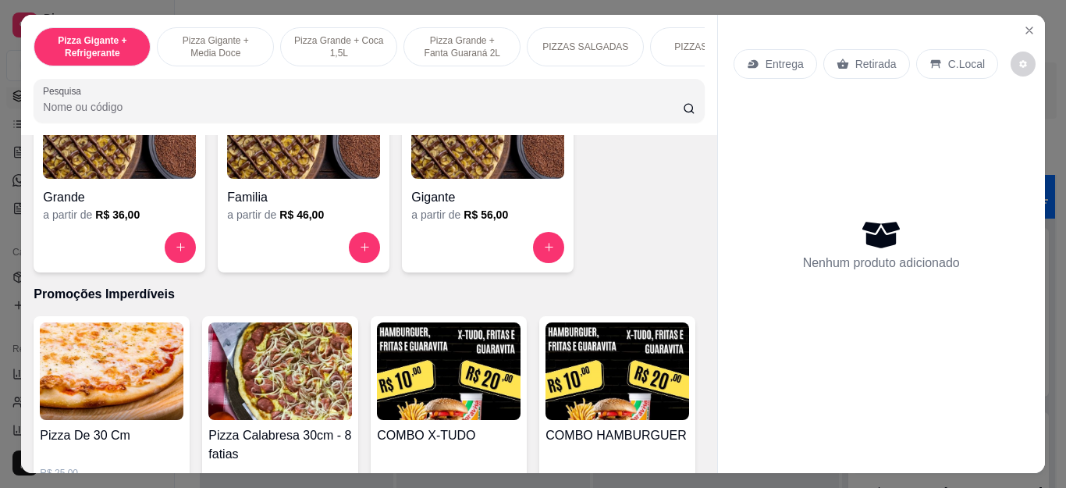
click at [349, 257] on button "increase-product-quantity" at bounding box center [364, 247] width 31 height 31
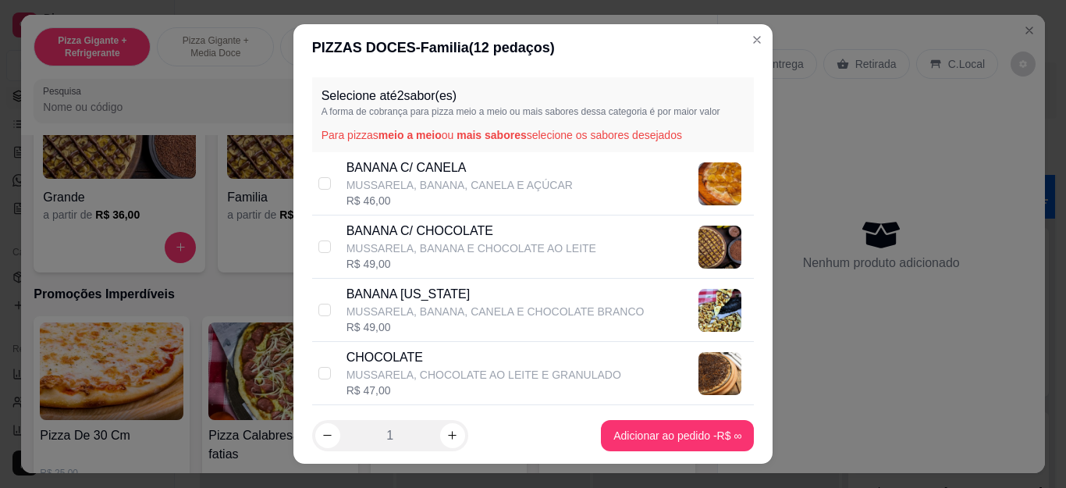
click at [330, 303] on div "BANANA [US_STATE] MUSSARELA, BANANA, CANELA E CHOCOLATE BRANCO R$ 49,00" at bounding box center [533, 310] width 443 height 63
checkbox input "true"
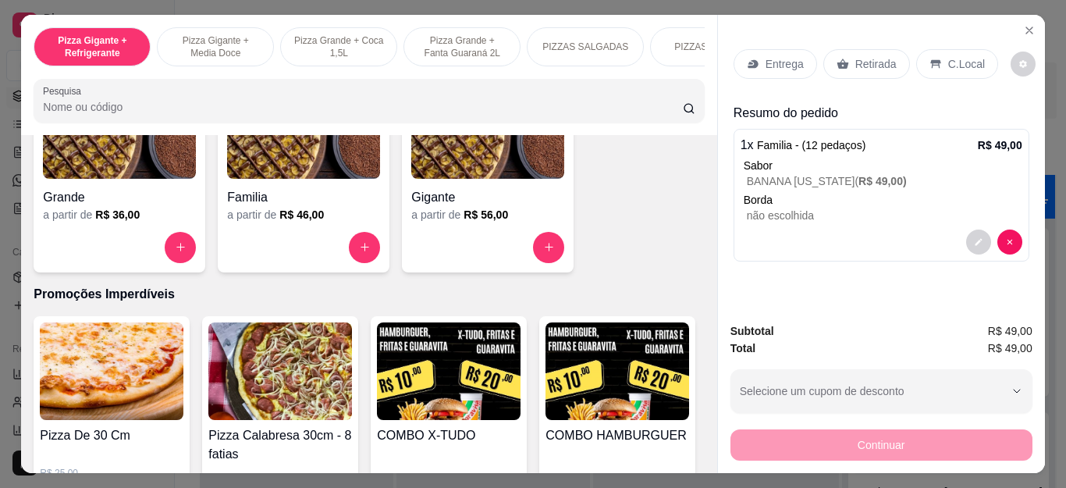
click at [760, 41] on div "Entrega Retirada C.Local" at bounding box center [882, 64] width 296 height 55
click at [766, 56] on p "Entrega" at bounding box center [785, 64] width 38 height 16
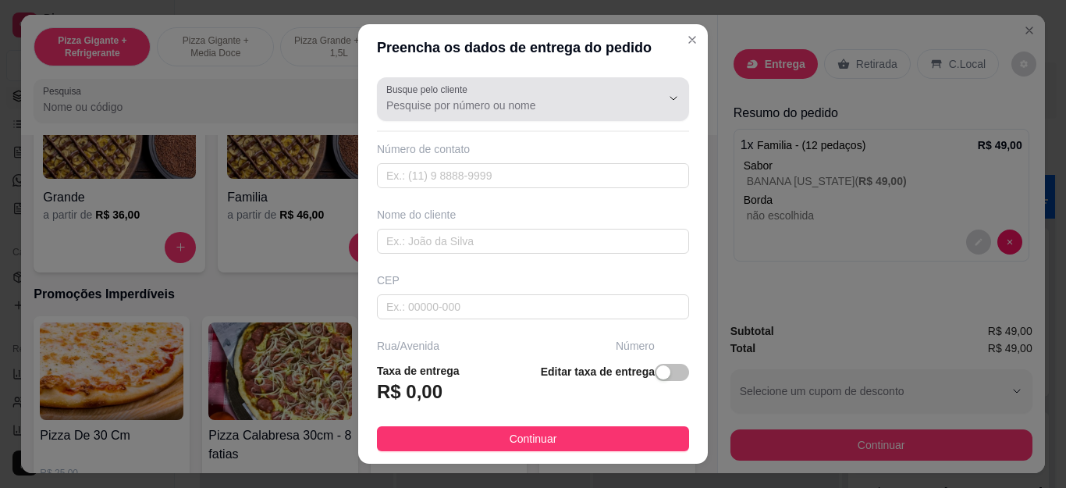
click at [496, 113] on input "Busque pelo cliente" at bounding box center [511, 106] width 250 height 16
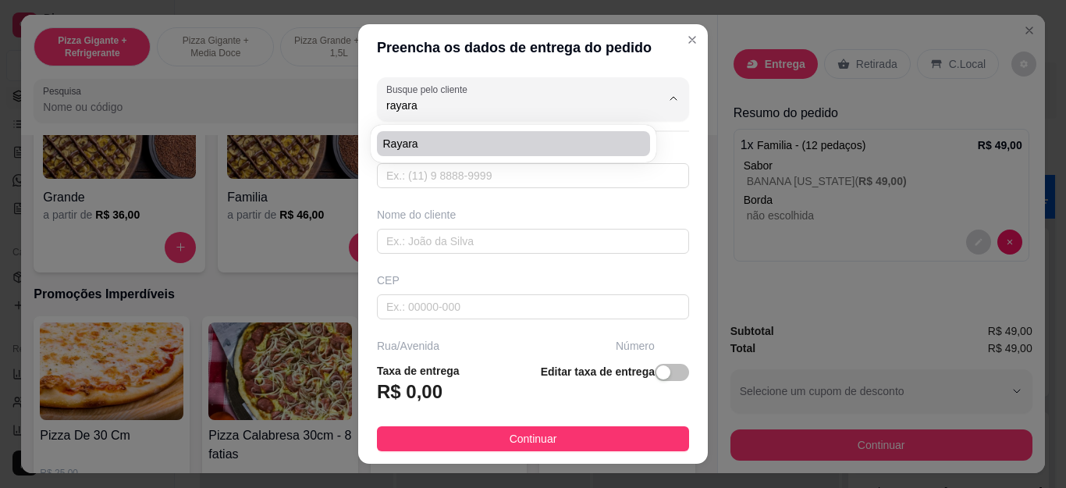
click at [472, 144] on span "Rayara" at bounding box center [505, 144] width 245 height 16
type input "Rayara"
type input "22997779675"
type input "Rayara"
type input "28920050"
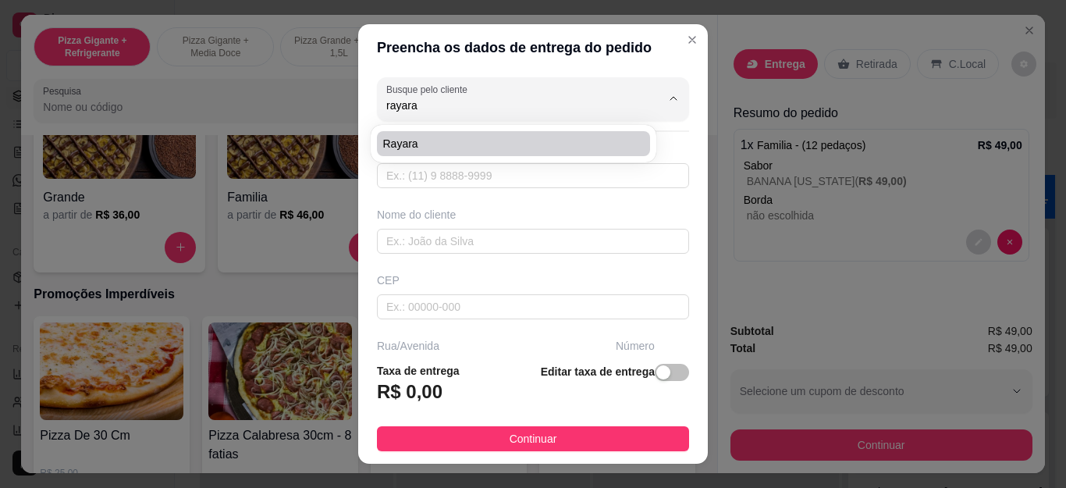
type input "Rua [PERSON_NAME]"
type input "201"
type input "Cabo Frio"
type input "minha [STREET_ADDRESS]"
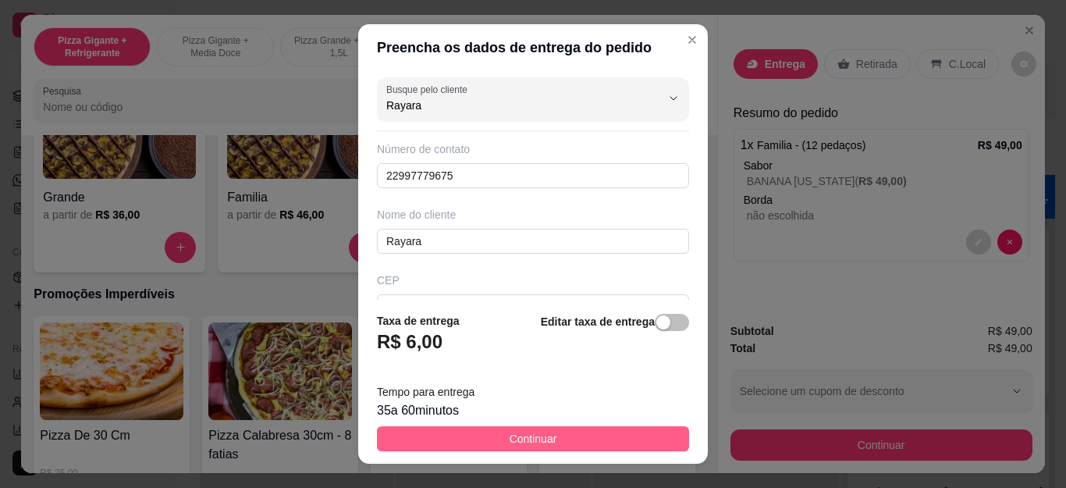
click at [532, 443] on span "Continuar" at bounding box center [534, 438] width 48 height 17
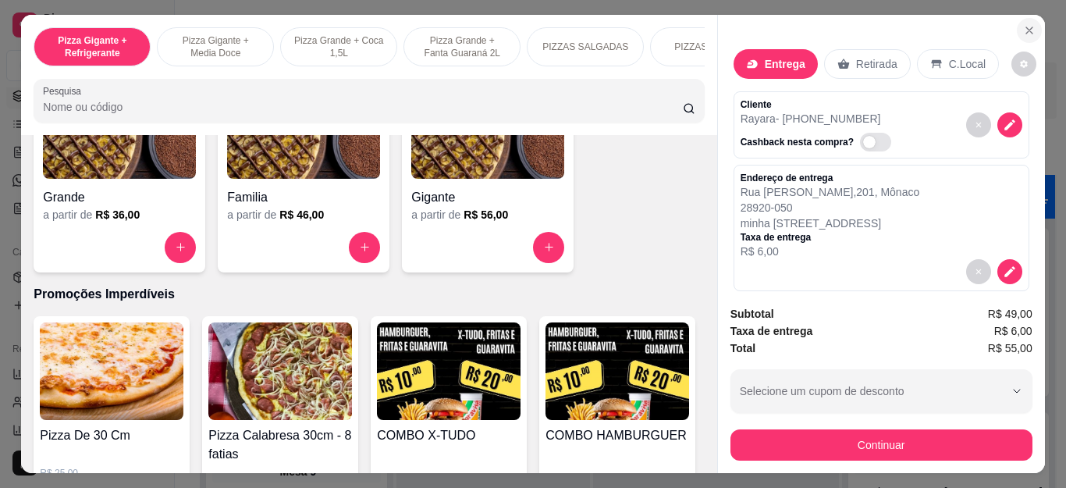
click at [1018, 34] on button "Close" at bounding box center [1029, 30] width 25 height 25
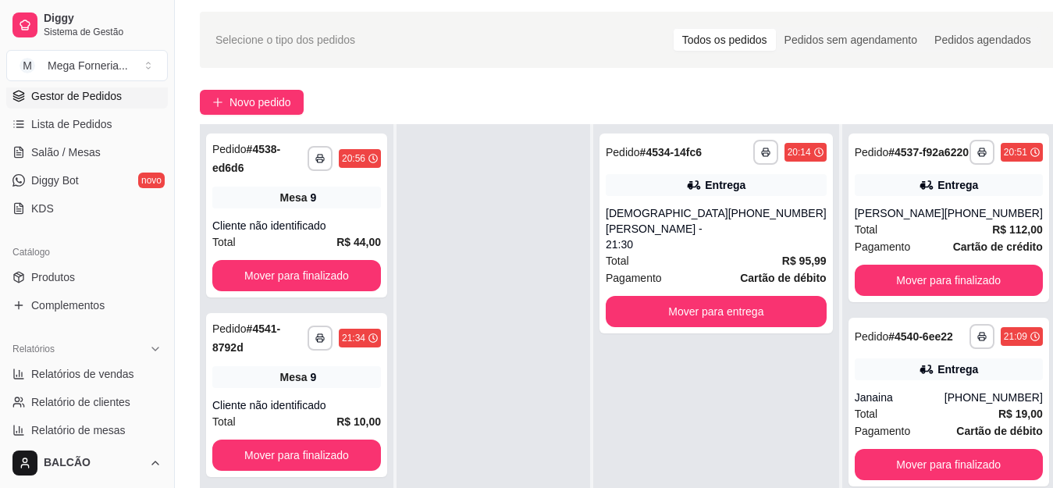
scroll to position [78, 0]
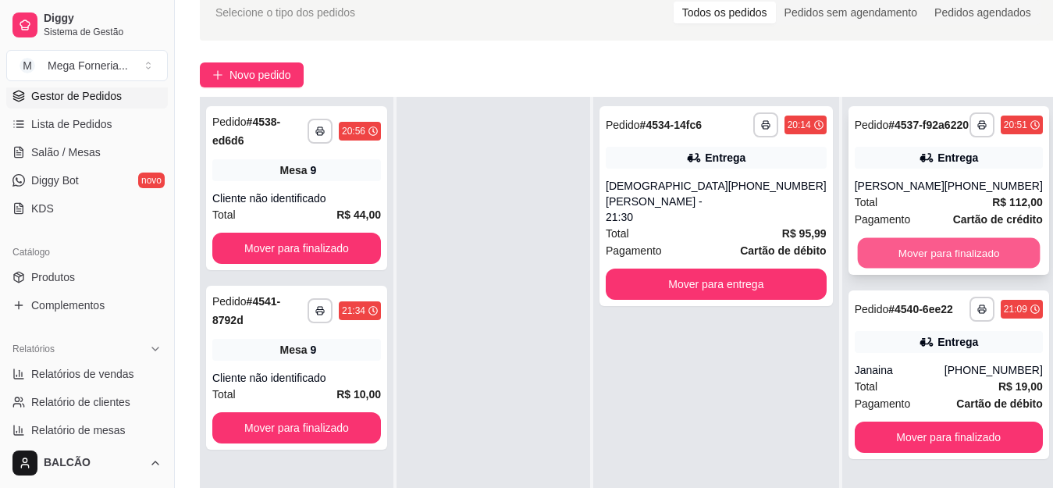
click at [898, 269] on button "Mover para finalizado" at bounding box center [948, 253] width 183 height 30
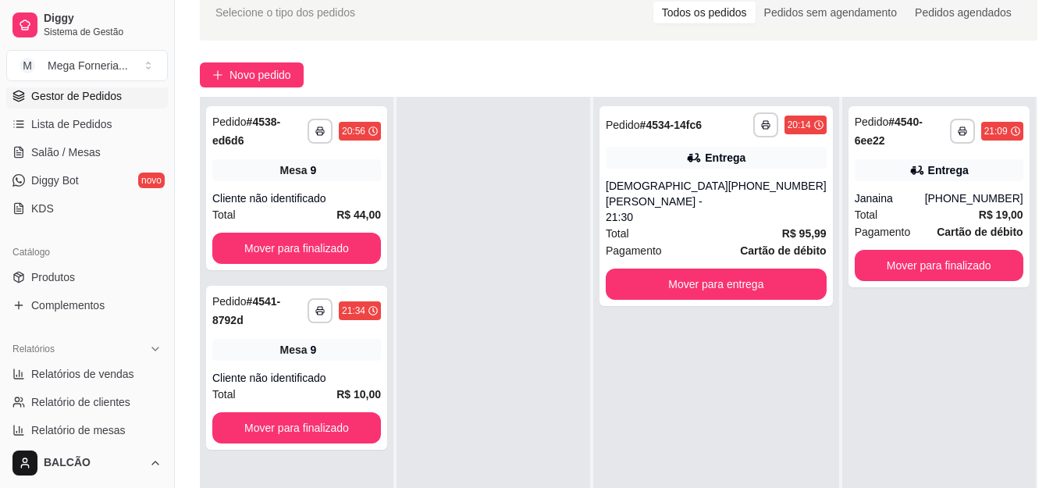
click at [898, 273] on div "**********" at bounding box center [939, 196] width 181 height 181
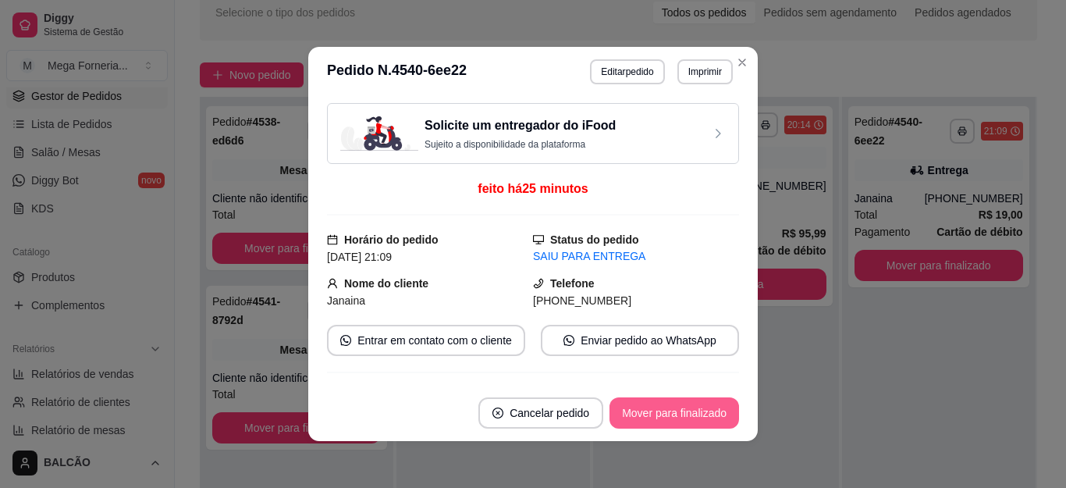
click at [658, 411] on button "Mover para finalizado" at bounding box center [675, 412] width 130 height 31
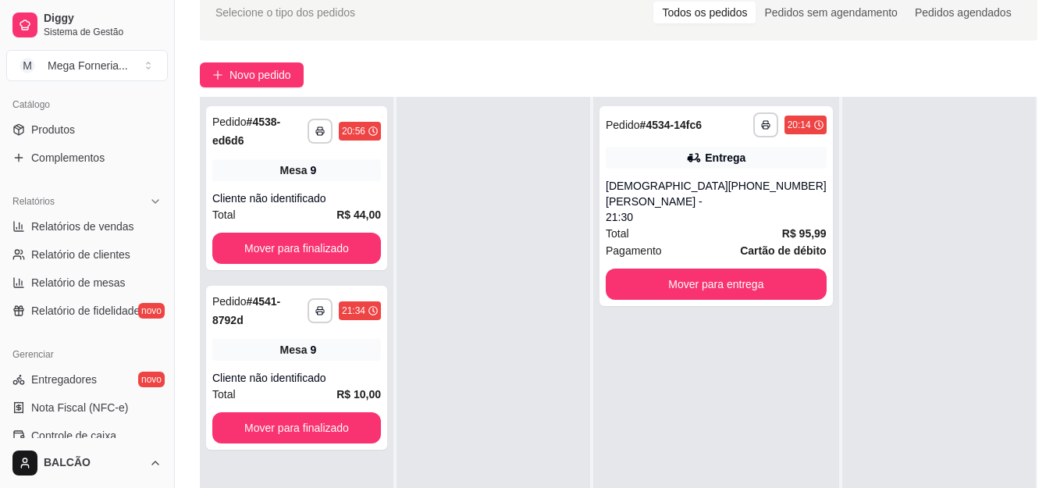
scroll to position [390, 0]
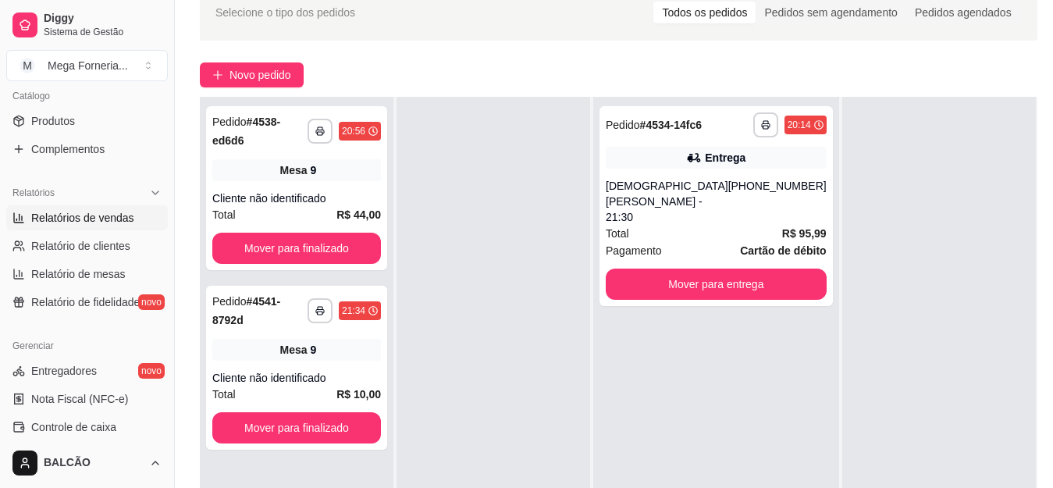
click at [87, 224] on span "Relatórios de vendas" at bounding box center [82, 218] width 103 height 16
select select "ALL"
select select "0"
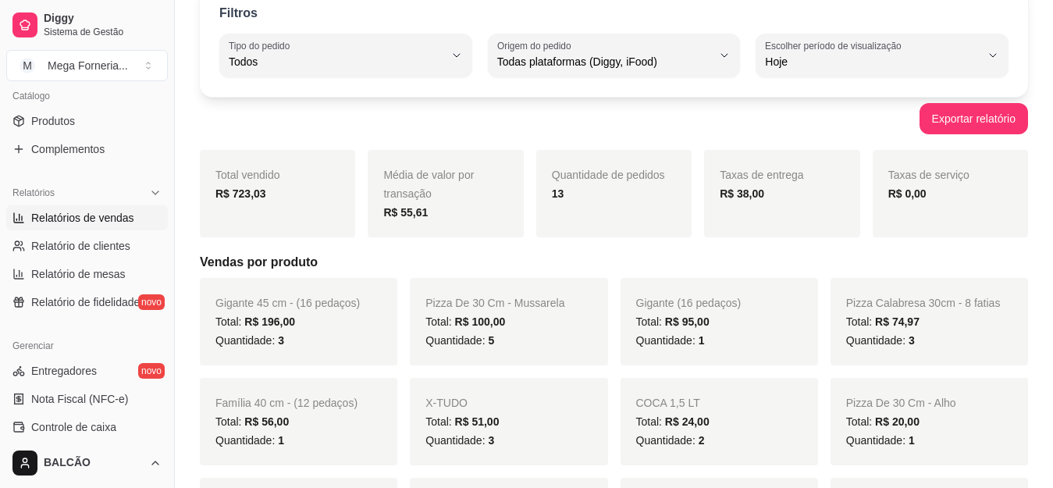
scroll to position [156, 0]
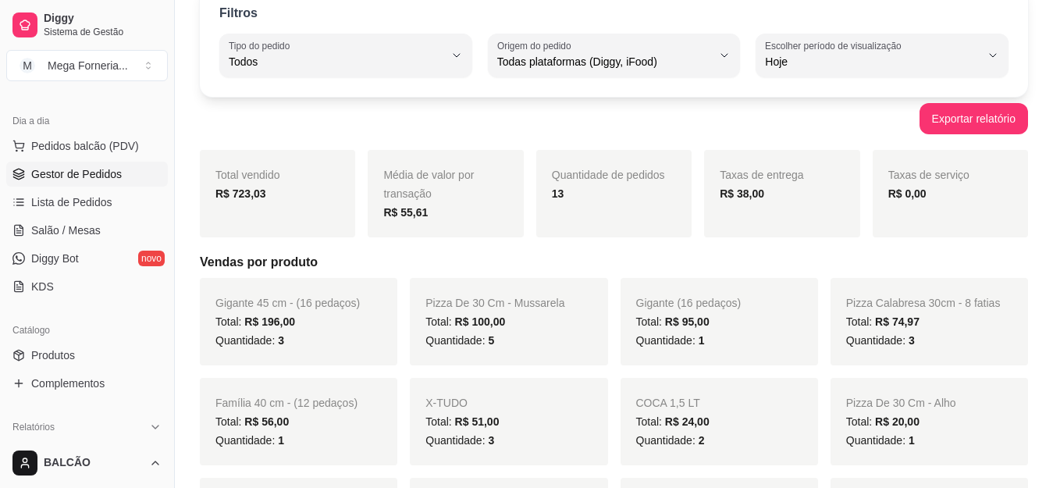
click at [105, 172] on span "Gestor de Pedidos" at bounding box center [76, 174] width 91 height 16
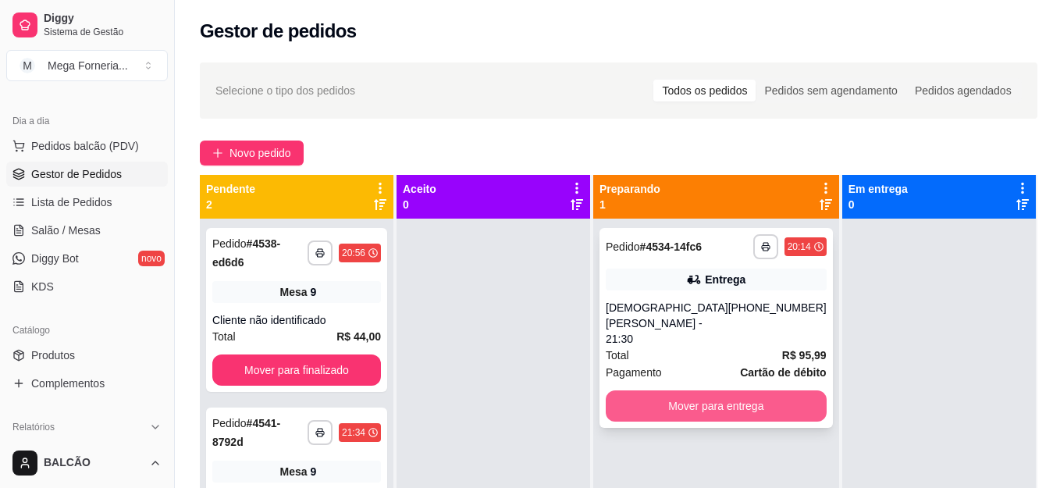
click at [714, 390] on button "Mover para entrega" at bounding box center [716, 405] width 221 height 31
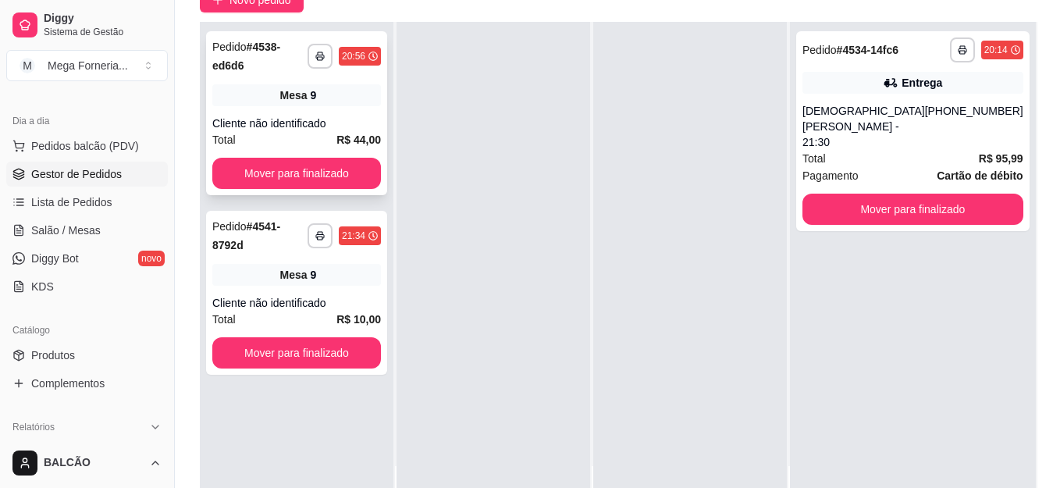
scroll to position [156, 0]
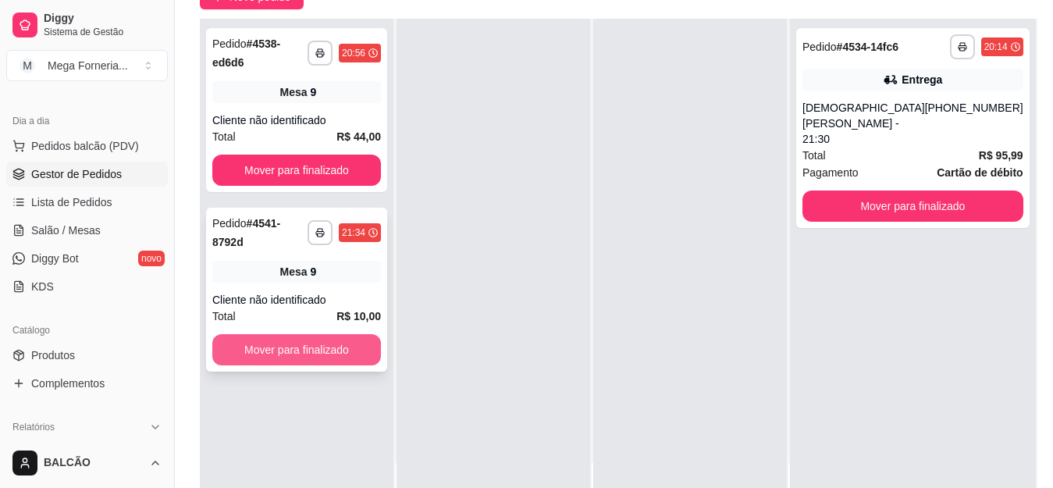
click at [365, 334] on button "Mover para finalizado" at bounding box center [296, 349] width 169 height 31
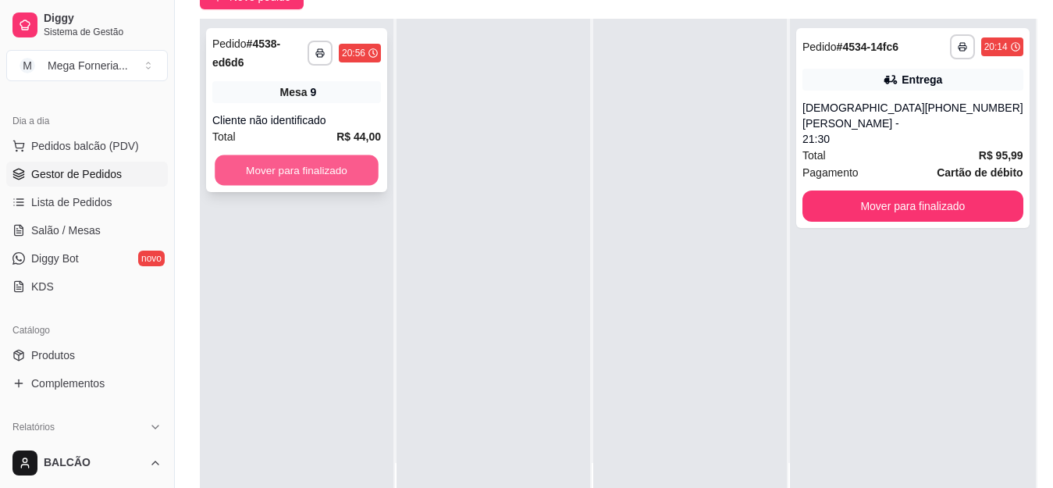
click at [306, 155] on button "Mover para finalizado" at bounding box center [297, 170] width 164 height 30
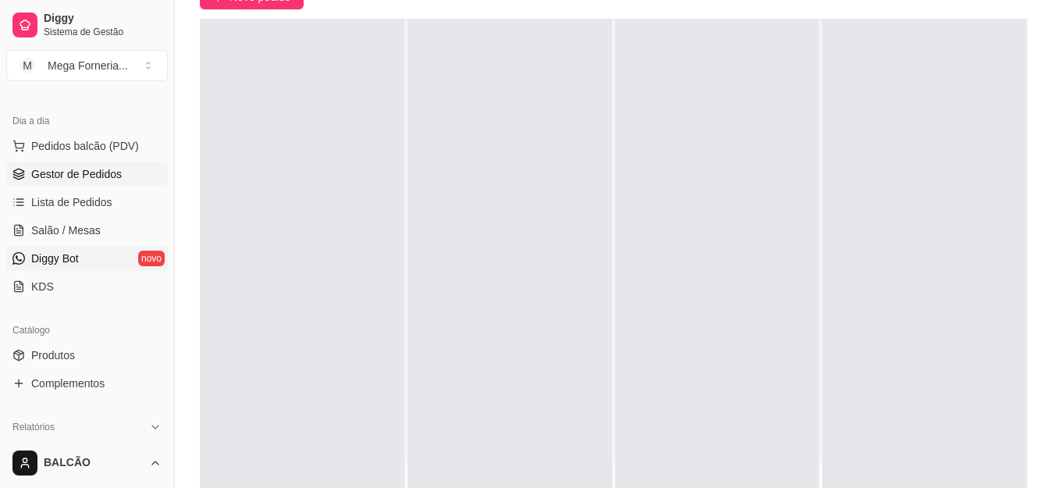
click at [77, 229] on span "Salão / Mesas" at bounding box center [65, 231] width 69 height 16
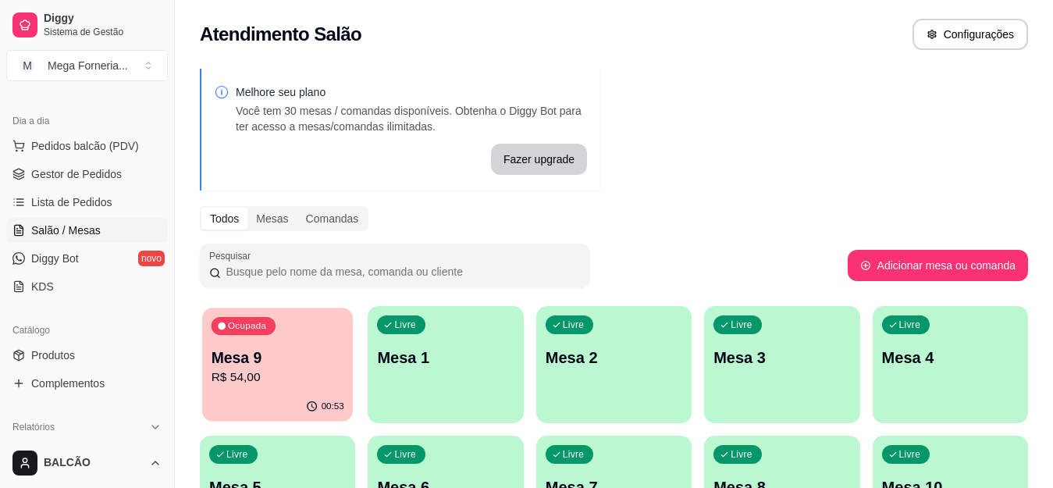
click at [242, 357] on p "Mesa 9" at bounding box center [278, 357] width 133 height 21
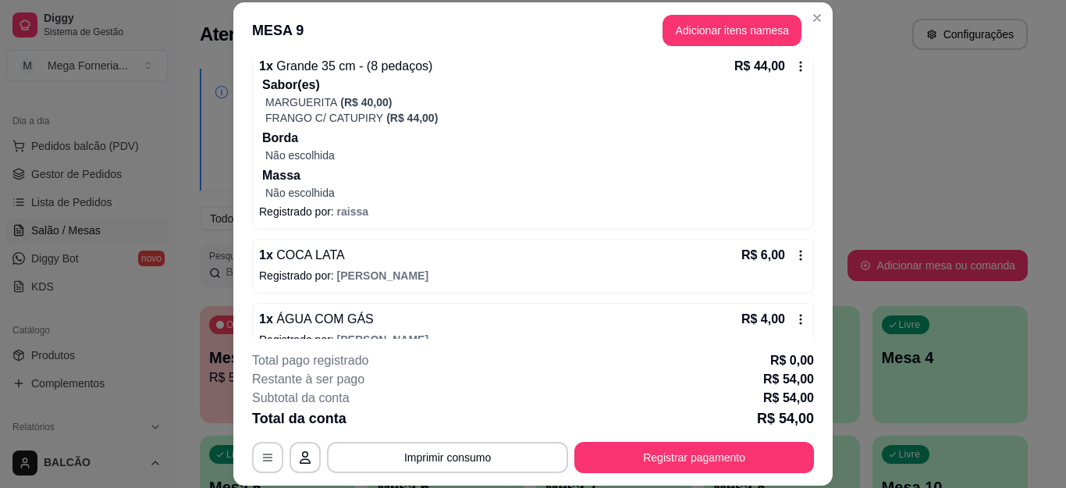
scroll to position [181, 0]
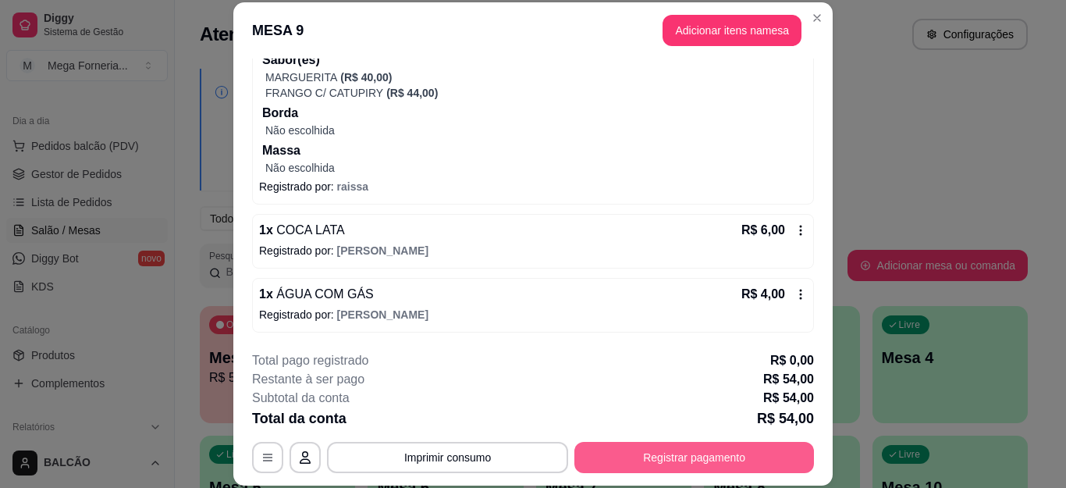
click at [592, 447] on button "Registrar pagamento" at bounding box center [695, 457] width 240 height 31
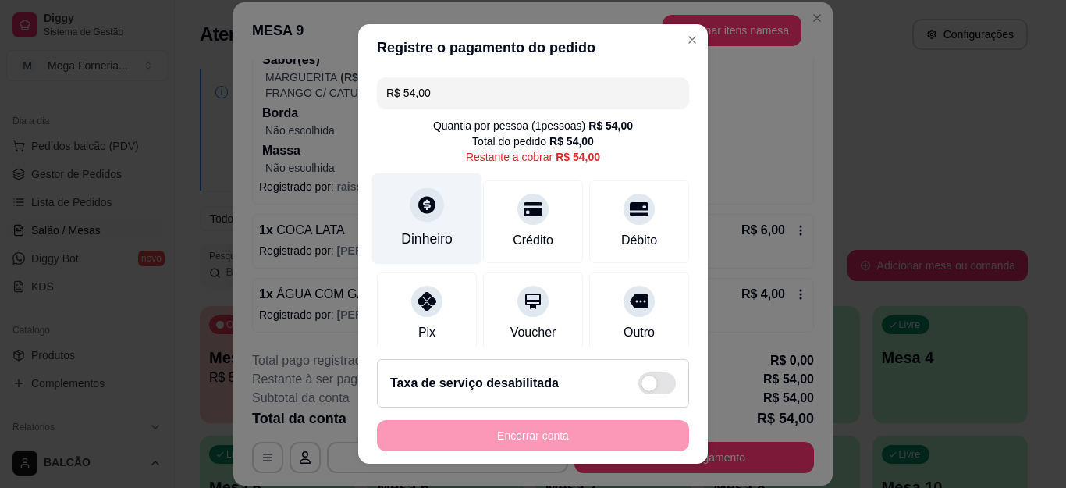
click at [429, 196] on div at bounding box center [427, 205] width 34 height 34
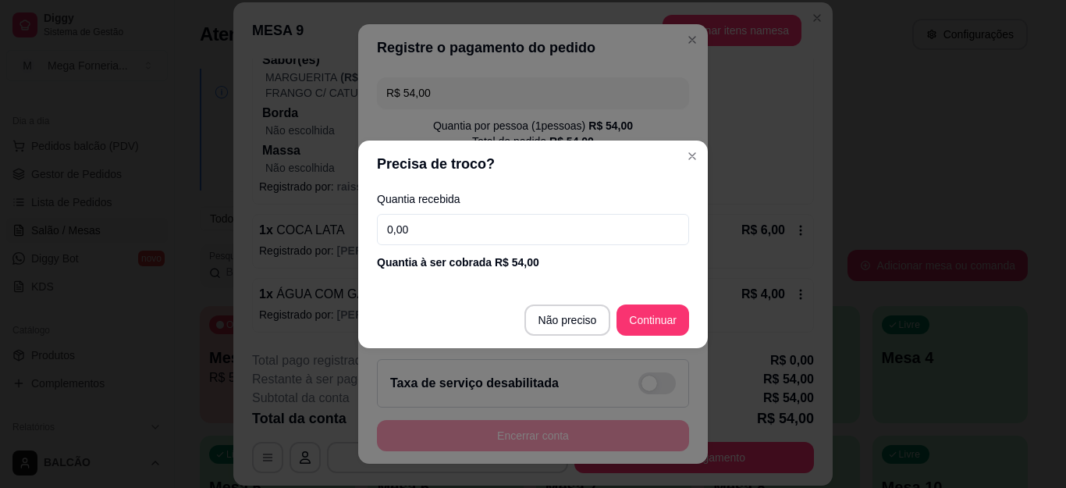
click at [413, 230] on input "0,00" at bounding box center [533, 229] width 312 height 31
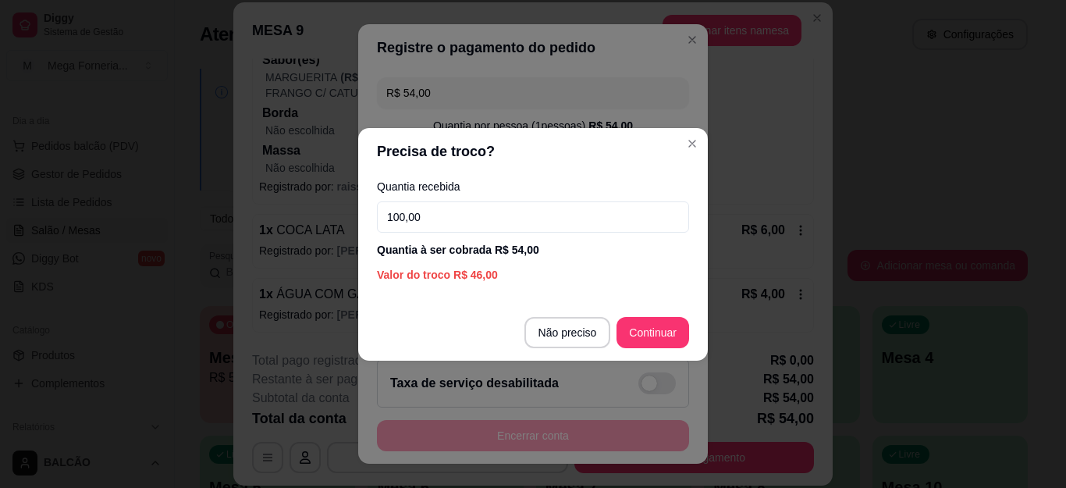
type input "100,00"
click at [617, 342] on footer "Não preciso Continuar" at bounding box center [533, 332] width 350 height 56
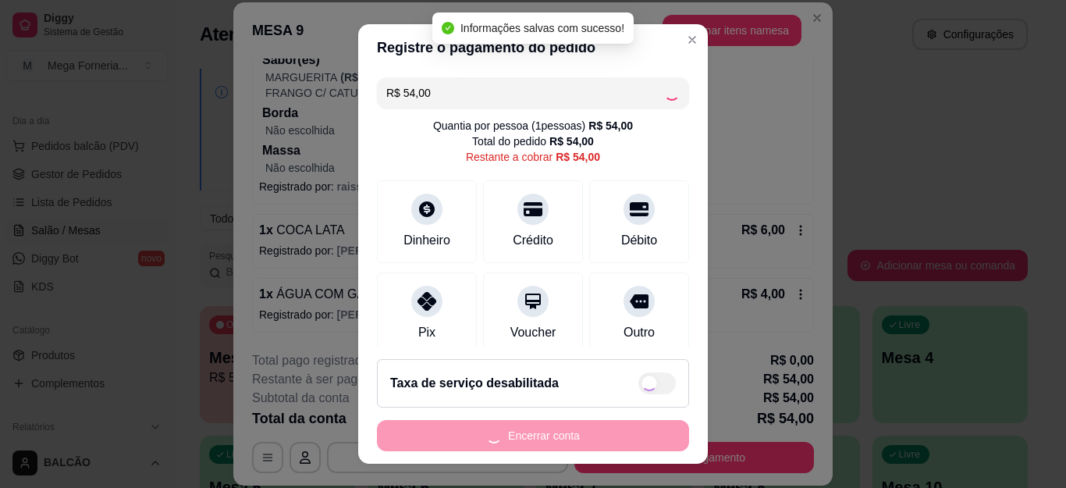
type input "R$ 0,00"
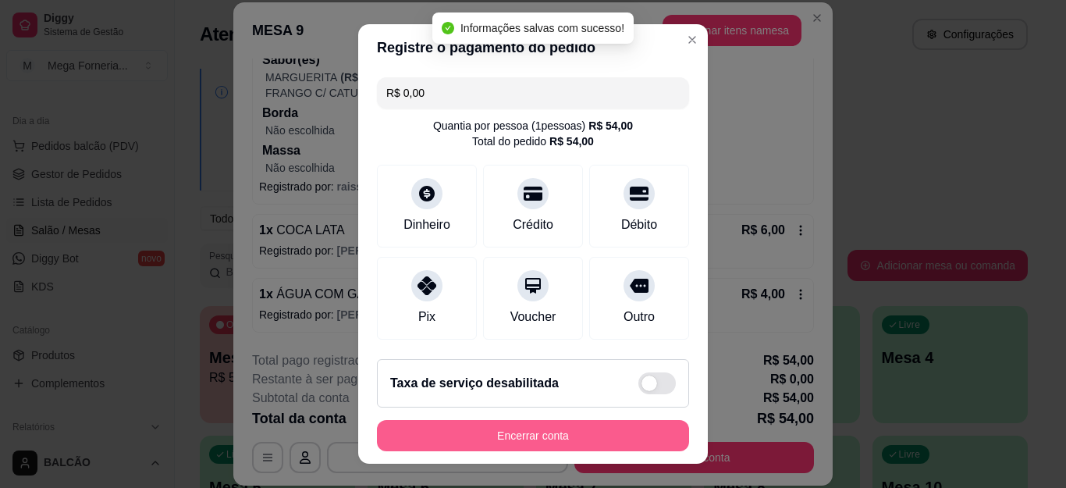
click at [551, 427] on button "Encerrar conta" at bounding box center [533, 435] width 312 height 31
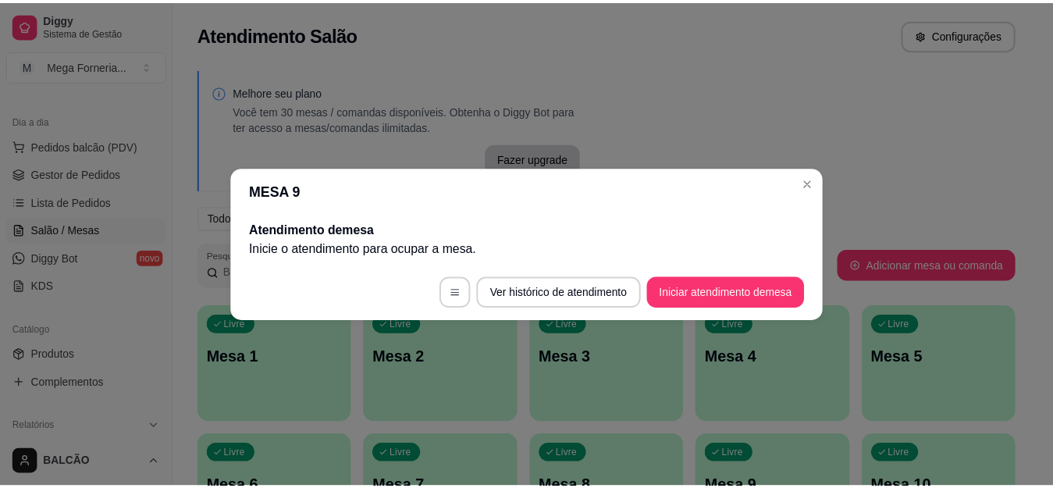
scroll to position [0, 0]
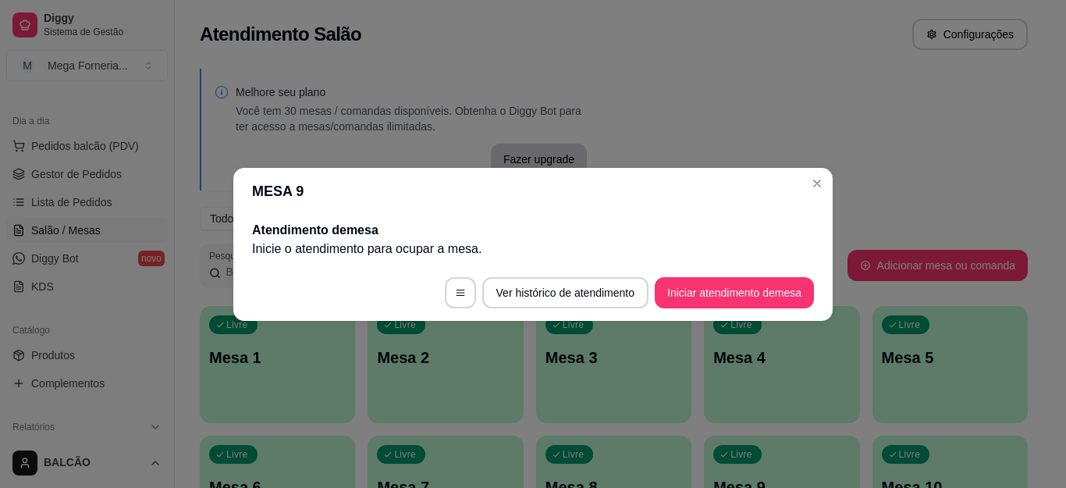
click at [829, 188] on header "MESA 9" at bounding box center [533, 191] width 600 height 47
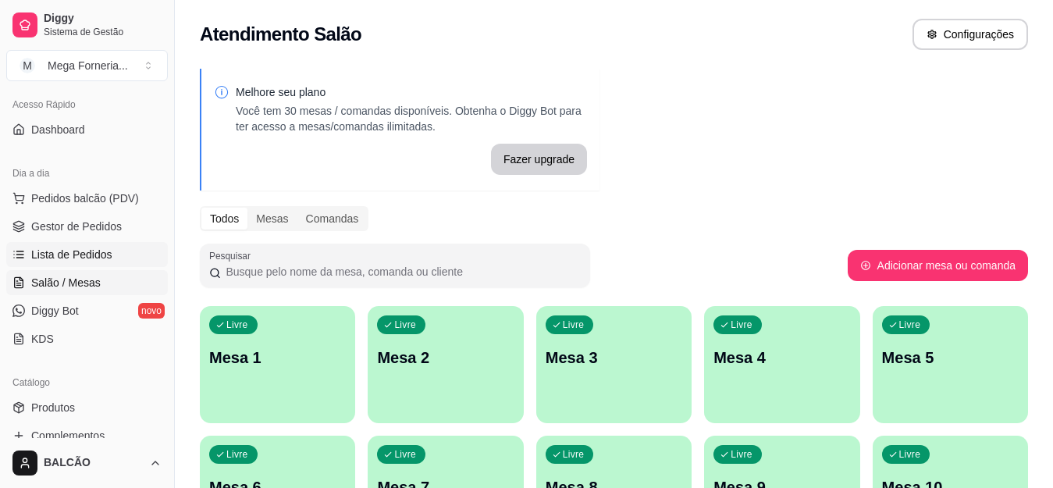
scroll to position [78, 0]
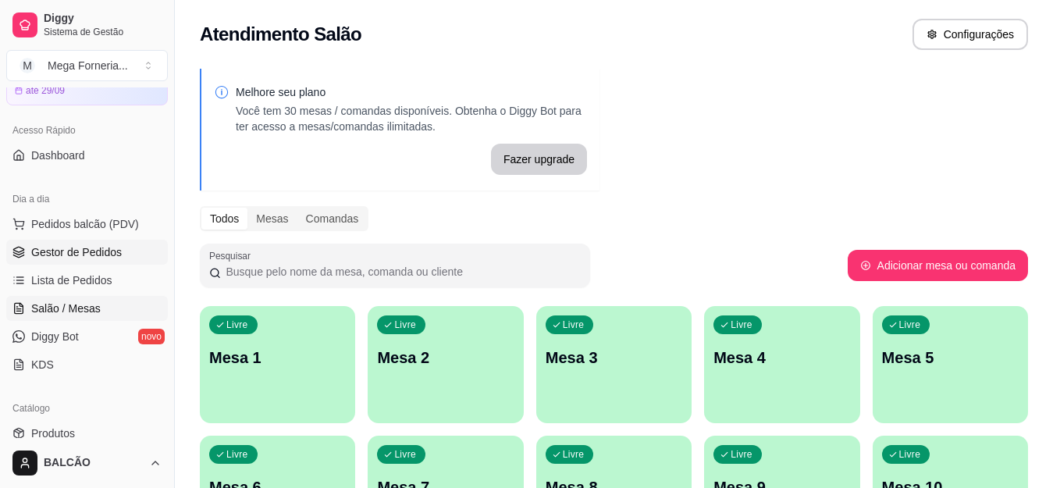
click at [78, 255] on span "Gestor de Pedidos" at bounding box center [76, 252] width 91 height 16
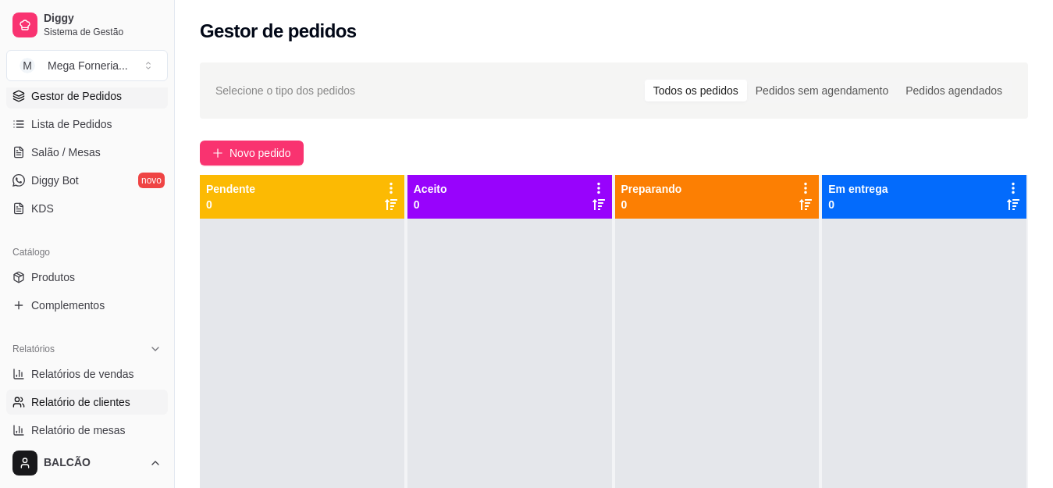
scroll to position [312, 0]
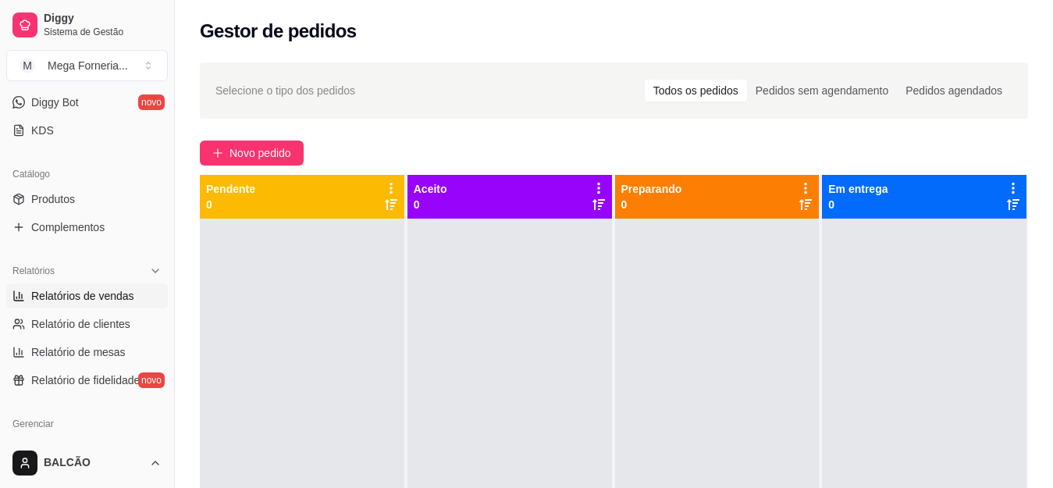
click at [99, 301] on span "Relatórios de vendas" at bounding box center [82, 296] width 103 height 16
select select "ALL"
select select "0"
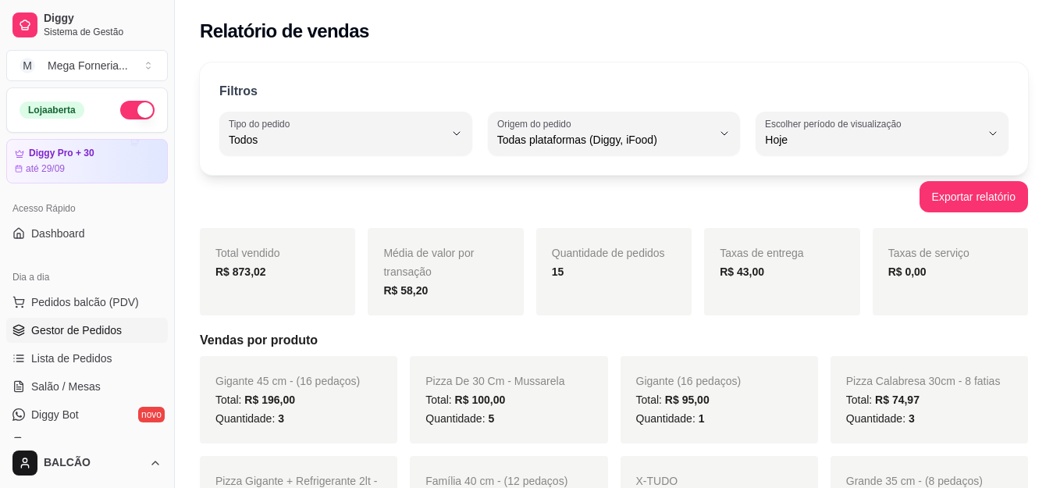
click at [76, 330] on span "Gestor de Pedidos" at bounding box center [76, 330] width 91 height 16
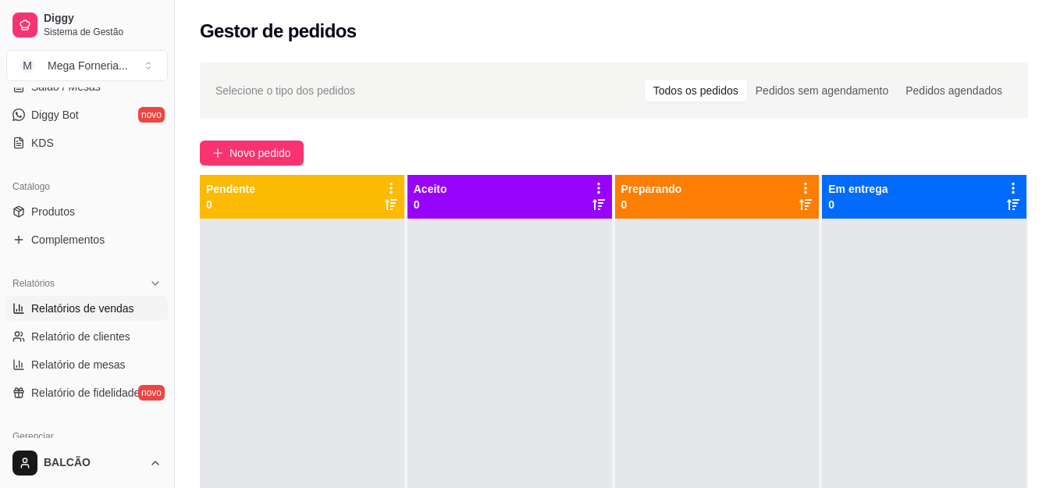
scroll to position [312, 0]
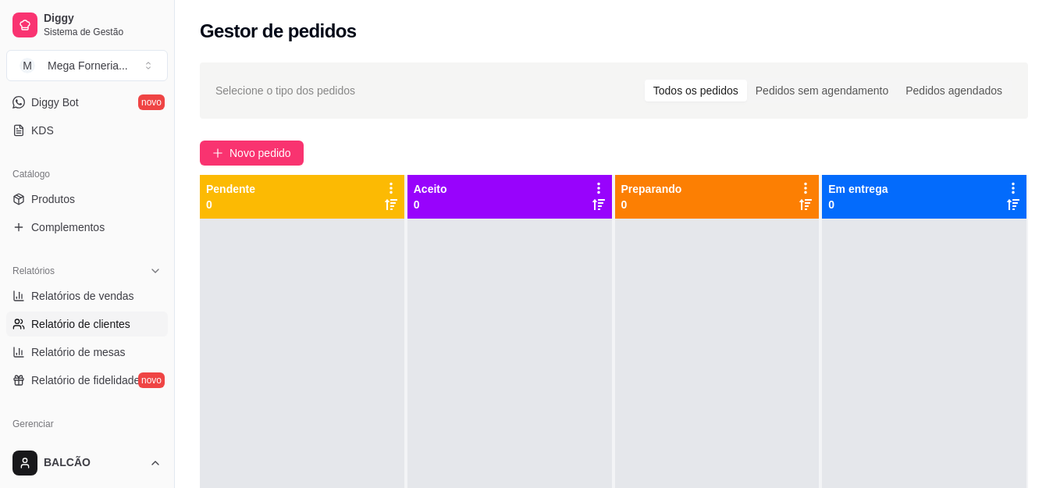
click at [84, 329] on span "Relatório de clientes" at bounding box center [80, 324] width 99 height 16
select select "30"
select select "HIGHEST_TOTAL_SPENT_WITH_ORDERS"
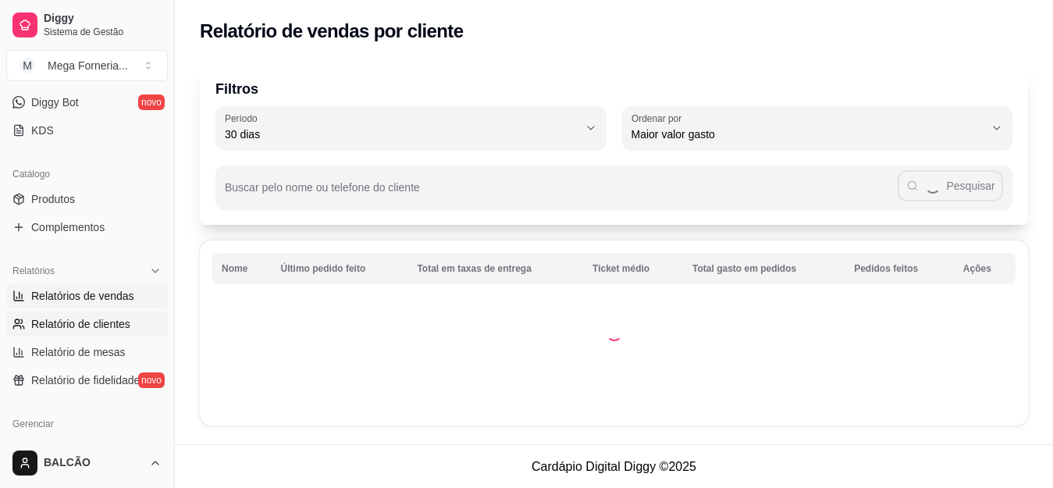
click at [56, 297] on span "Relatórios de vendas" at bounding box center [82, 296] width 103 height 16
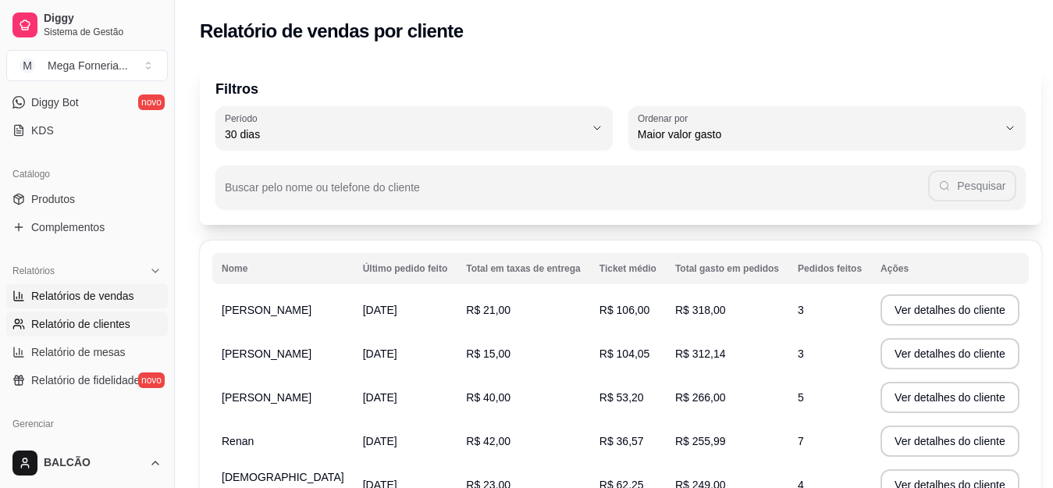
select select "ALL"
select select "0"
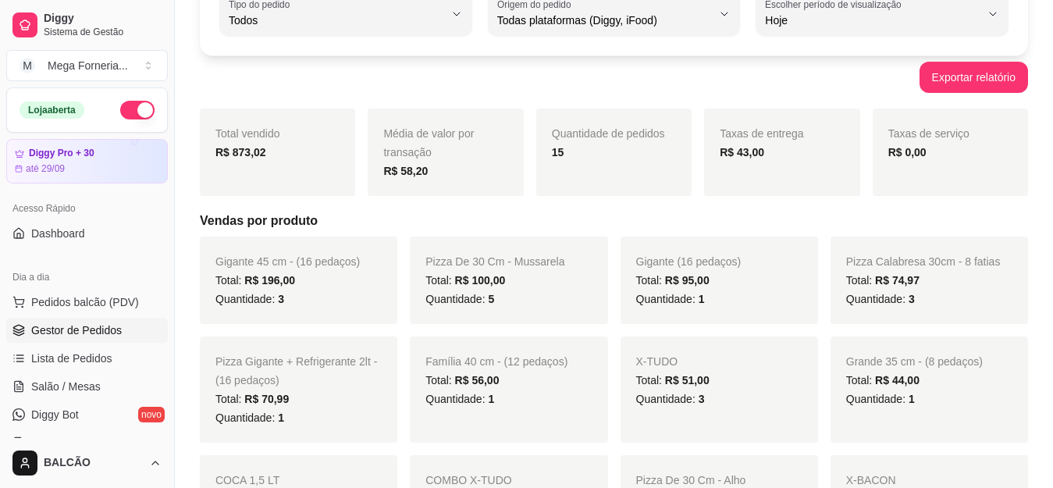
click at [92, 322] on link "Gestor de Pedidos" at bounding box center [87, 330] width 162 height 25
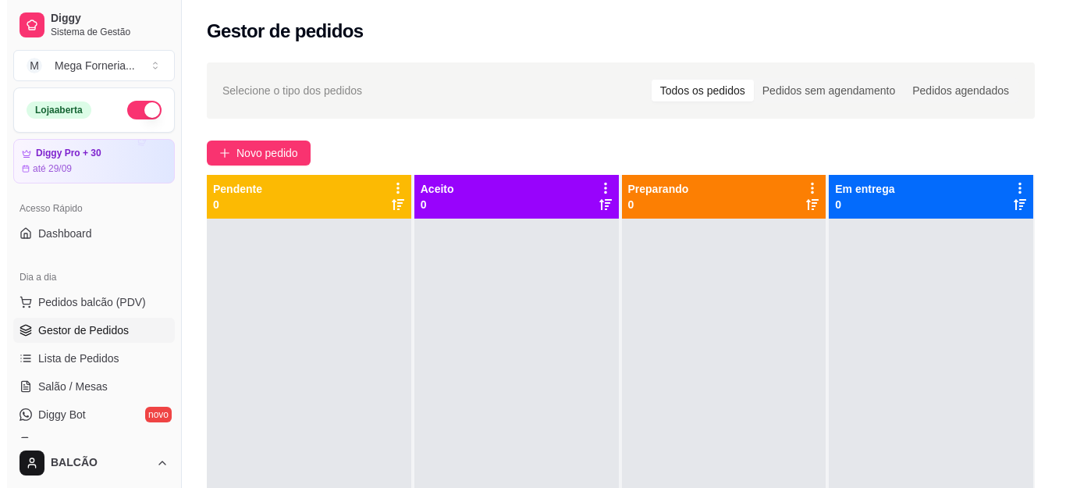
scroll to position [31, 0]
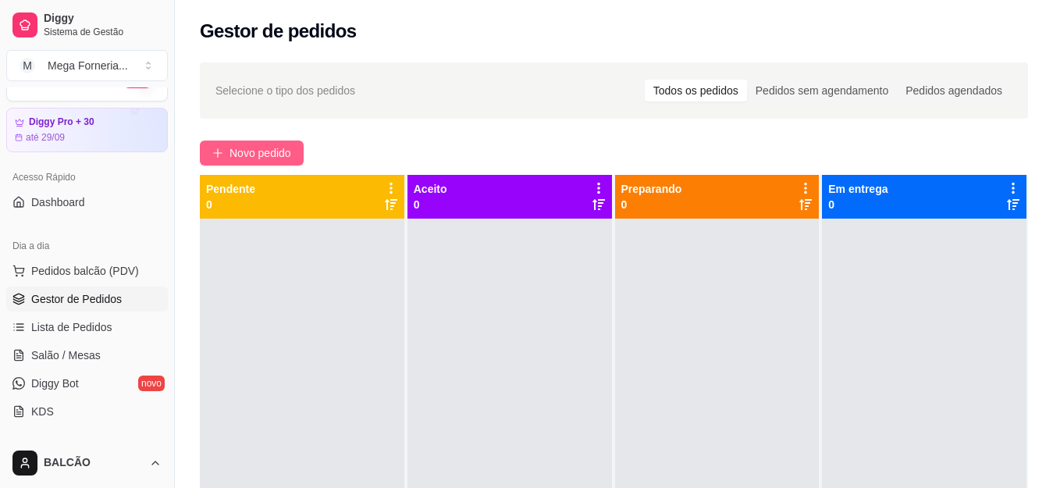
click at [230, 157] on span "Novo pedido" at bounding box center [261, 152] width 62 height 17
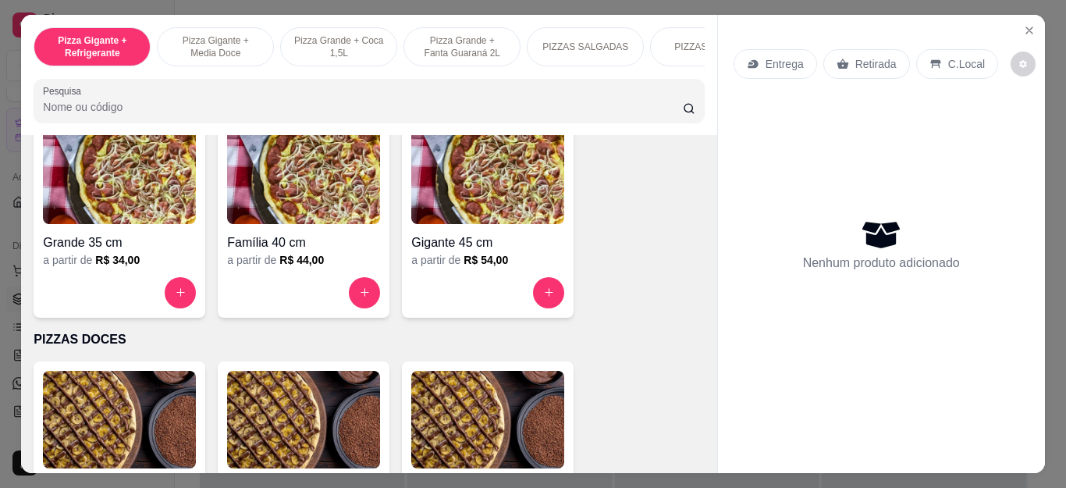
scroll to position [1171, 0]
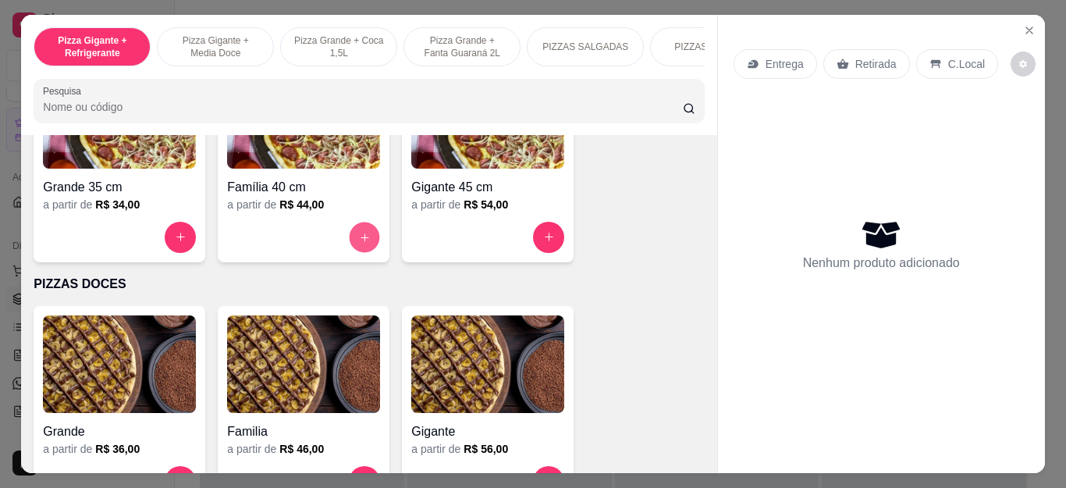
click at [353, 252] on button "increase-product-quantity" at bounding box center [365, 237] width 30 height 30
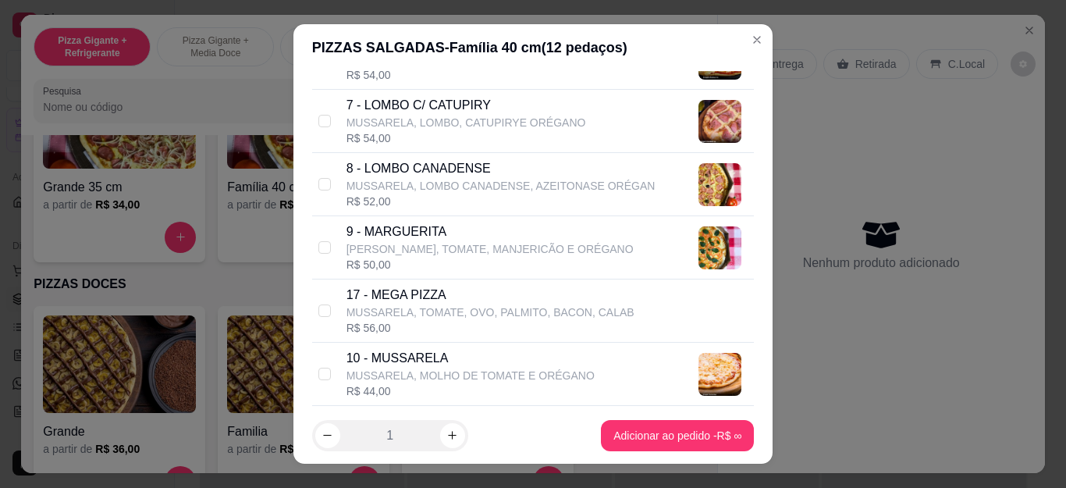
scroll to position [703, 0]
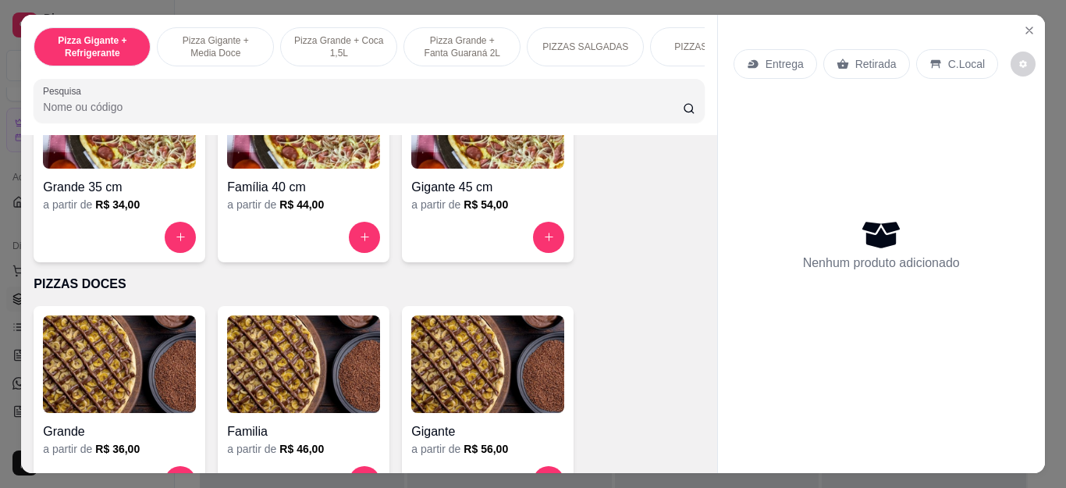
click at [332, 413] on img at bounding box center [303, 364] width 153 height 98
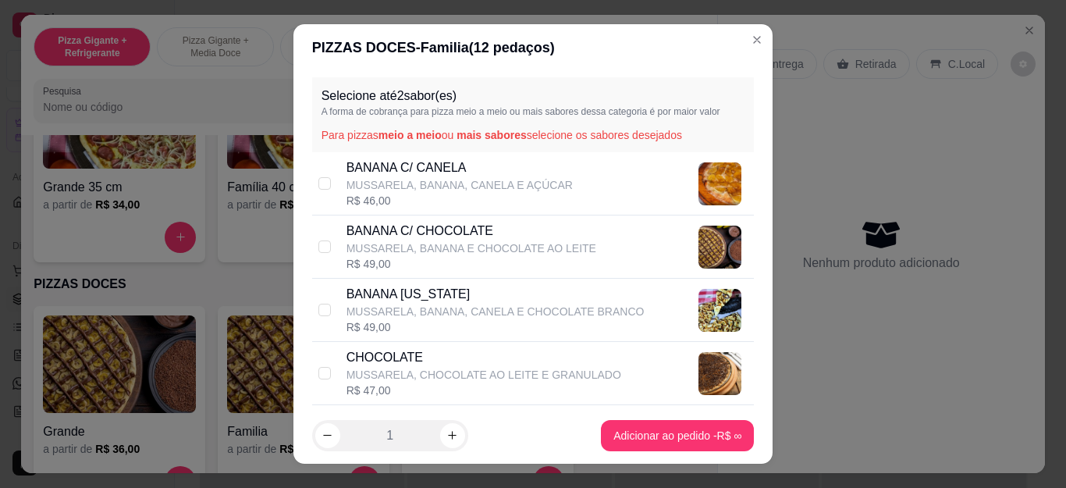
scroll to position [130, 0]
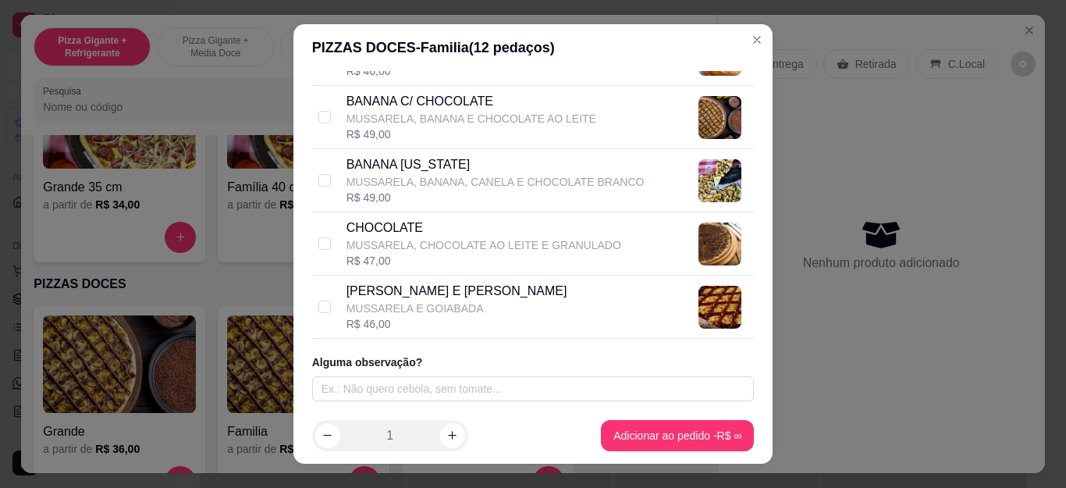
click at [492, 173] on p "BANANA [US_STATE]" at bounding box center [496, 164] width 298 height 19
checkbox input "true"
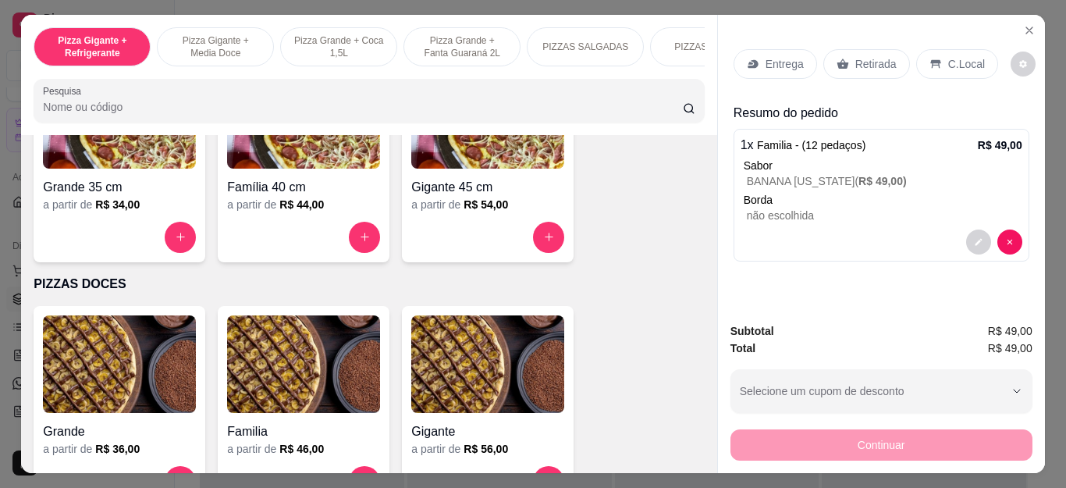
click at [806, 55] on div "Entrega" at bounding box center [776, 64] width 84 height 30
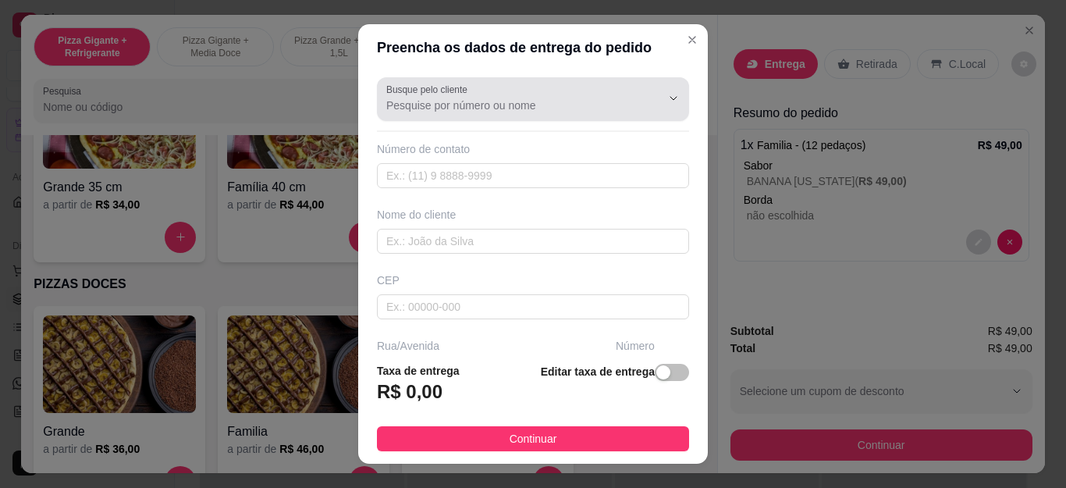
click at [512, 111] on input "Busque pelo cliente" at bounding box center [511, 106] width 250 height 16
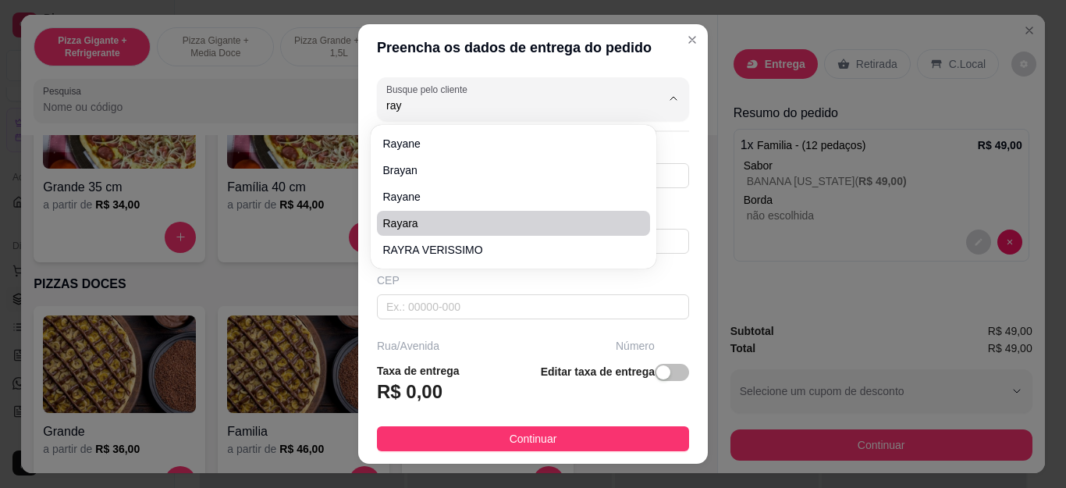
click at [479, 229] on span "Rayara" at bounding box center [505, 223] width 245 height 16
type input "Rayara"
type input "22997779675"
type input "Rayara"
type input "28920050"
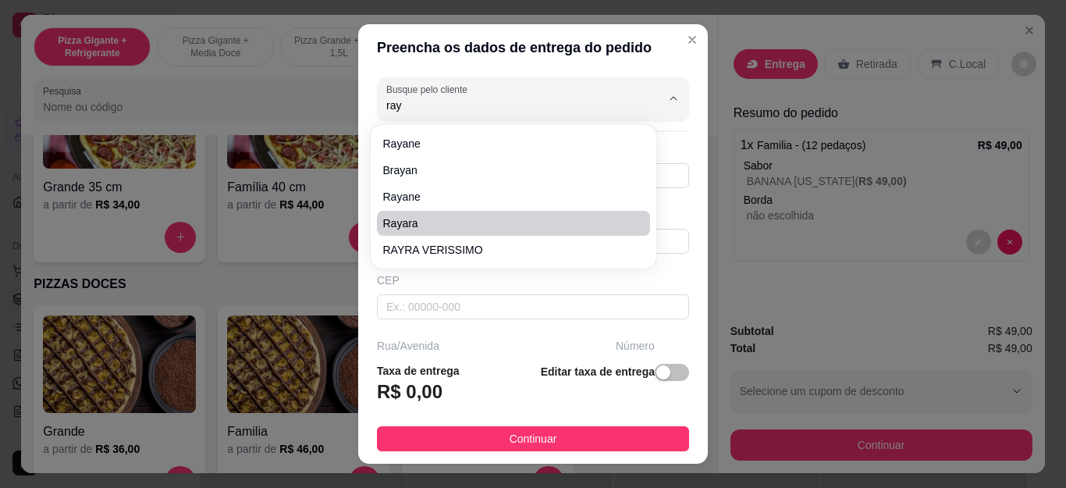
type input "Rua [PERSON_NAME]"
type input "201"
type input "Cabo Frio"
type input "minha [STREET_ADDRESS]"
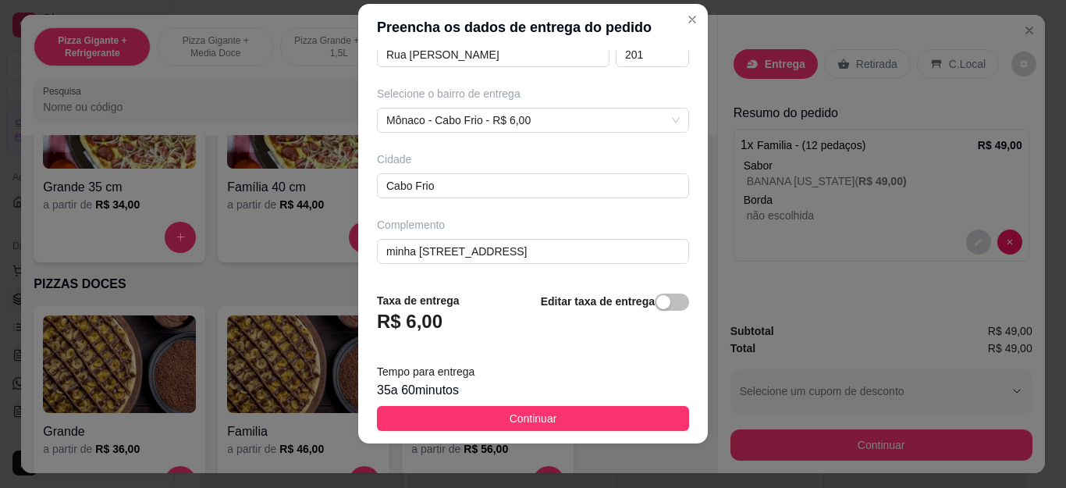
scroll to position [26, 0]
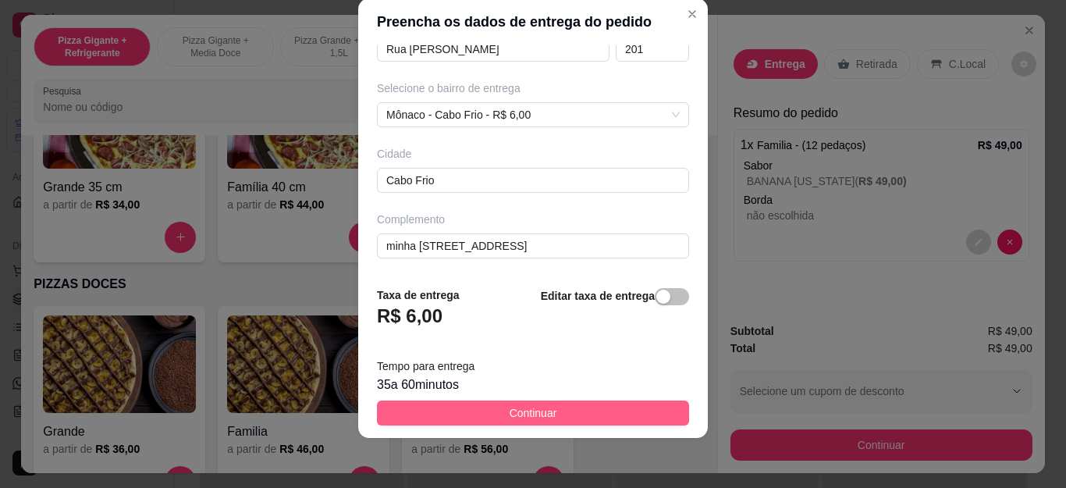
click at [543, 409] on span "Continuar" at bounding box center [534, 412] width 48 height 17
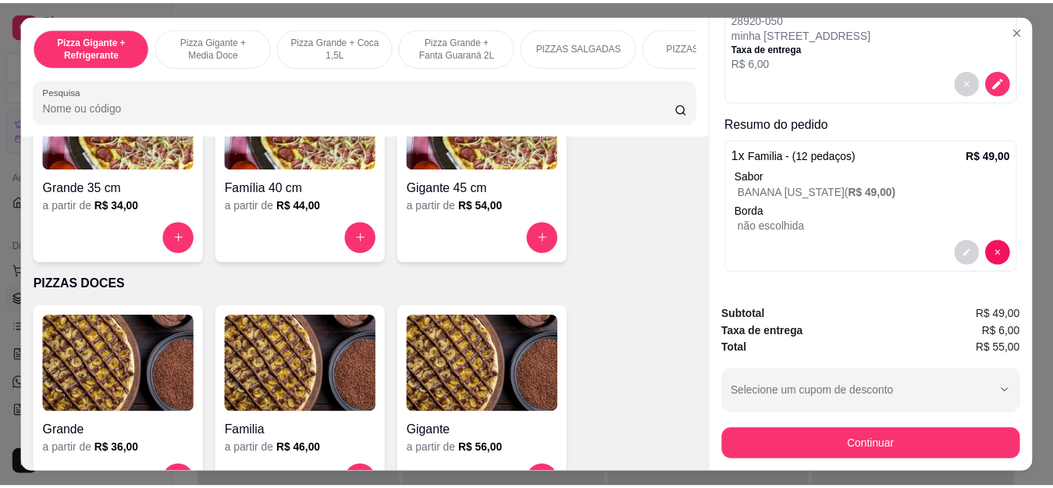
scroll to position [205, 0]
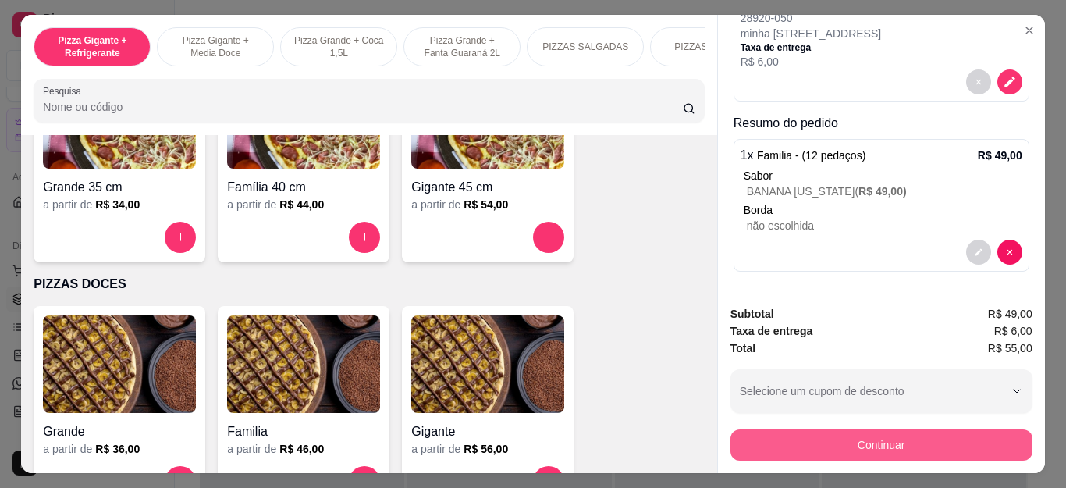
click at [931, 443] on button "Continuar" at bounding box center [882, 444] width 302 height 31
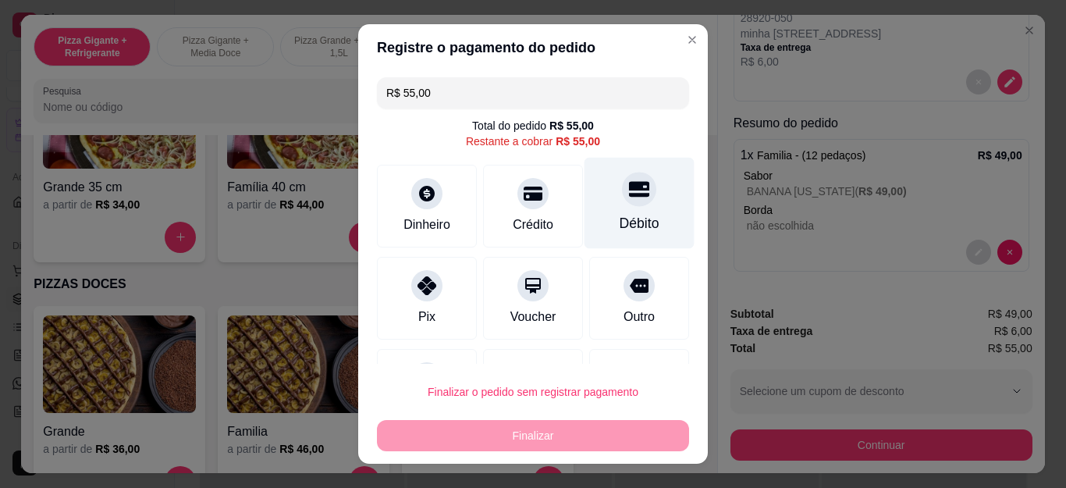
click at [626, 222] on div "Débito" at bounding box center [640, 223] width 40 height 20
type input "R$ 0,00"
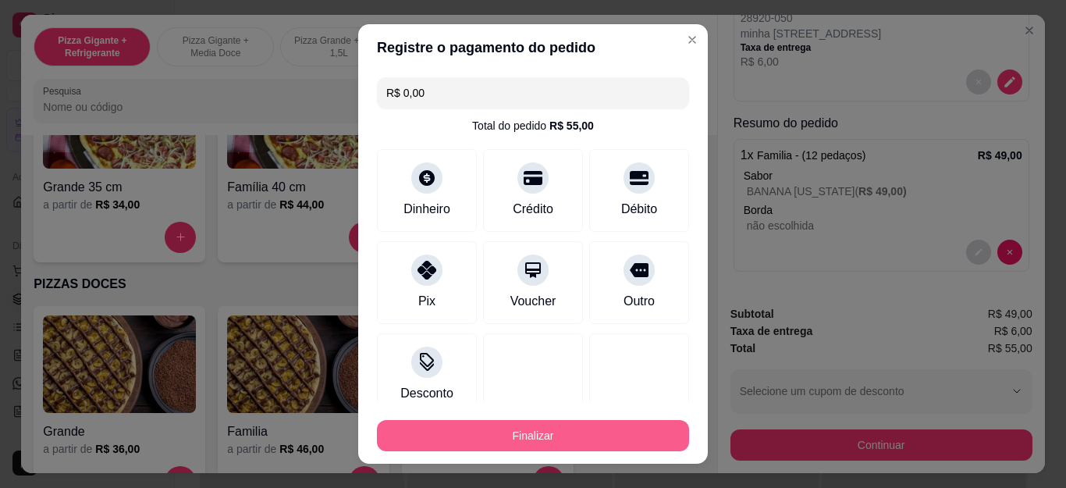
click at [628, 426] on button "Finalizar" at bounding box center [533, 435] width 312 height 31
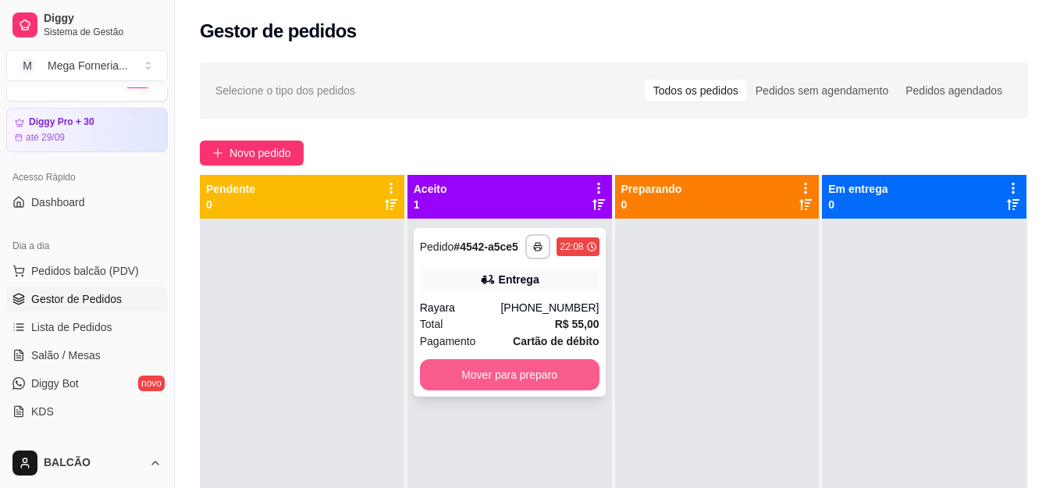
click at [538, 361] on button "Mover para preparo" at bounding box center [510, 374] width 180 height 31
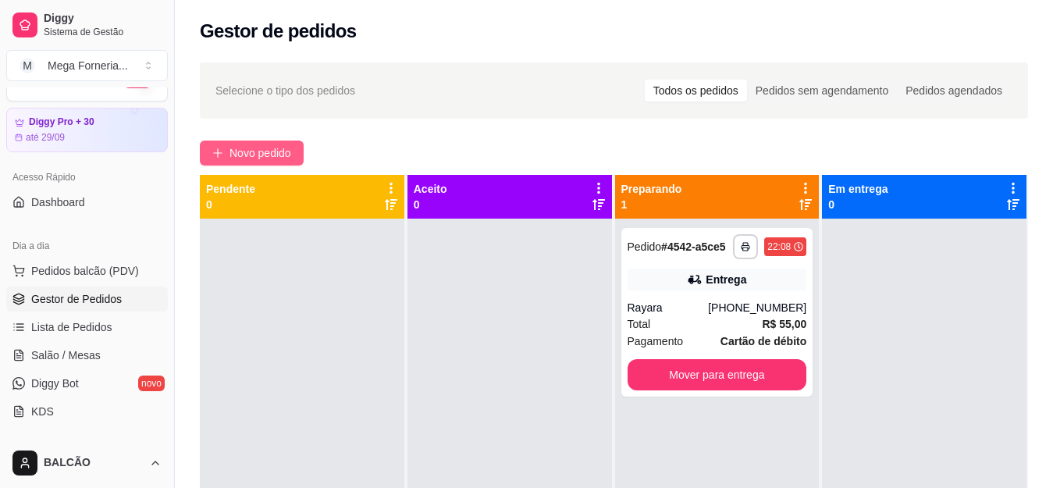
click at [246, 149] on span "Novo pedido" at bounding box center [261, 152] width 62 height 17
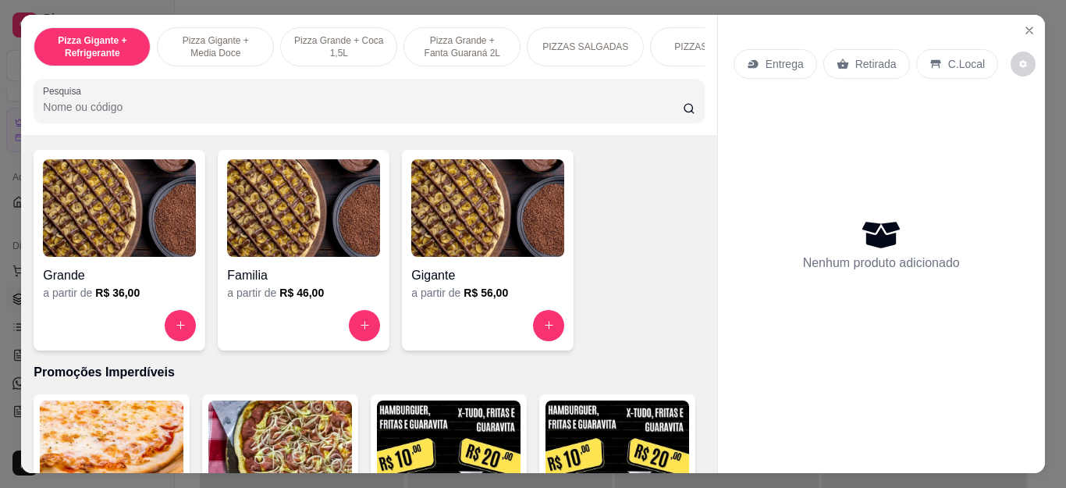
scroll to position [1483, 0]
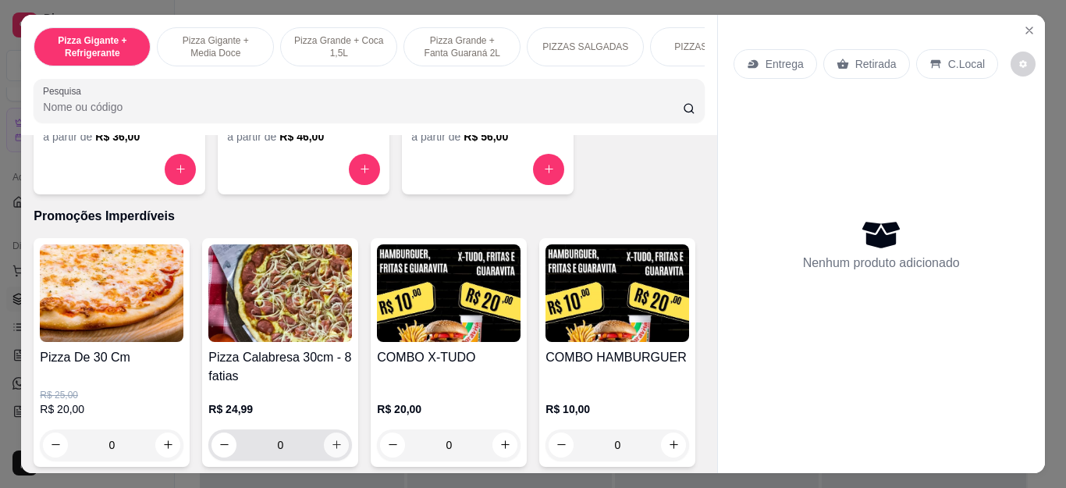
click at [336, 454] on button "increase-product-quantity" at bounding box center [336, 445] width 25 height 25
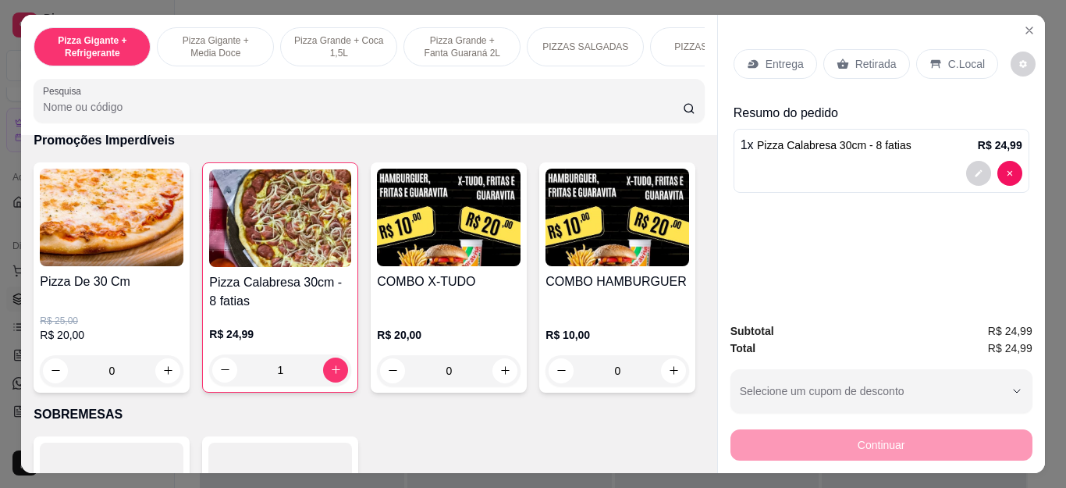
scroll to position [1561, 0]
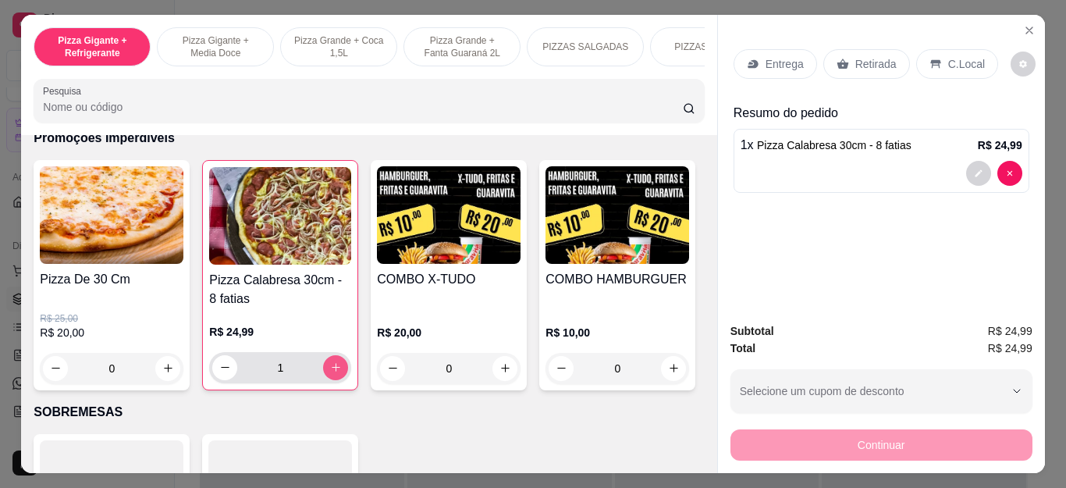
click at [332, 373] on icon "increase-product-quantity" at bounding box center [336, 367] width 12 height 12
type input "2"
click at [162, 376] on div "0" at bounding box center [112, 368] width 144 height 31
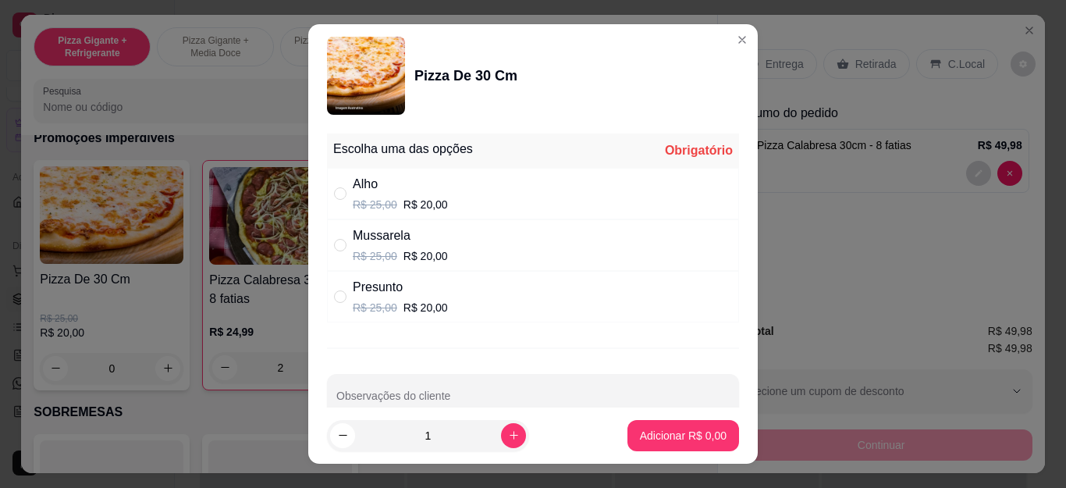
click at [353, 251] on p "R$ 25,00" at bounding box center [375, 256] width 45 height 16
radio input "true"
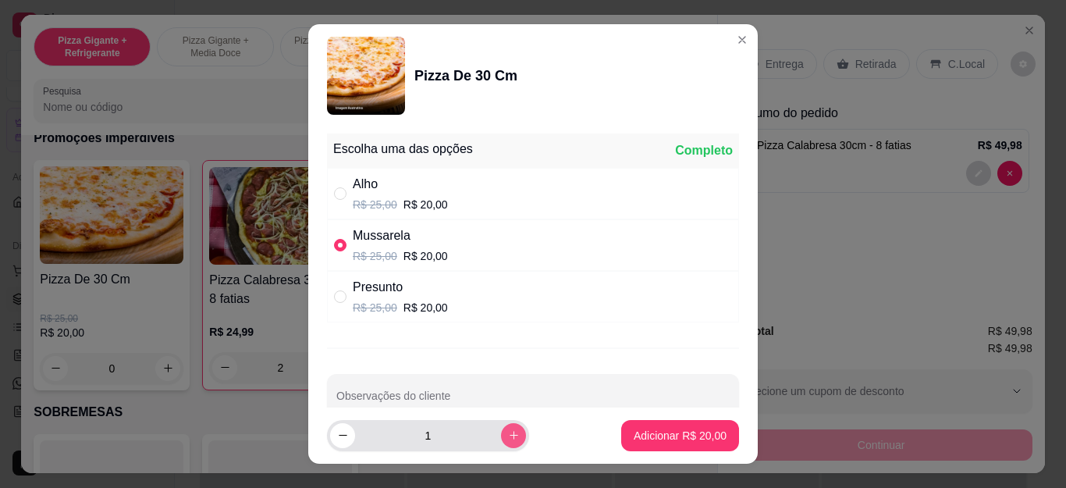
click at [501, 439] on button "increase-product-quantity" at bounding box center [513, 435] width 25 height 25
type input "2"
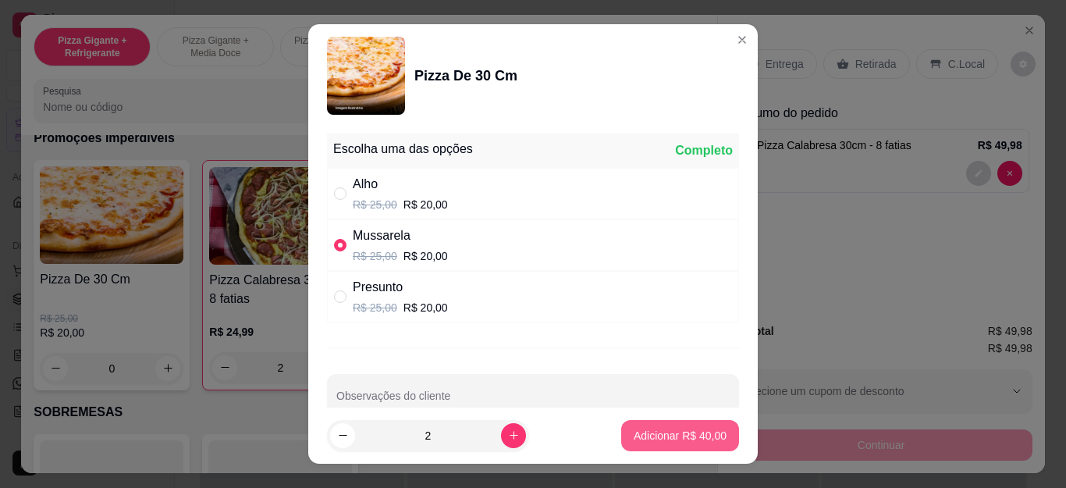
click at [671, 437] on p "Adicionar R$ 40,00" at bounding box center [680, 436] width 93 height 16
type input "2"
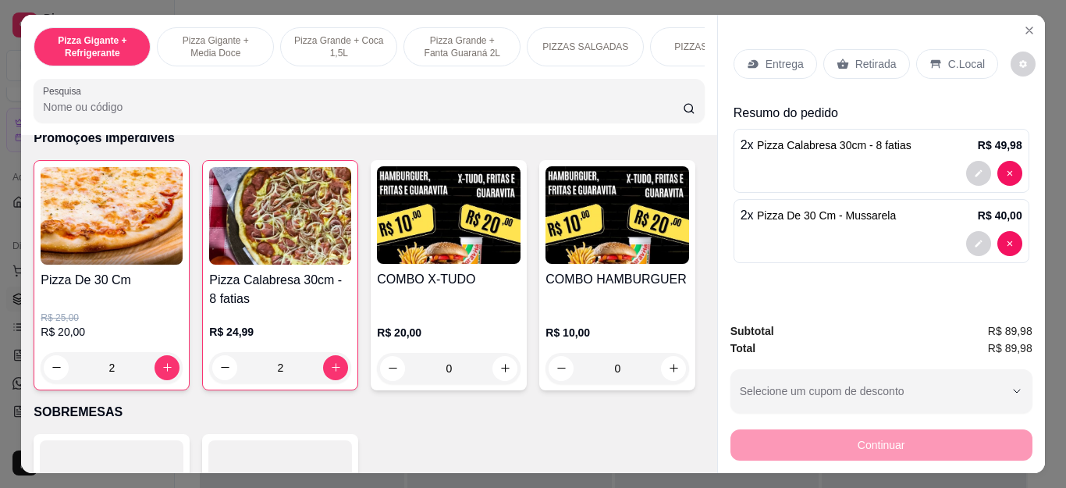
click at [859, 63] on p "Retirada" at bounding box center [876, 64] width 41 height 16
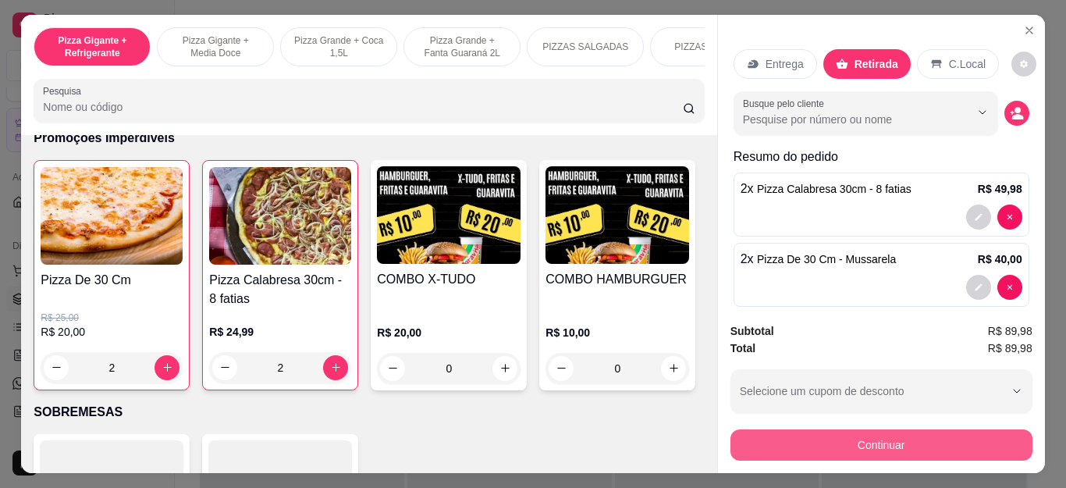
click at [767, 429] on button "Continuar" at bounding box center [882, 444] width 302 height 31
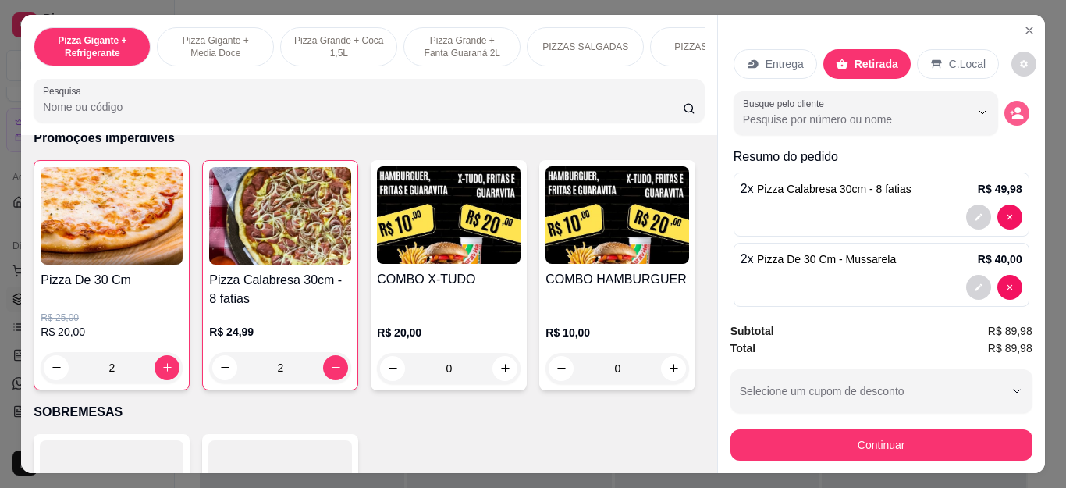
click at [1015, 107] on circle "decrease-product-quantity" at bounding box center [1018, 110] width 6 height 6
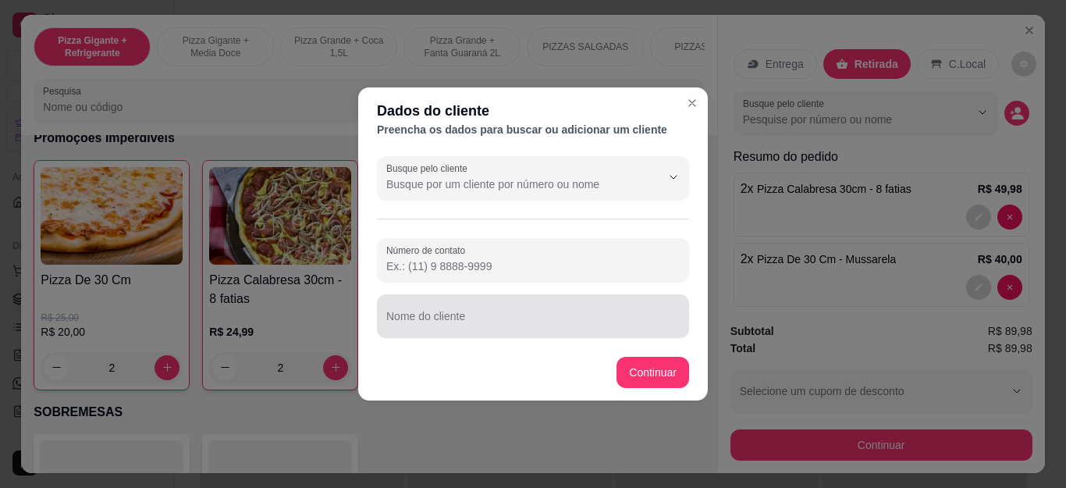
click at [483, 305] on div at bounding box center [533, 316] width 294 height 31
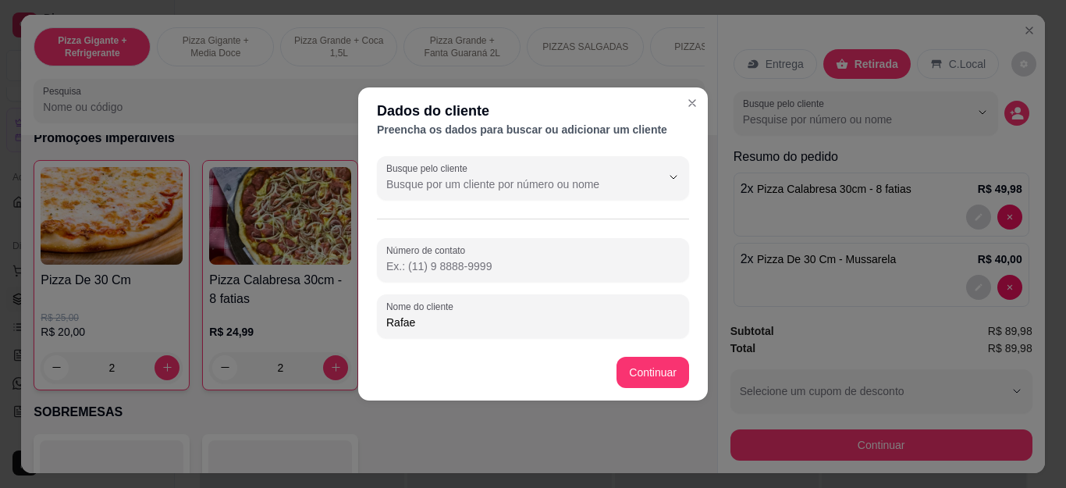
type input "[PERSON_NAME]"
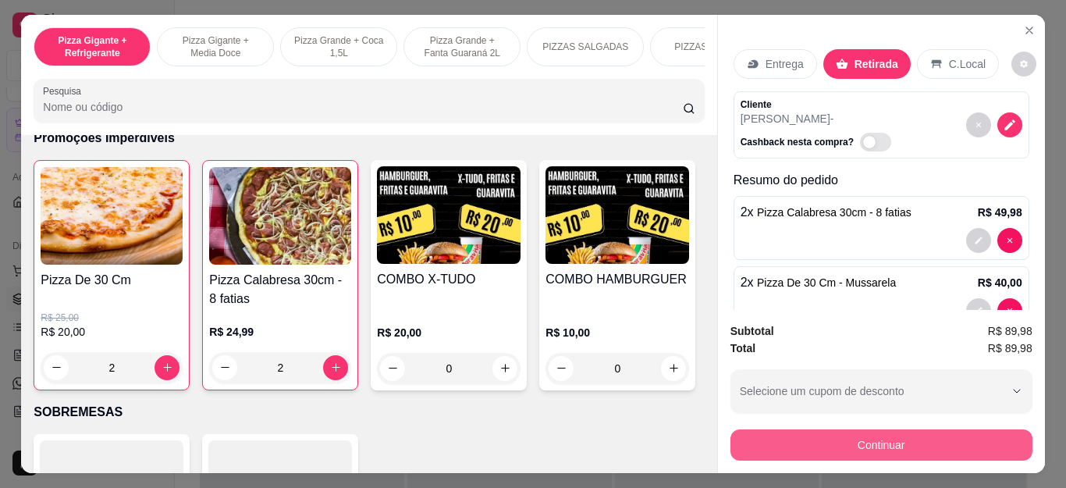
click at [746, 429] on button "Continuar" at bounding box center [882, 444] width 302 height 31
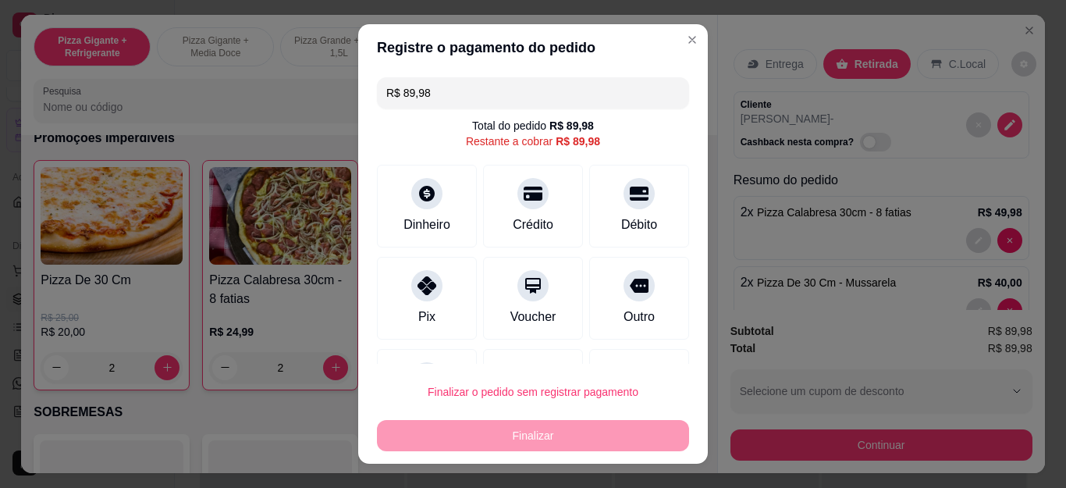
scroll to position [74, 0]
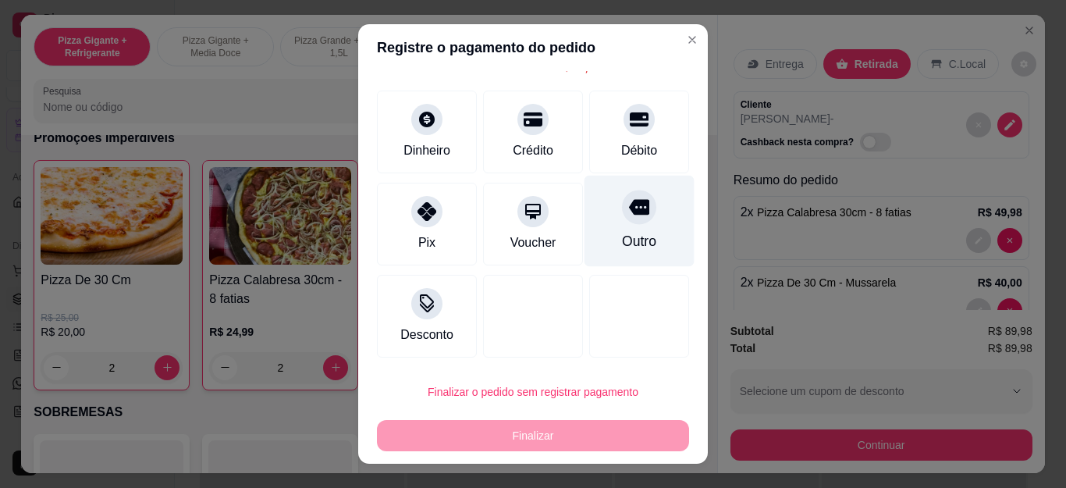
click at [616, 225] on div "Outro" at bounding box center [640, 221] width 110 height 91
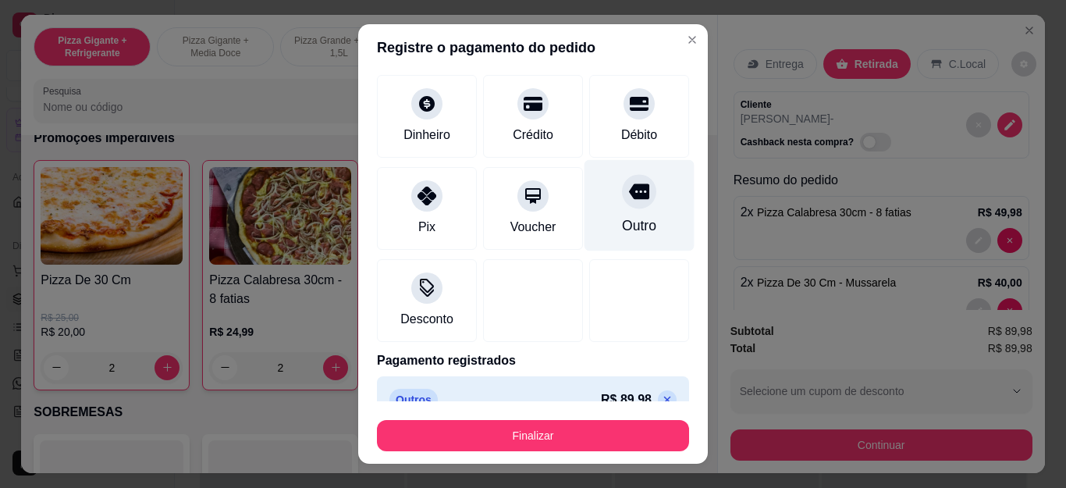
type input "R$ 0,00"
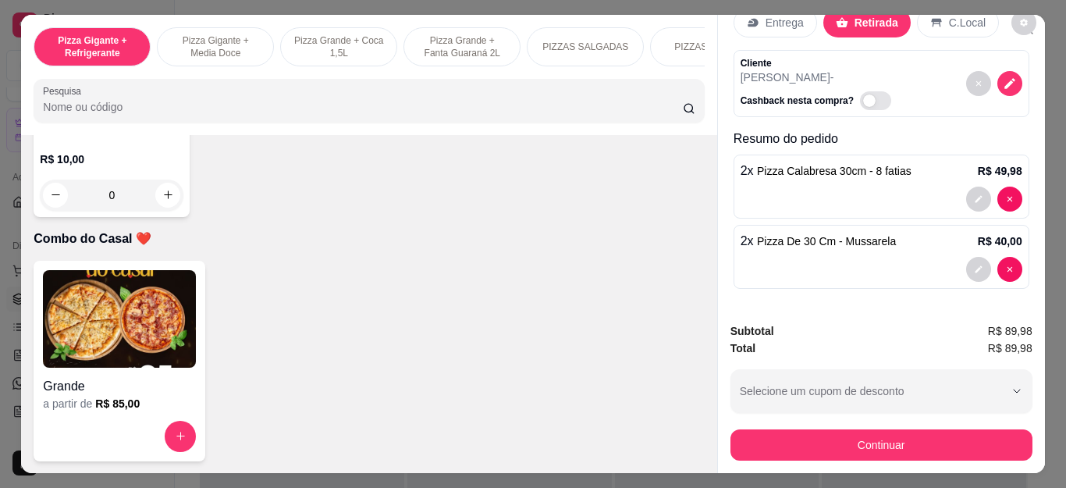
scroll to position [4216, 0]
type input "1"
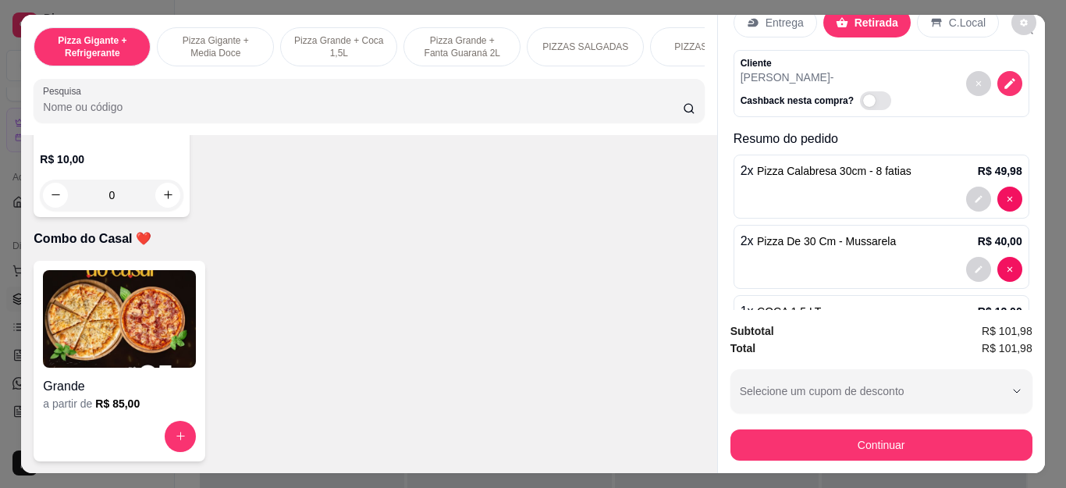
type input "1"
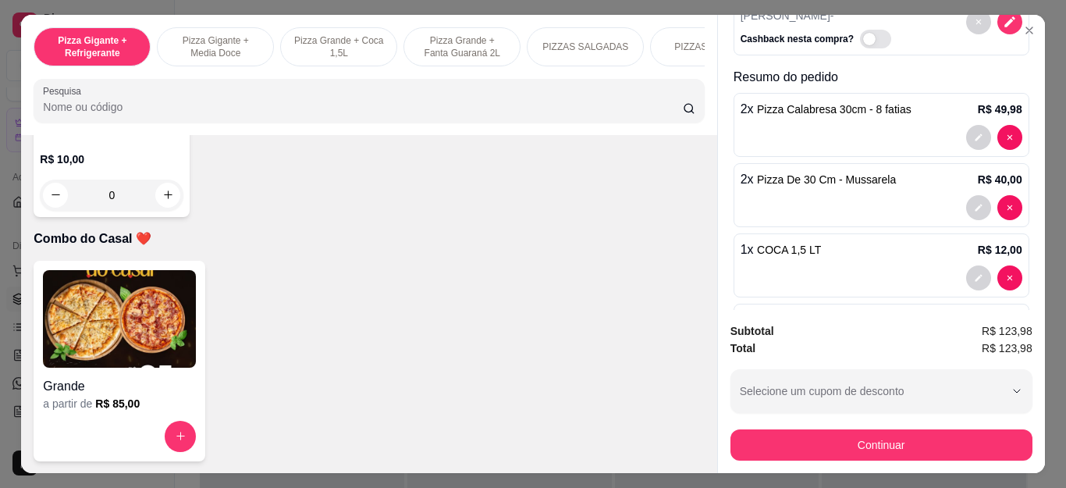
scroll to position [119, 0]
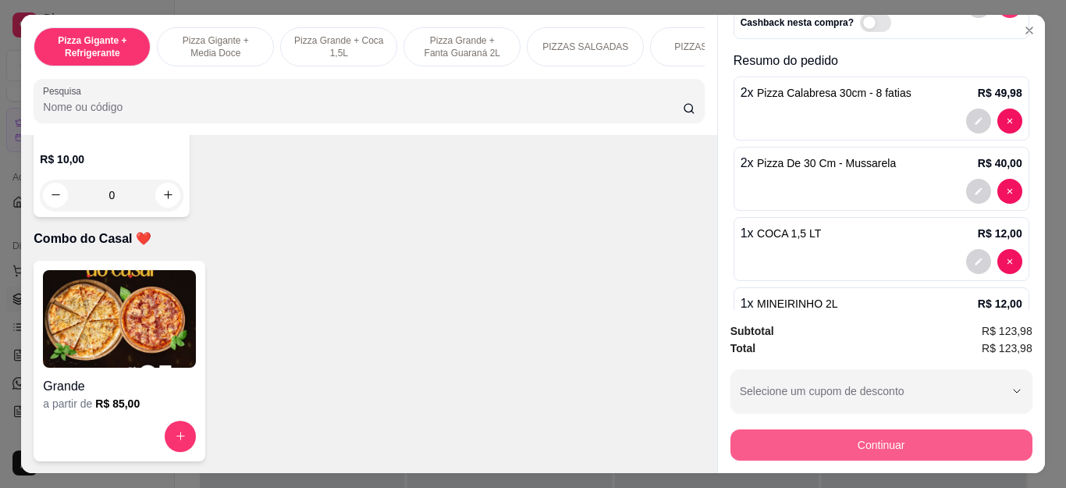
click at [796, 430] on button "Continuar" at bounding box center [882, 444] width 302 height 31
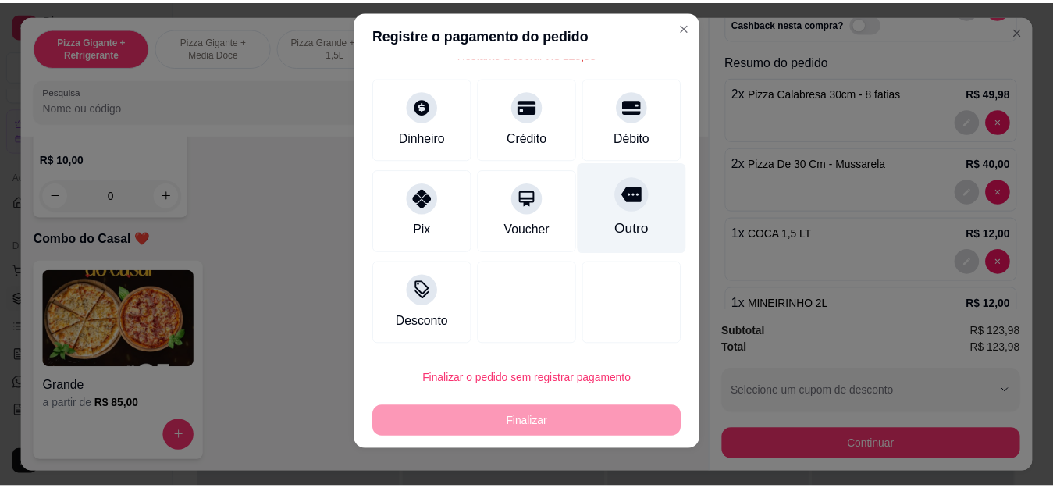
scroll to position [26, 0]
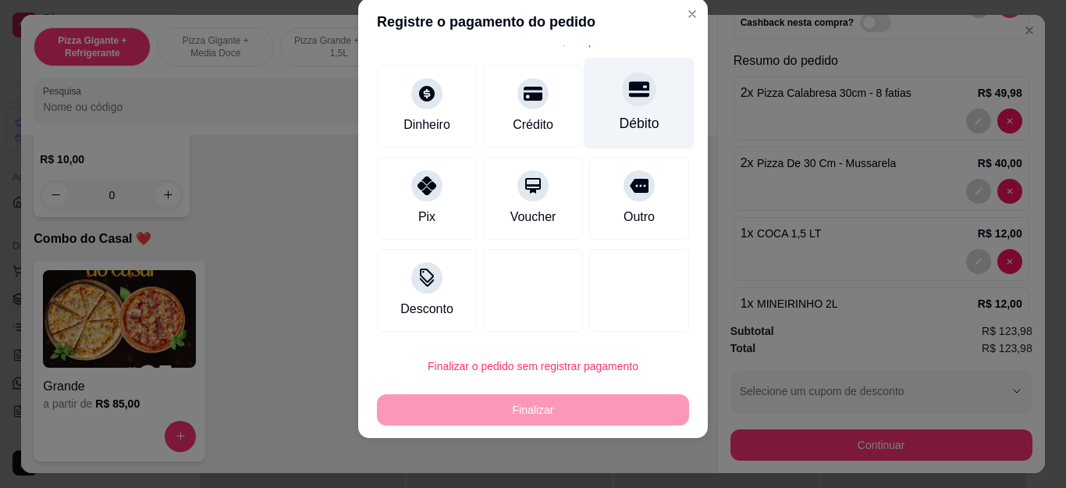
click at [620, 134] on div "Débito" at bounding box center [640, 123] width 40 height 20
type input "R$ 0,00"
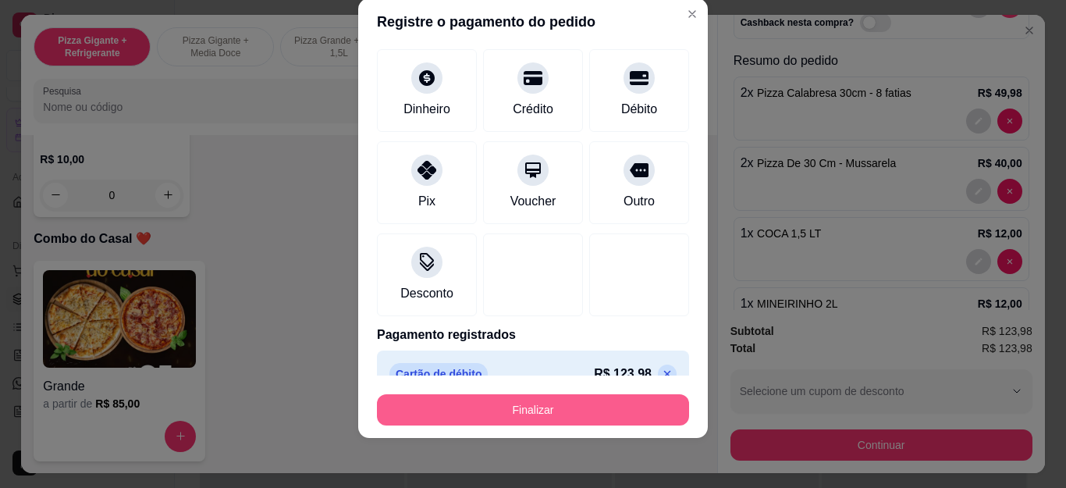
click at [553, 405] on button "Finalizar" at bounding box center [533, 409] width 312 height 31
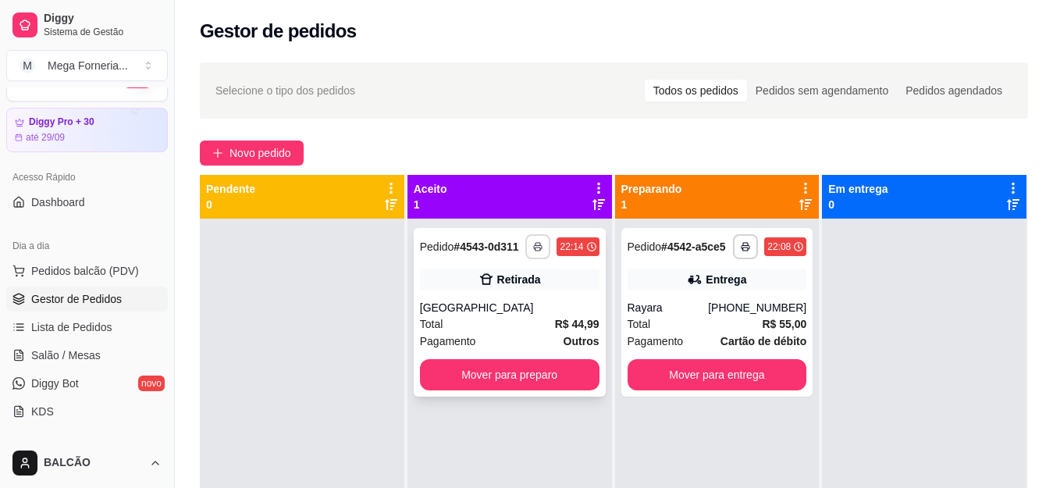
click at [535, 245] on icon "button" at bounding box center [537, 246] width 9 height 9
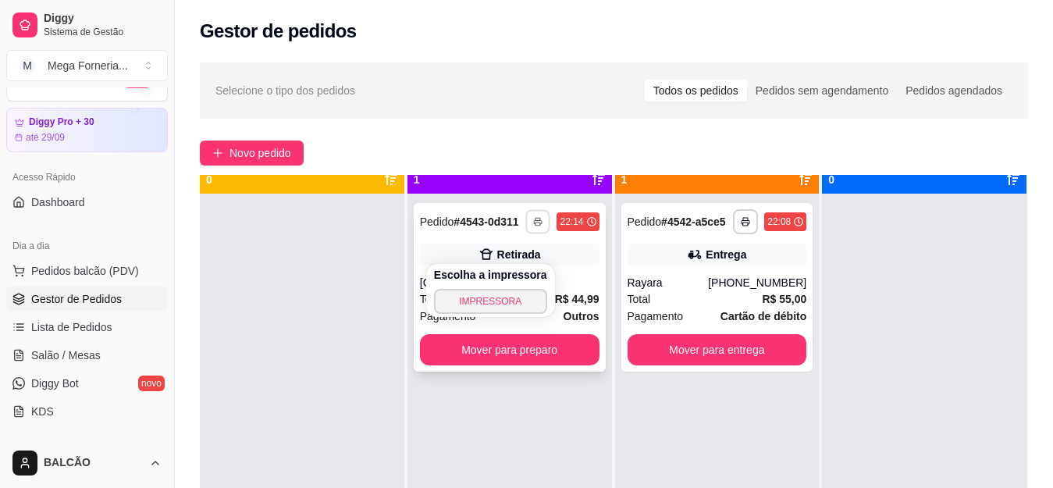
scroll to position [44, 0]
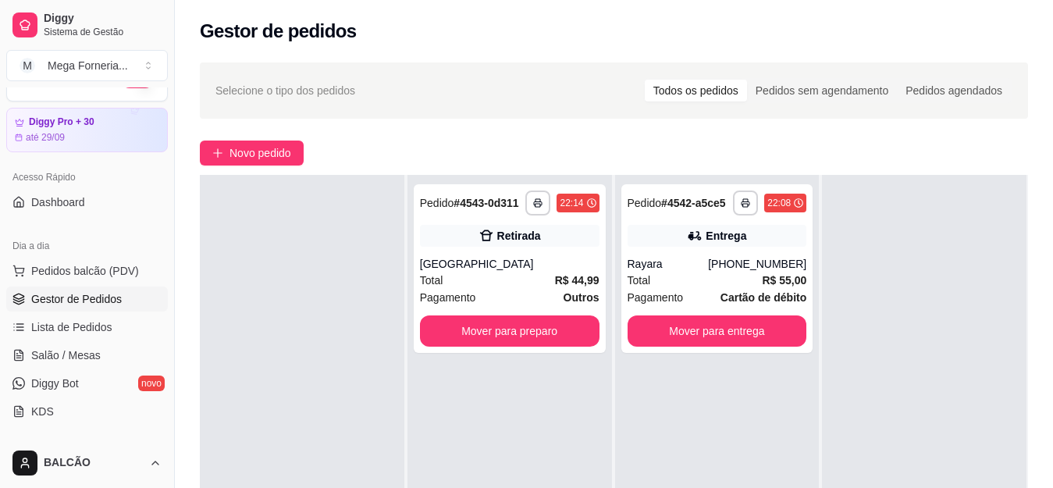
click at [314, 345] on div at bounding box center [302, 419] width 205 height 488
